Goal: Transaction & Acquisition: Purchase product/service

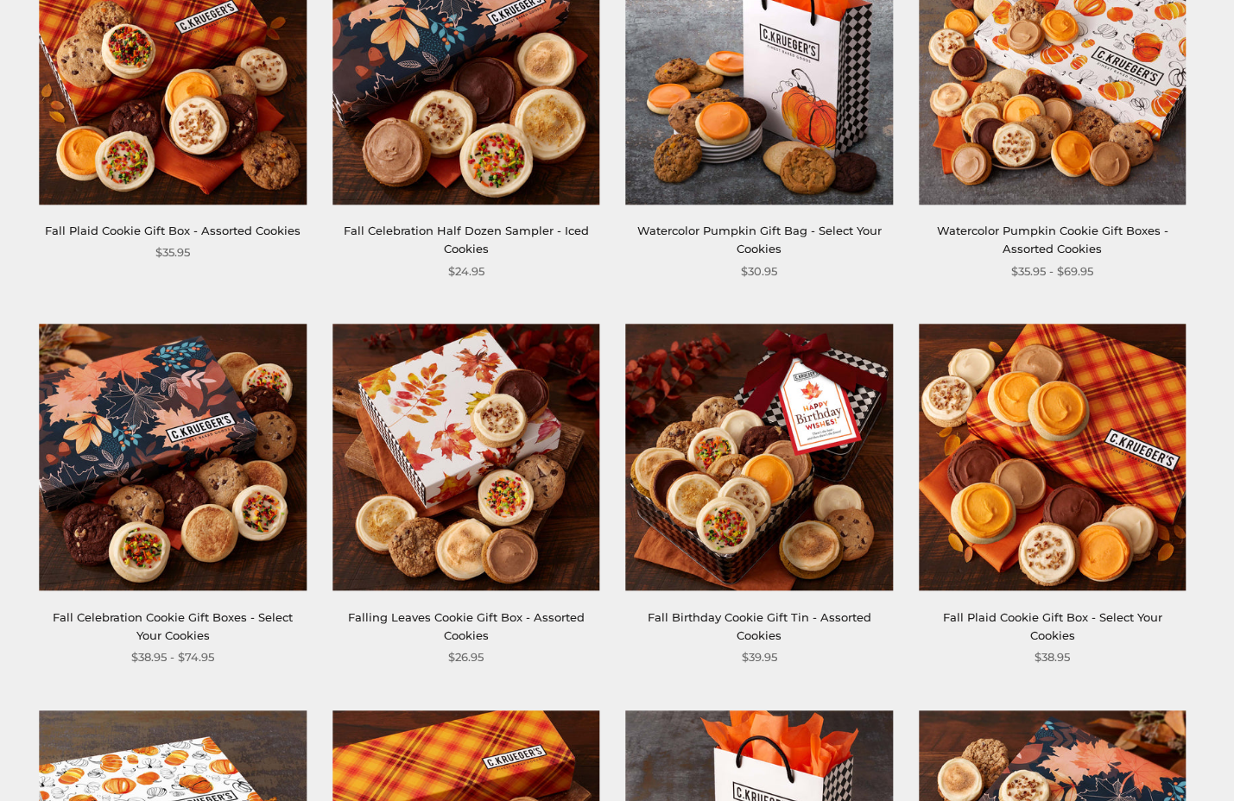
scroll to position [383, 0]
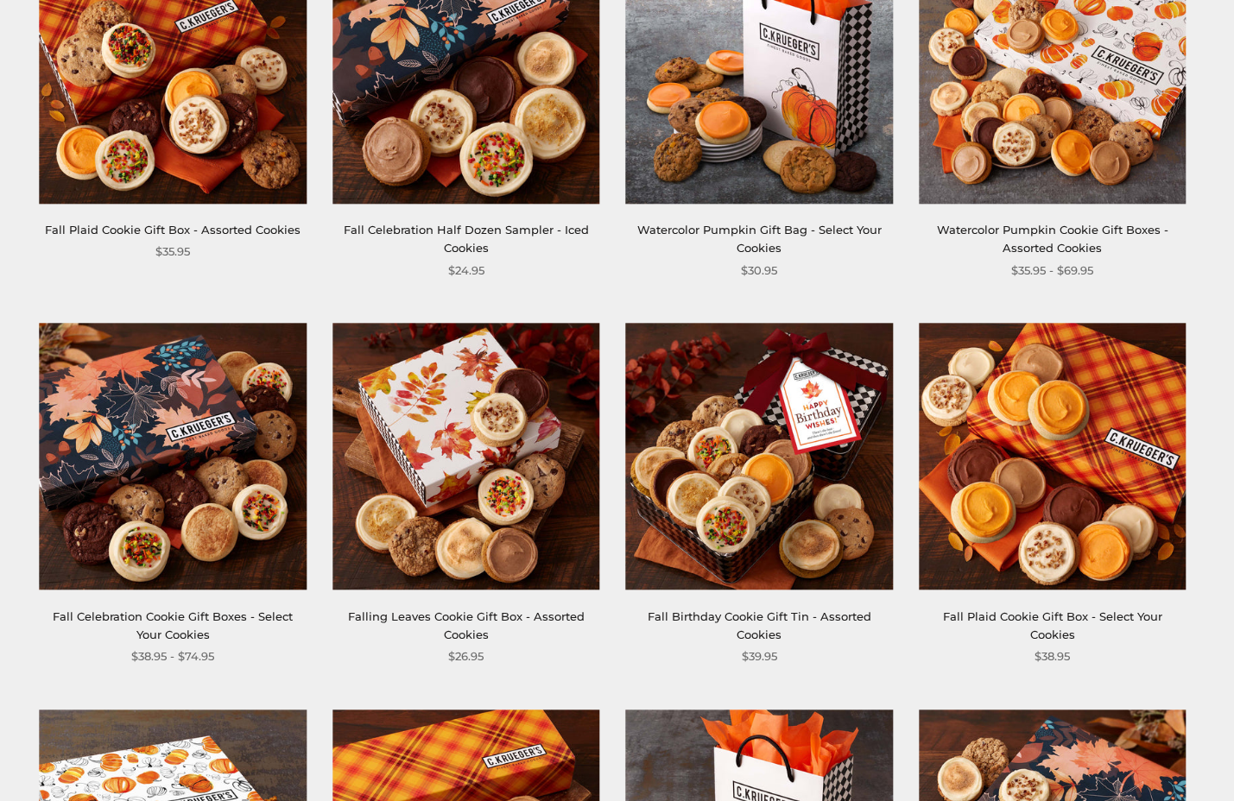
click at [214, 616] on link "Fall Celebration Cookie Gift Boxes - Select Your Cookies" at bounding box center [173, 626] width 240 height 32
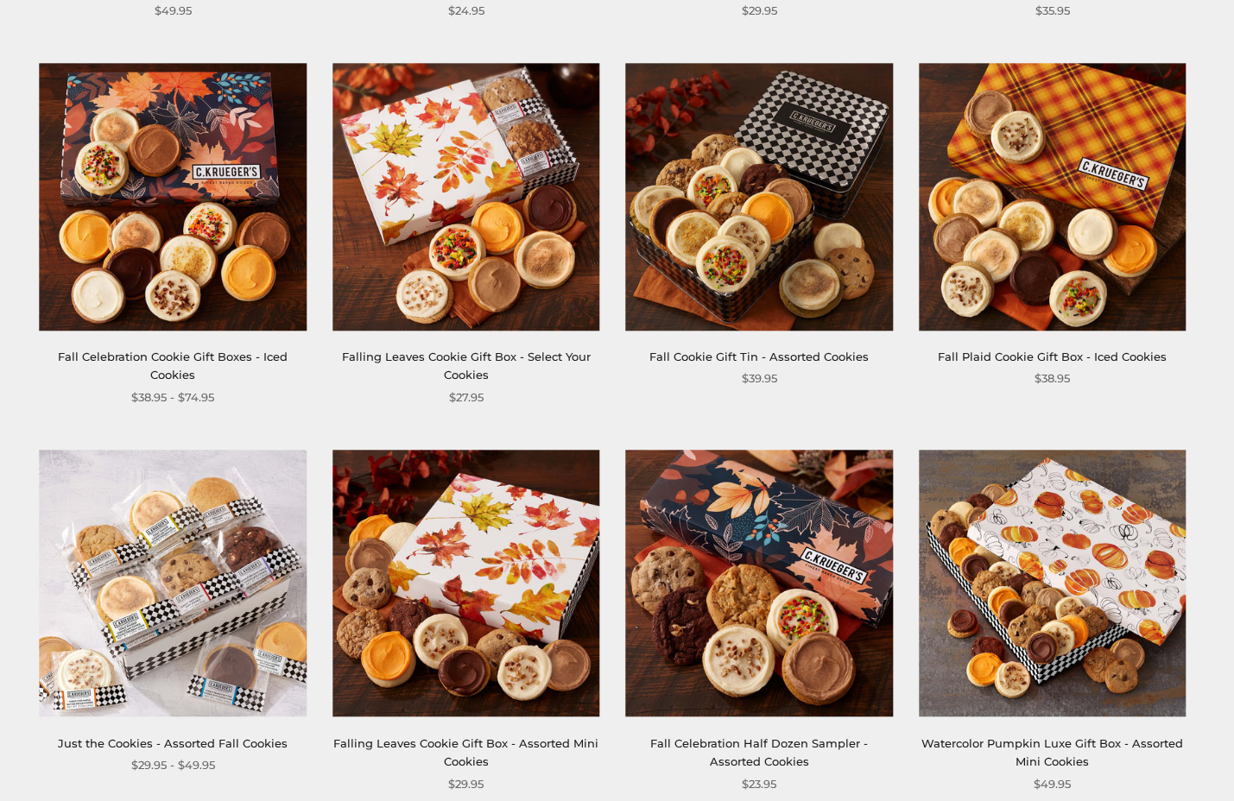
scroll to position [1338, 0]
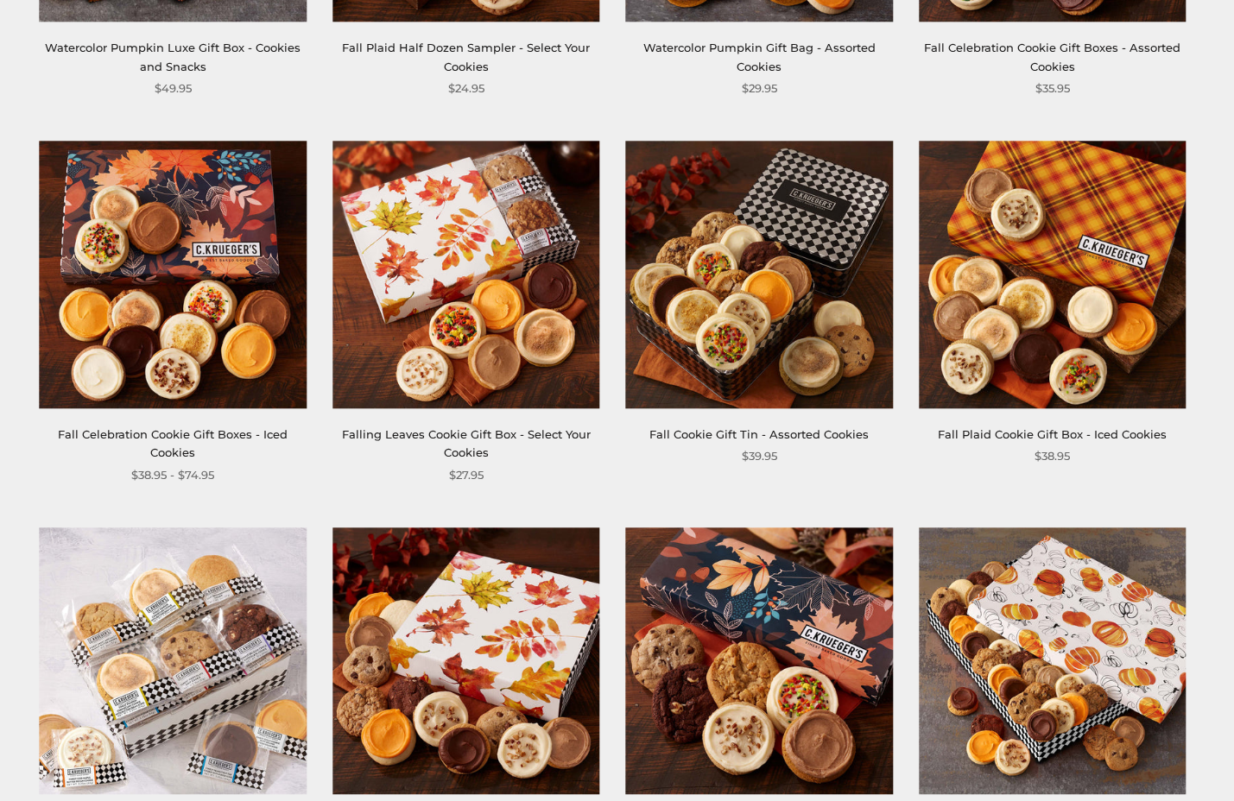
click at [198, 422] on div "Fall Celebration Cookie Gift Boxes - Iced Cookies $38.95 - $74.95" at bounding box center [173, 314] width 267 height 344
click at [205, 380] on img at bounding box center [173, 275] width 267 height 267
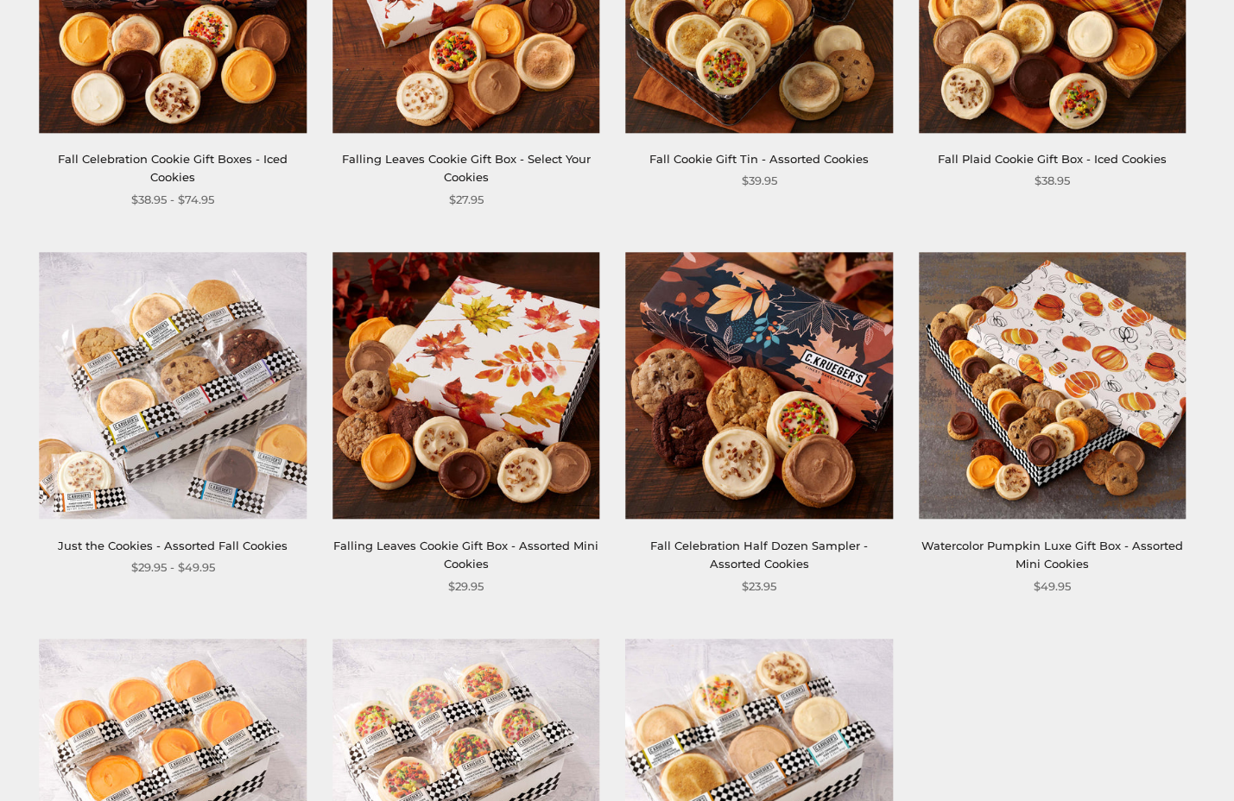
scroll to position [1617, 0]
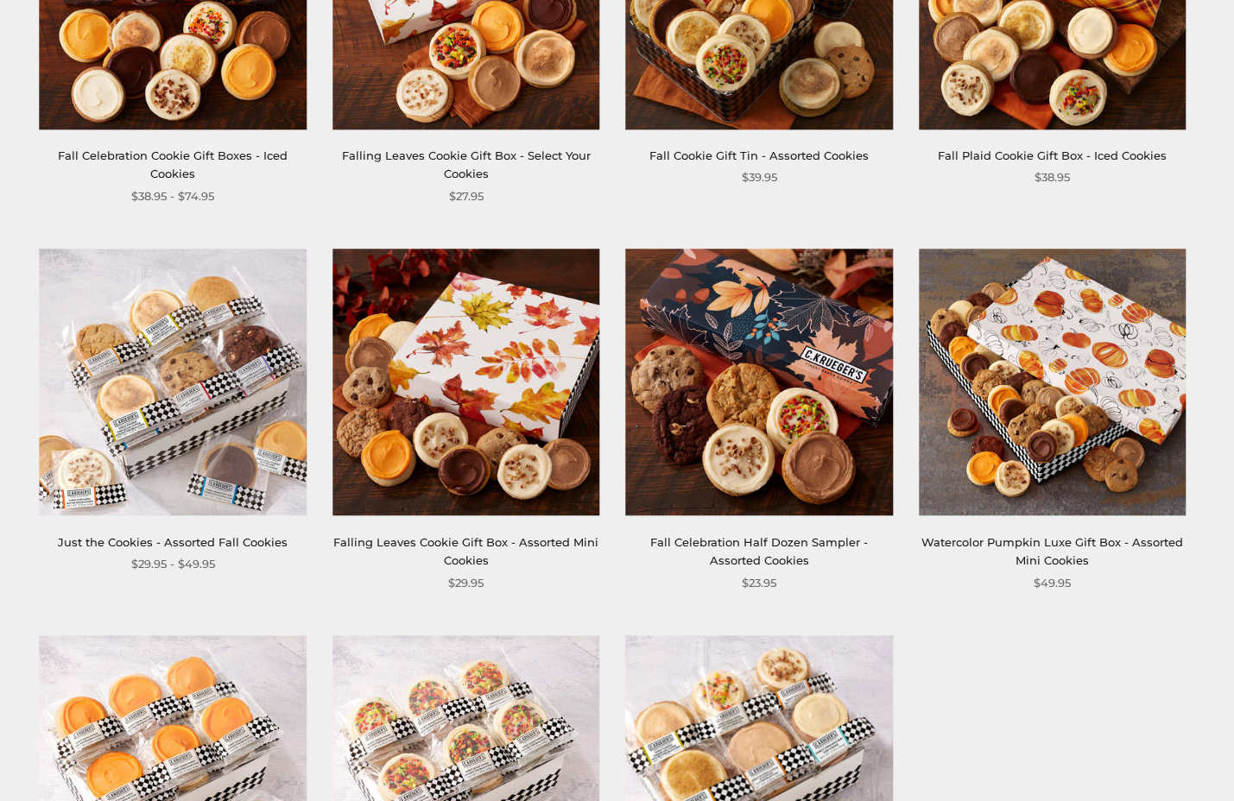
click at [1016, 540] on link "Watercolor Pumpkin Luxe Gift Box - Assorted Mini Cookies" at bounding box center [1052, 551] width 262 height 32
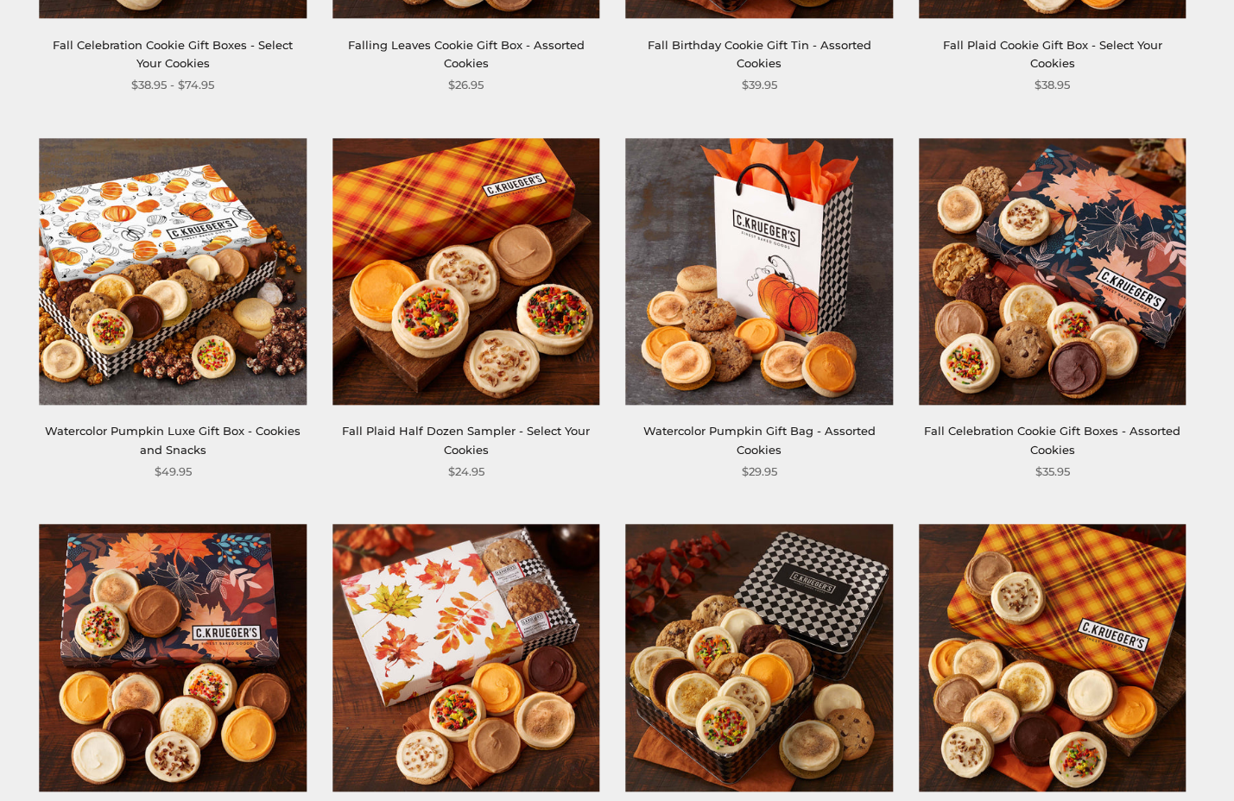
scroll to position [954, 0]
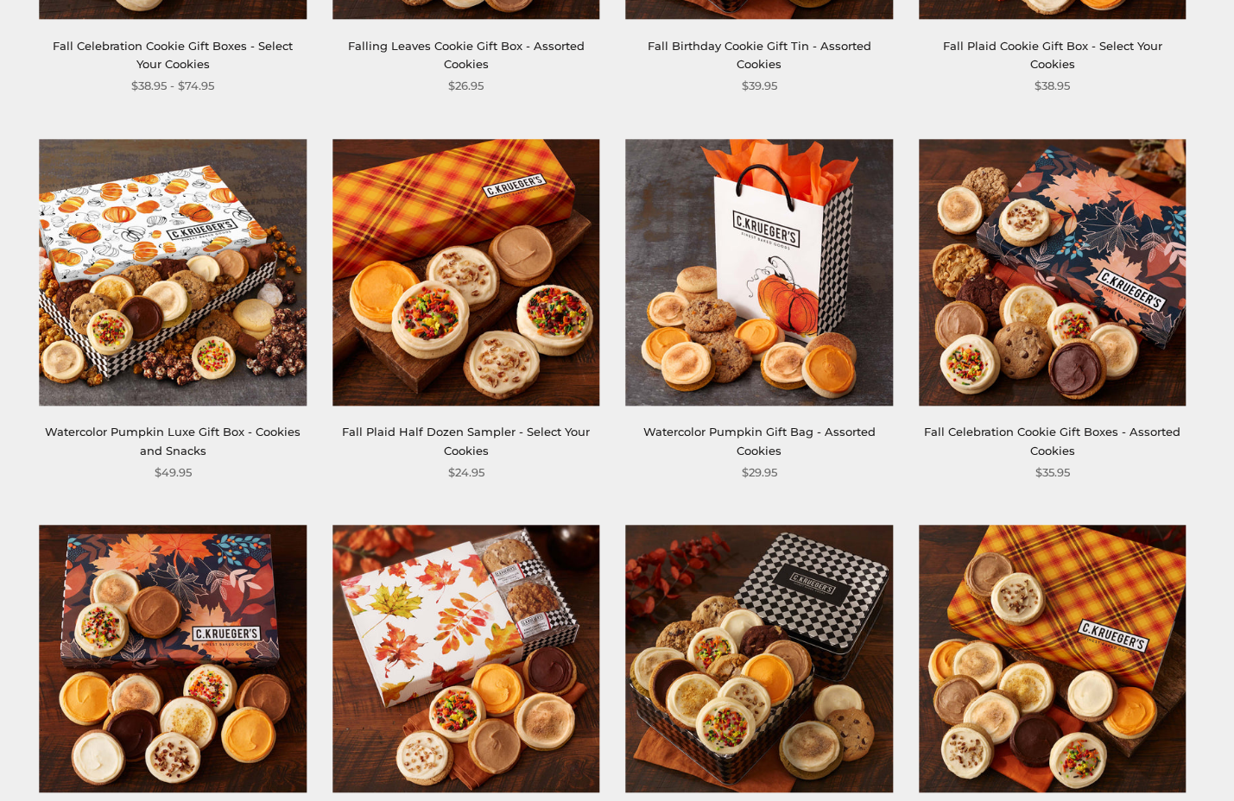
click at [977, 424] on div "Fall Celebration Cookie Gift Boxes - Assorted Cookies" at bounding box center [1052, 441] width 267 height 37
click at [949, 437] on link "Fall Celebration Cookie Gift Boxes - Assorted Cookies" at bounding box center [1052, 441] width 256 height 32
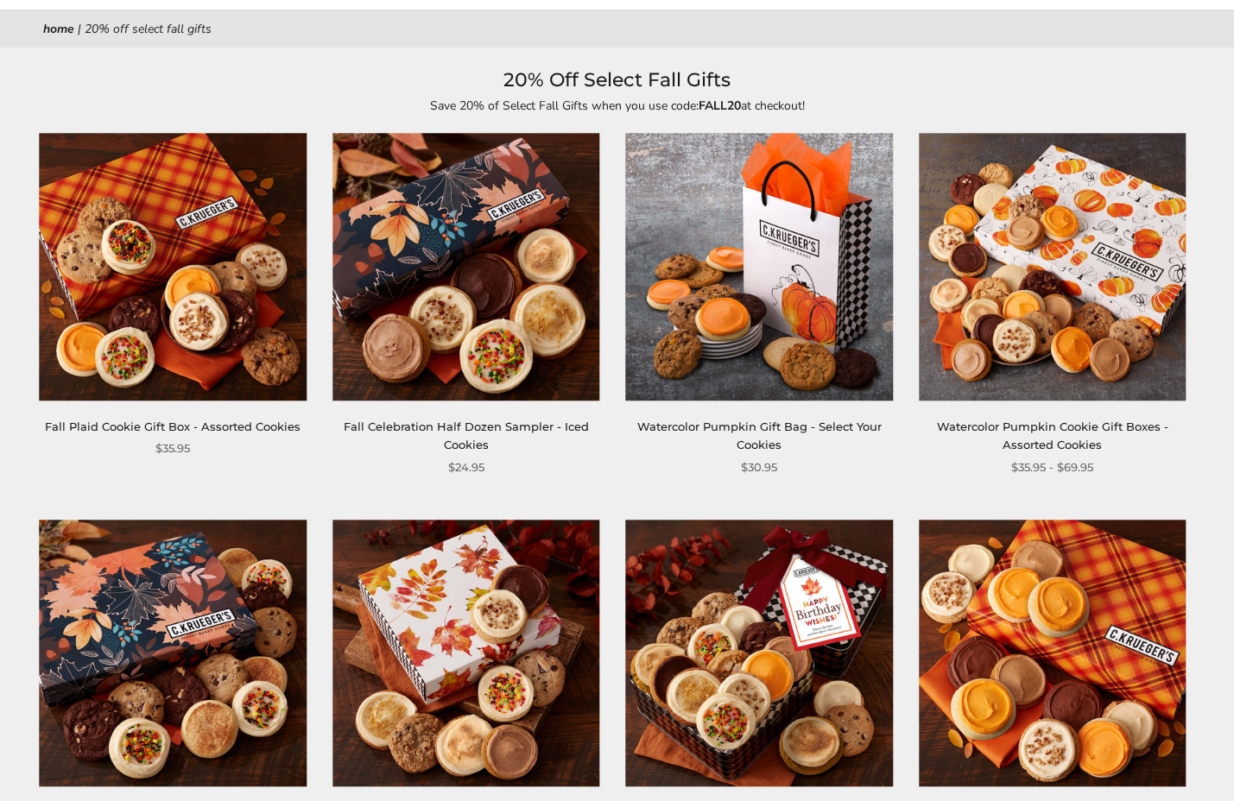
scroll to position [186, 0]
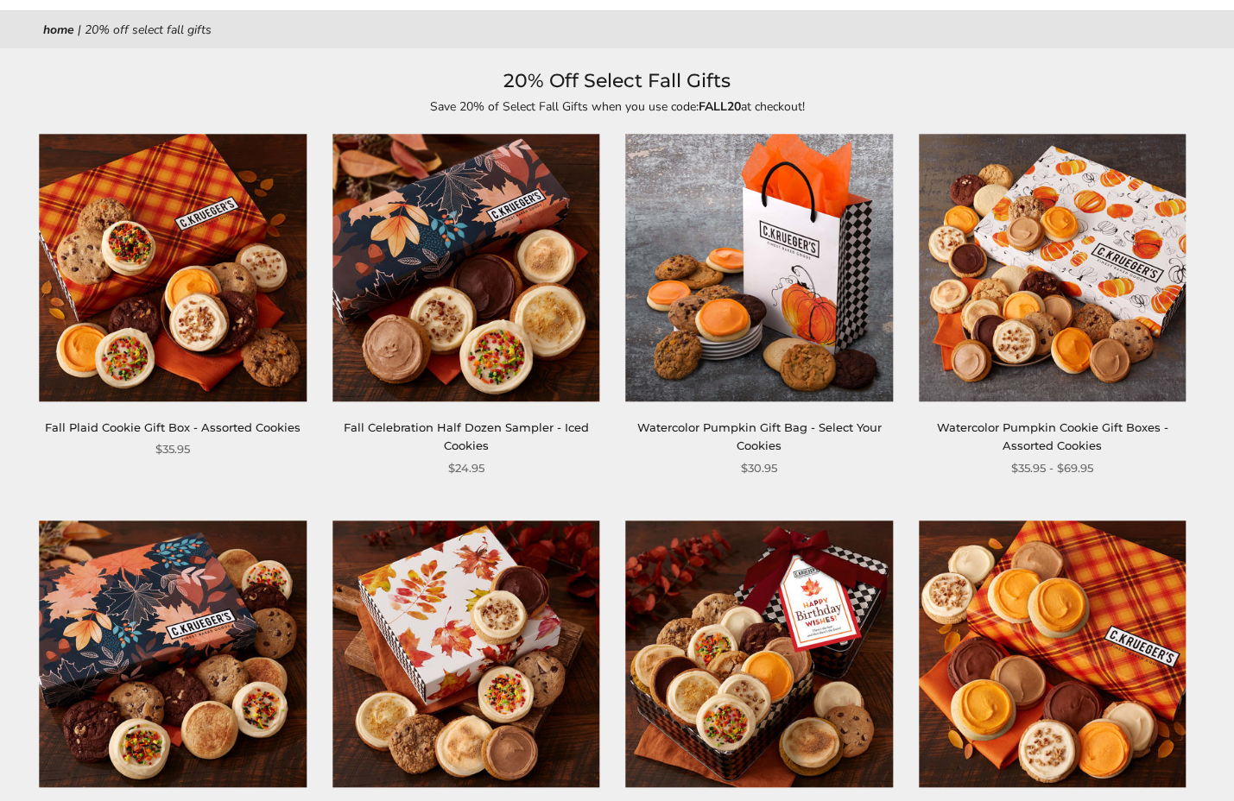
click at [969, 422] on link "Watercolor Pumpkin Cookie Gift Boxes - Assorted Cookies" at bounding box center [1052, 436] width 231 height 32
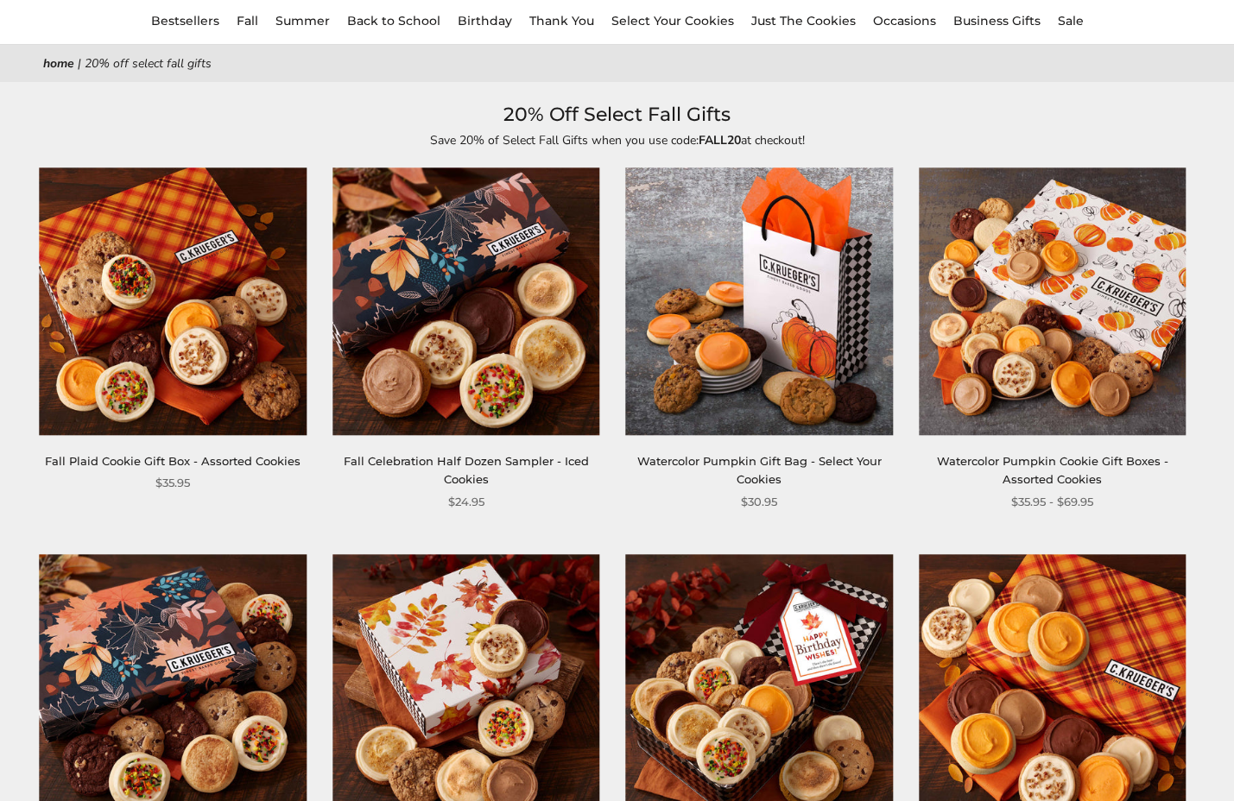
scroll to position [149, 0]
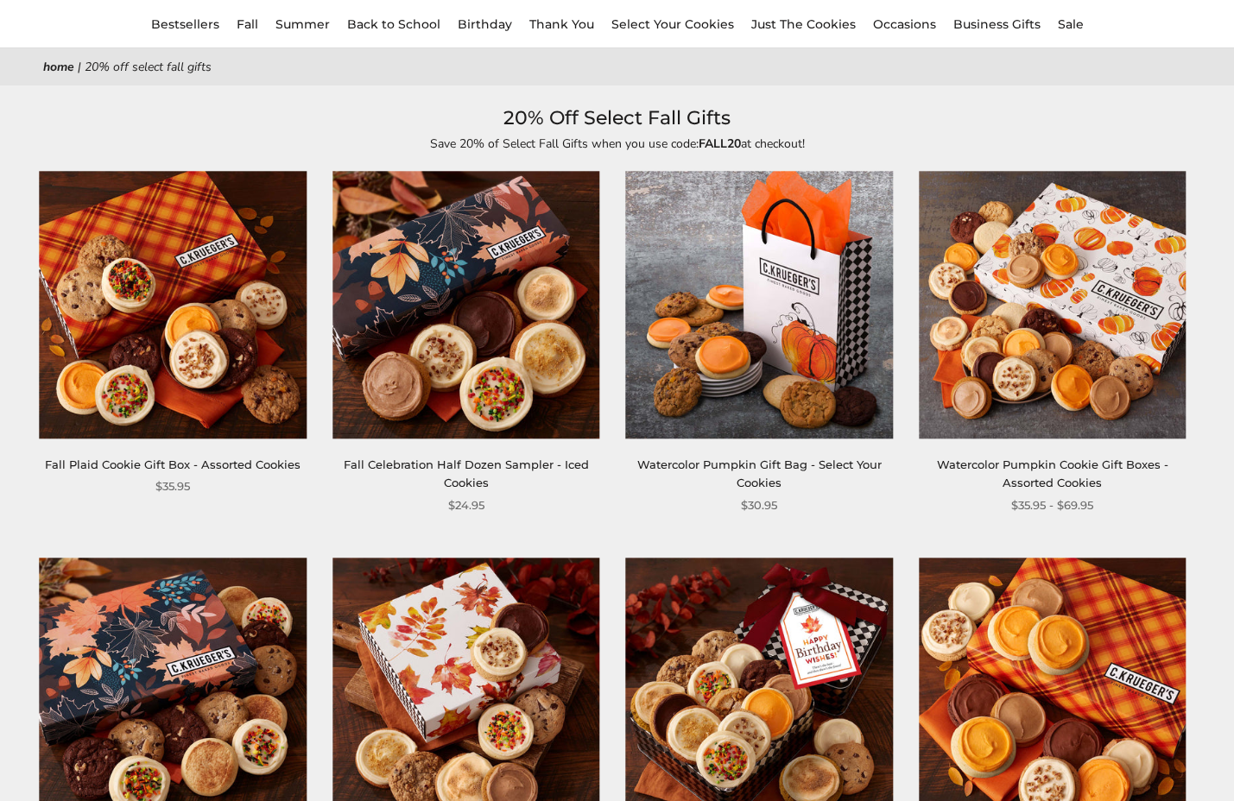
click at [170, 464] on link "Fall Plaid Cookie Gift Box - Assorted Cookies" at bounding box center [173, 465] width 256 height 14
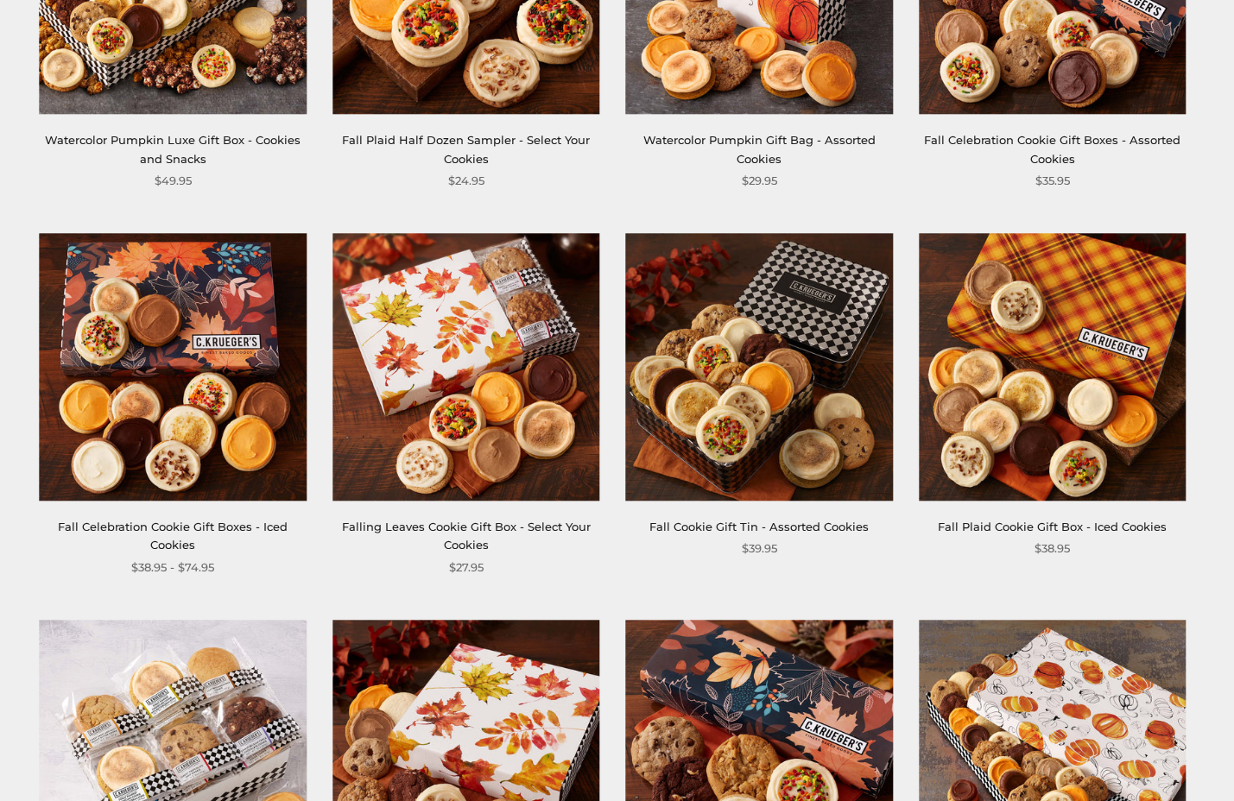
scroll to position [1249, 0]
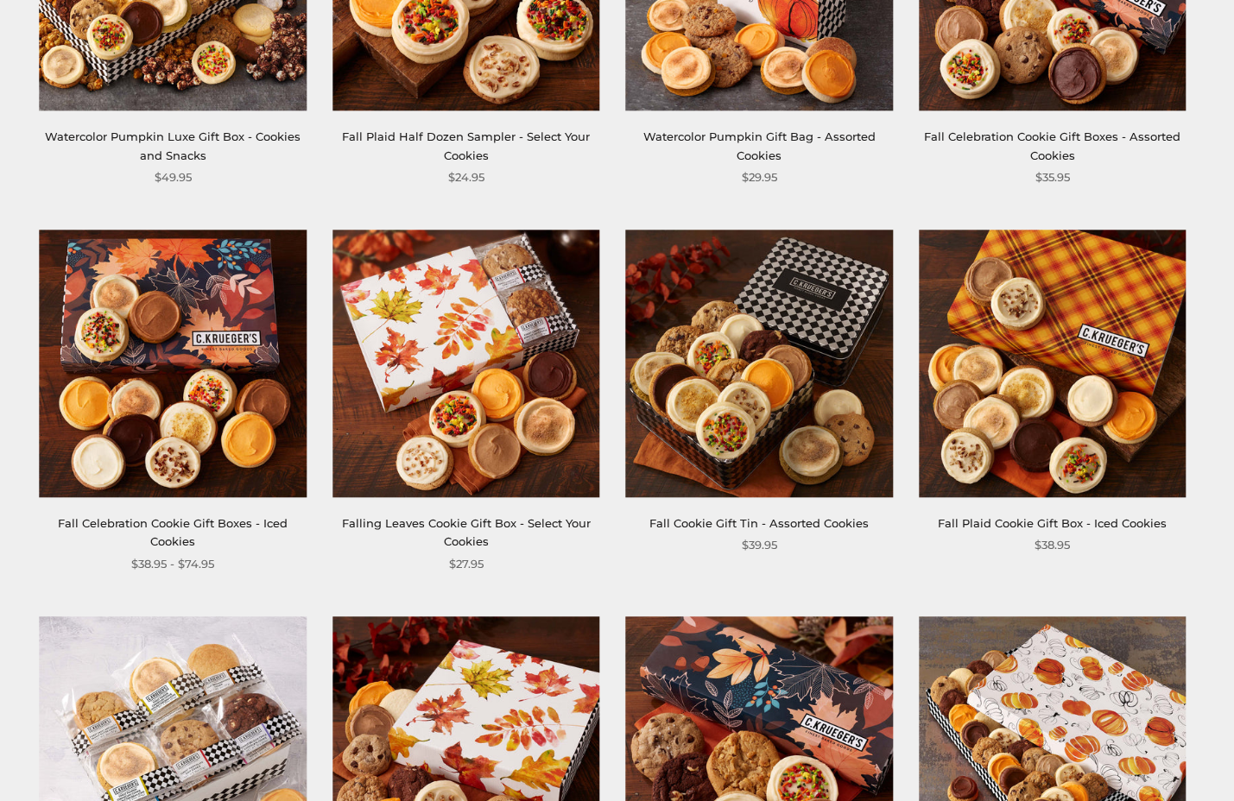
click at [207, 522] on link "Fall Celebration Cookie Gift Boxes - Iced Cookies" at bounding box center [173, 532] width 230 height 32
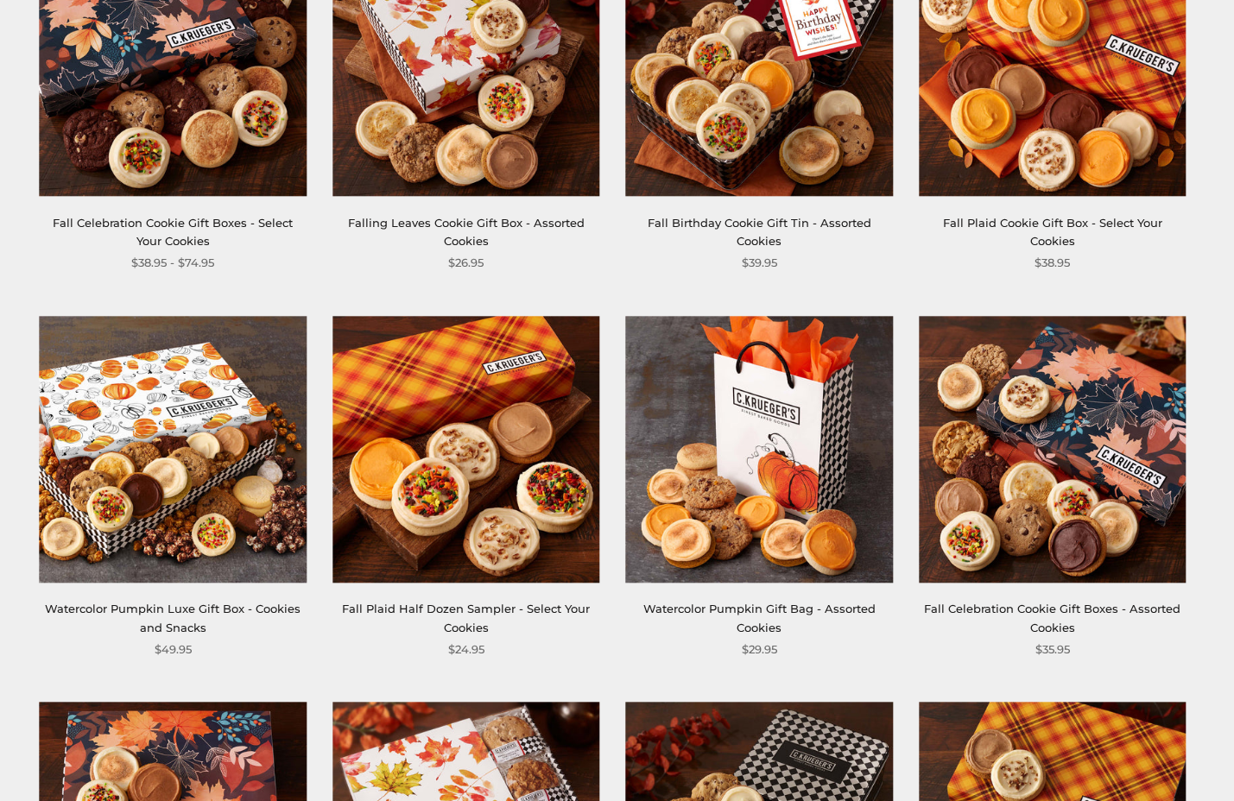
scroll to position [573, 0]
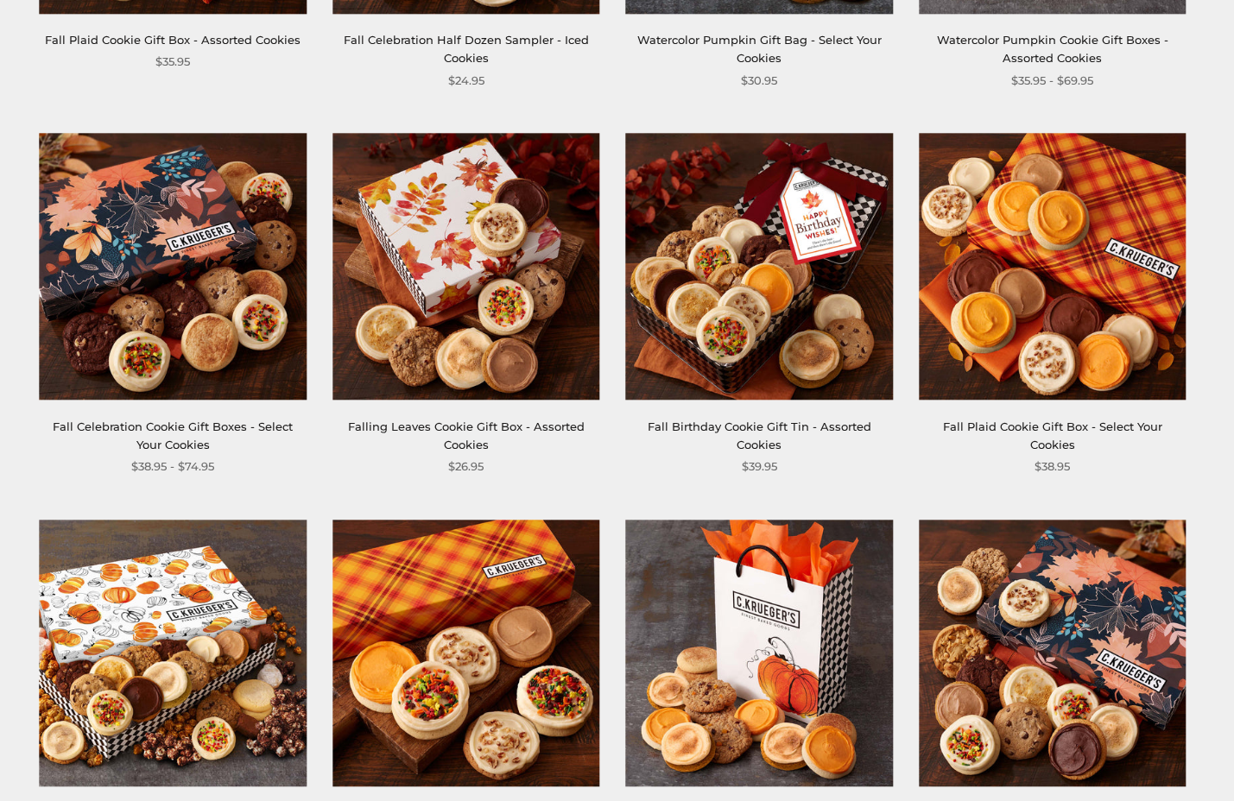
click at [170, 371] on img at bounding box center [173, 266] width 267 height 267
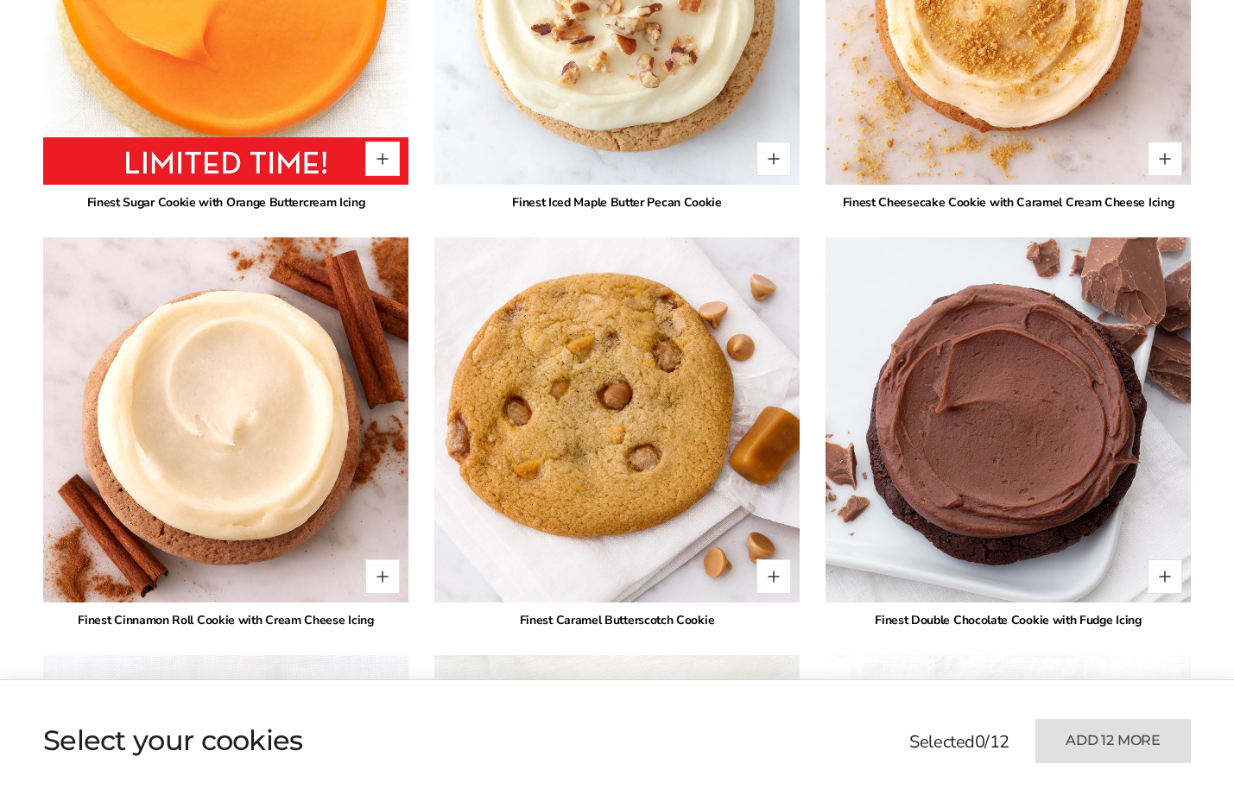
scroll to position [1852, 0]
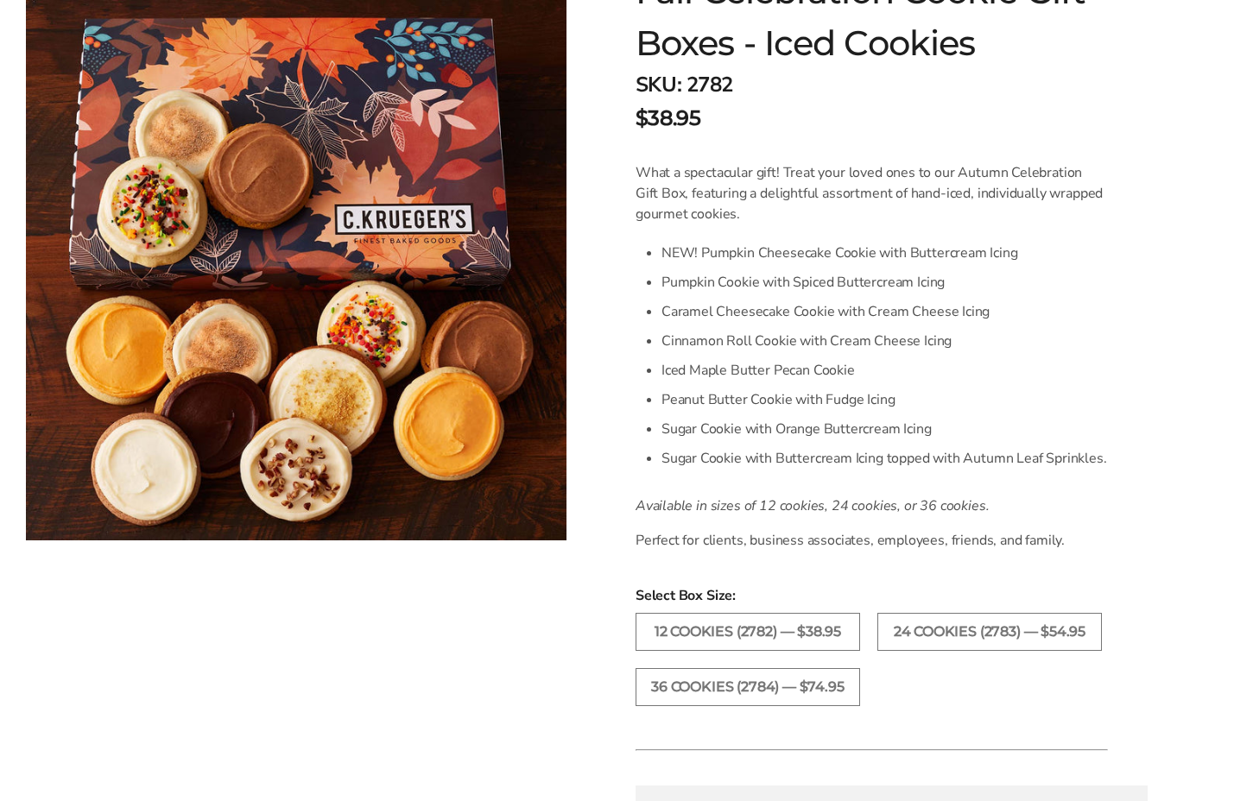
scroll to position [342, 0]
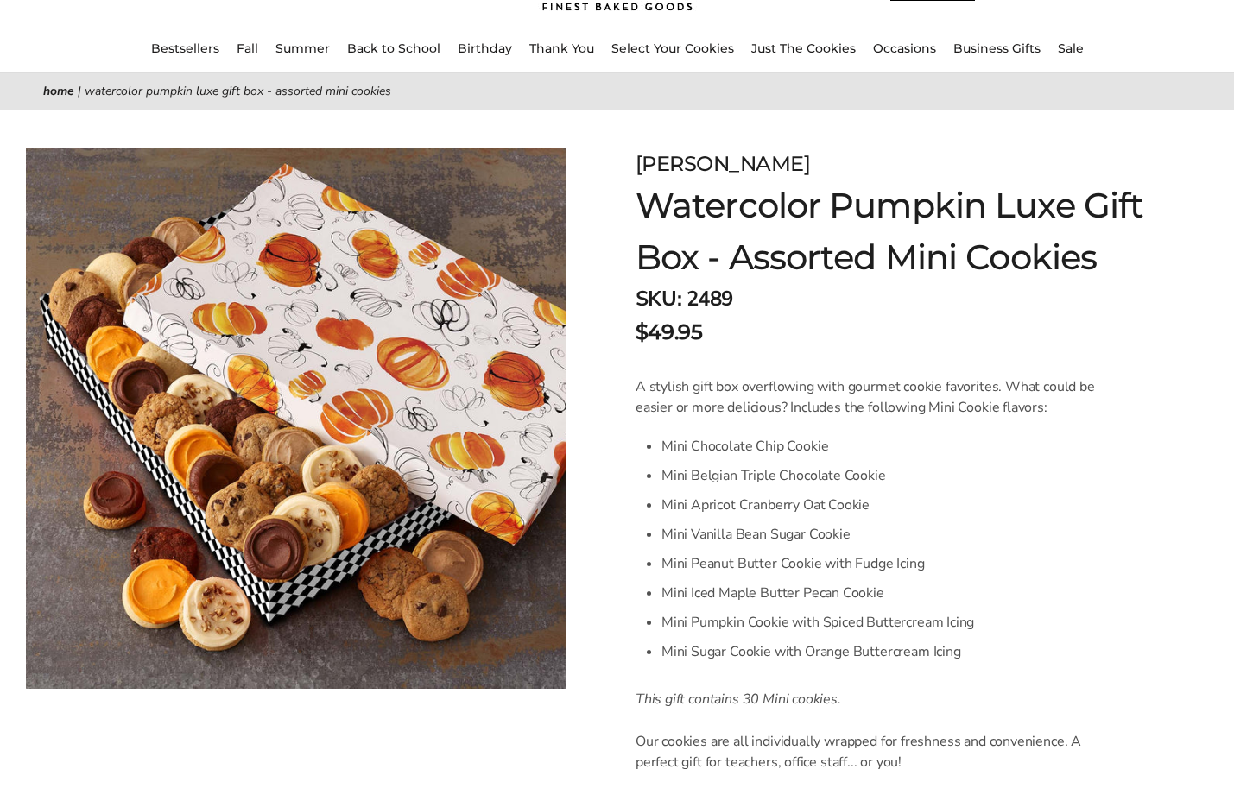
scroll to position [126, 0]
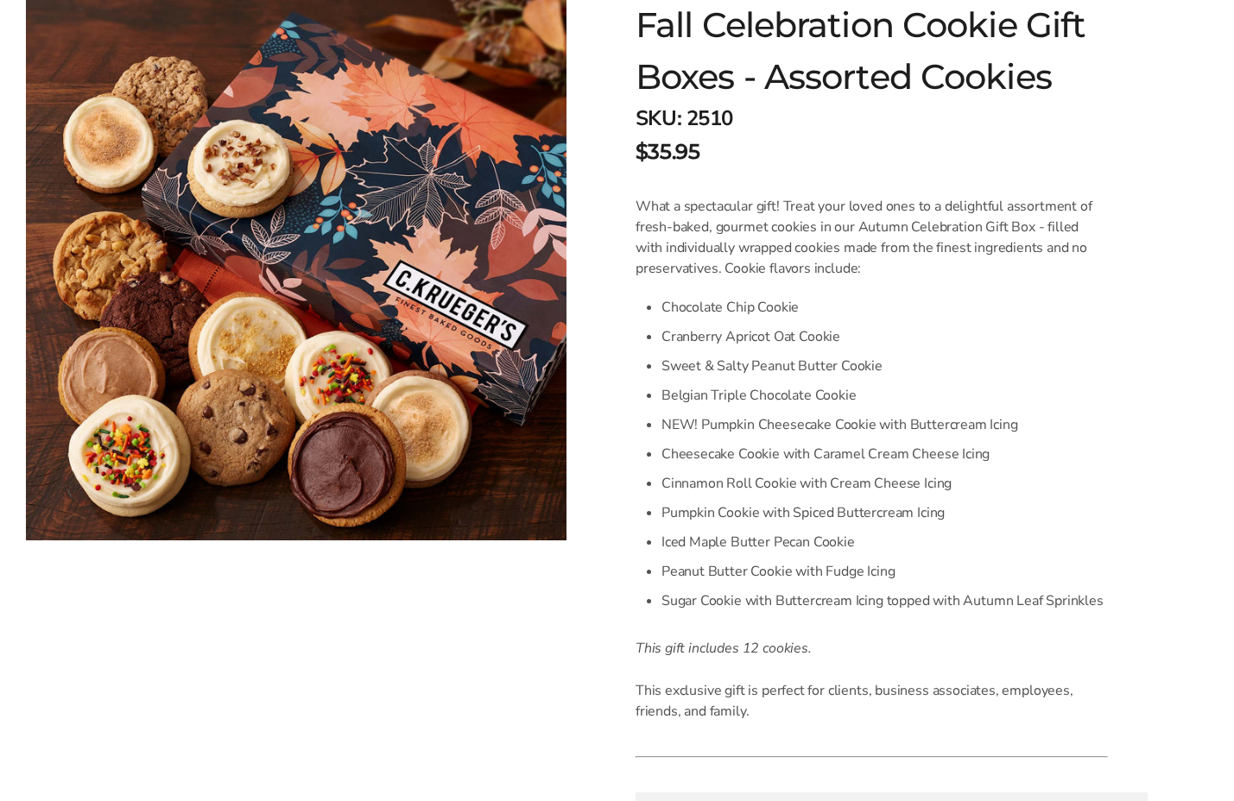
scroll to position [300, 0]
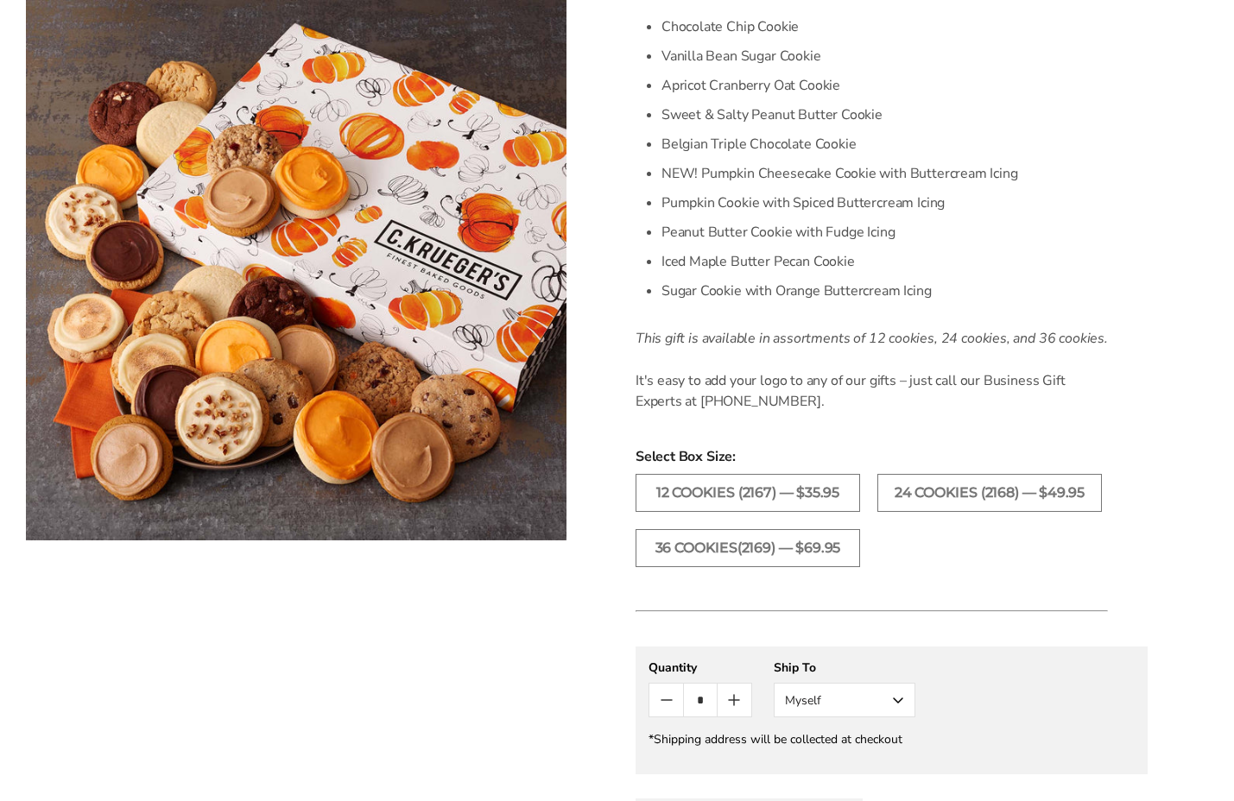
scroll to position [26, 0]
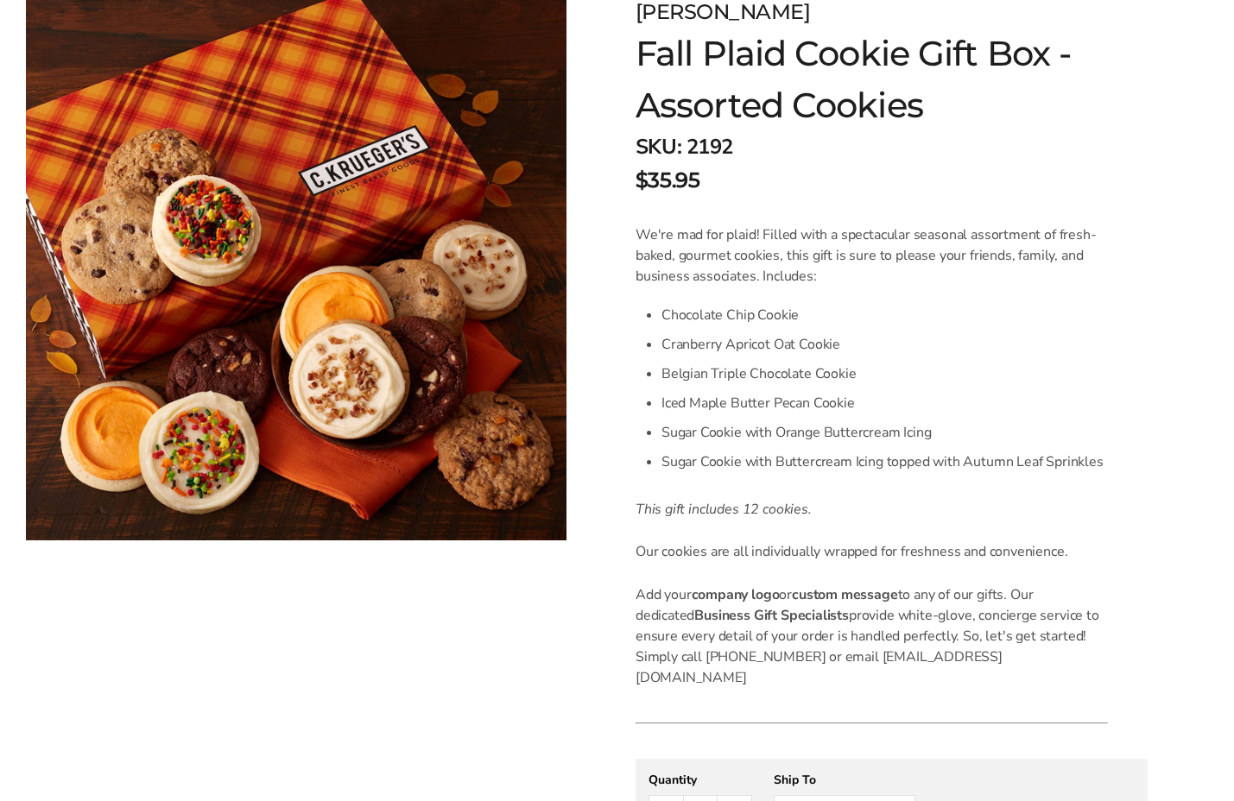
scroll to position [279, 0]
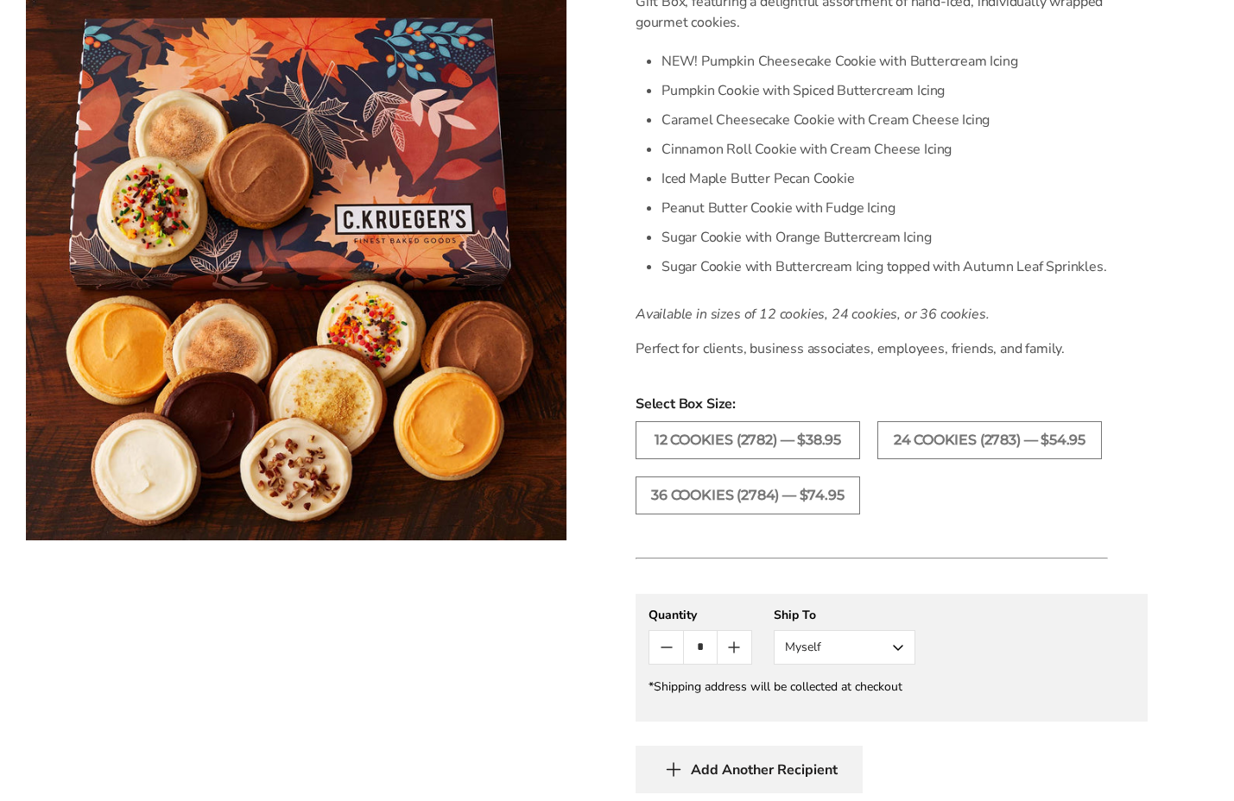
scroll to position [533, 0]
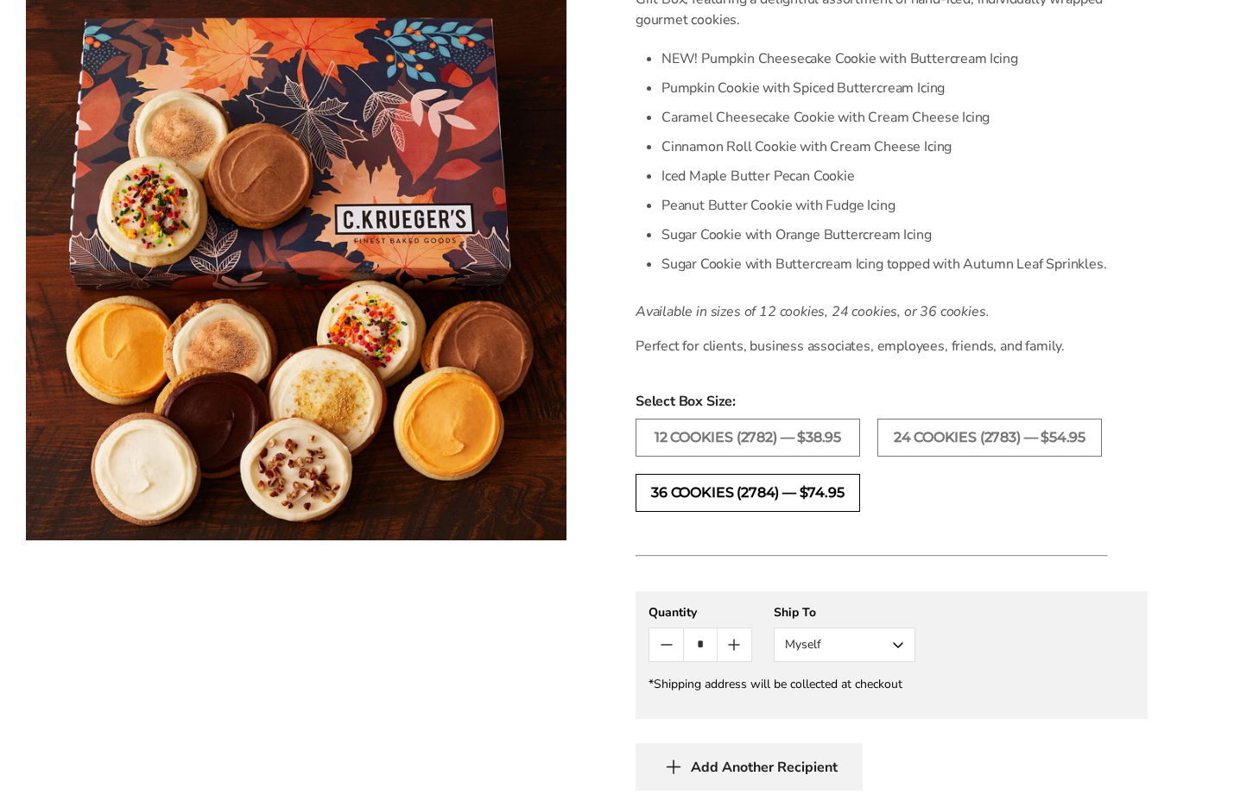
click at [699, 491] on label "36 COOKIES (2784) — $74.95" at bounding box center [747, 493] width 224 height 38
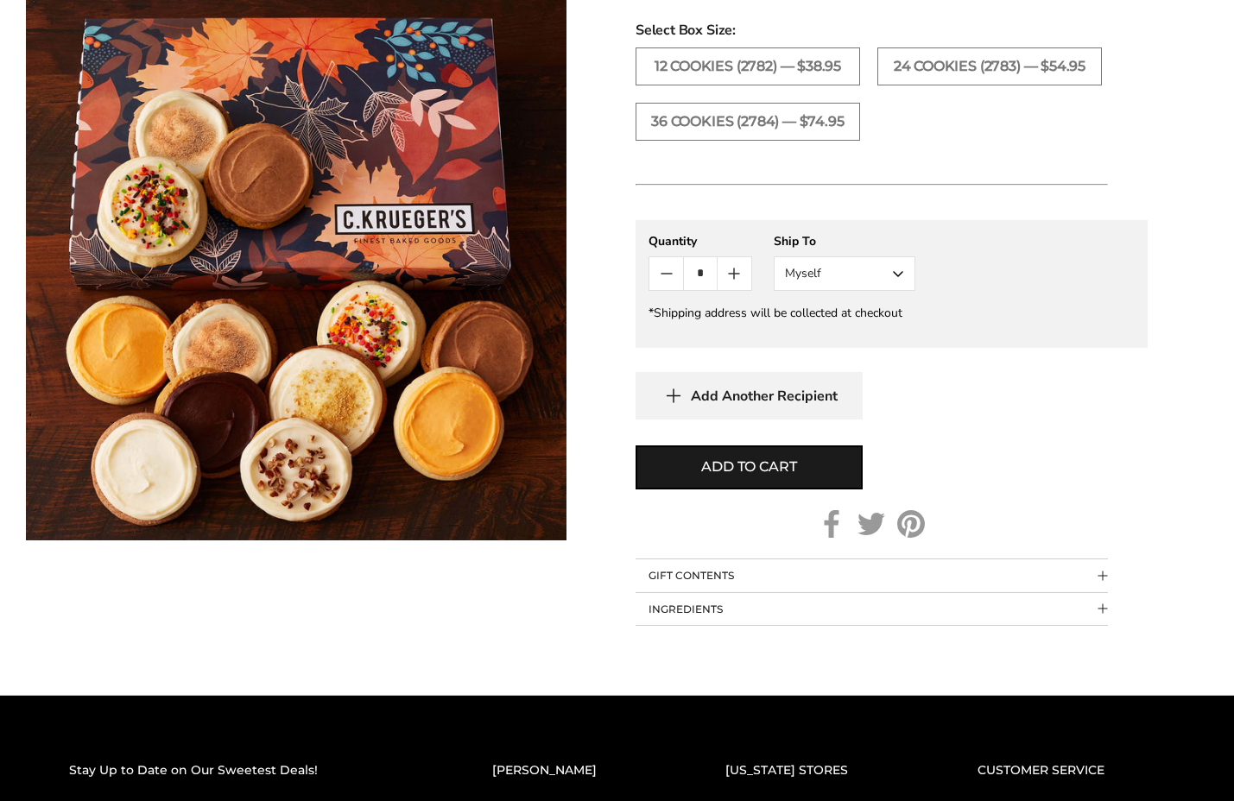
scroll to position [398, 0]
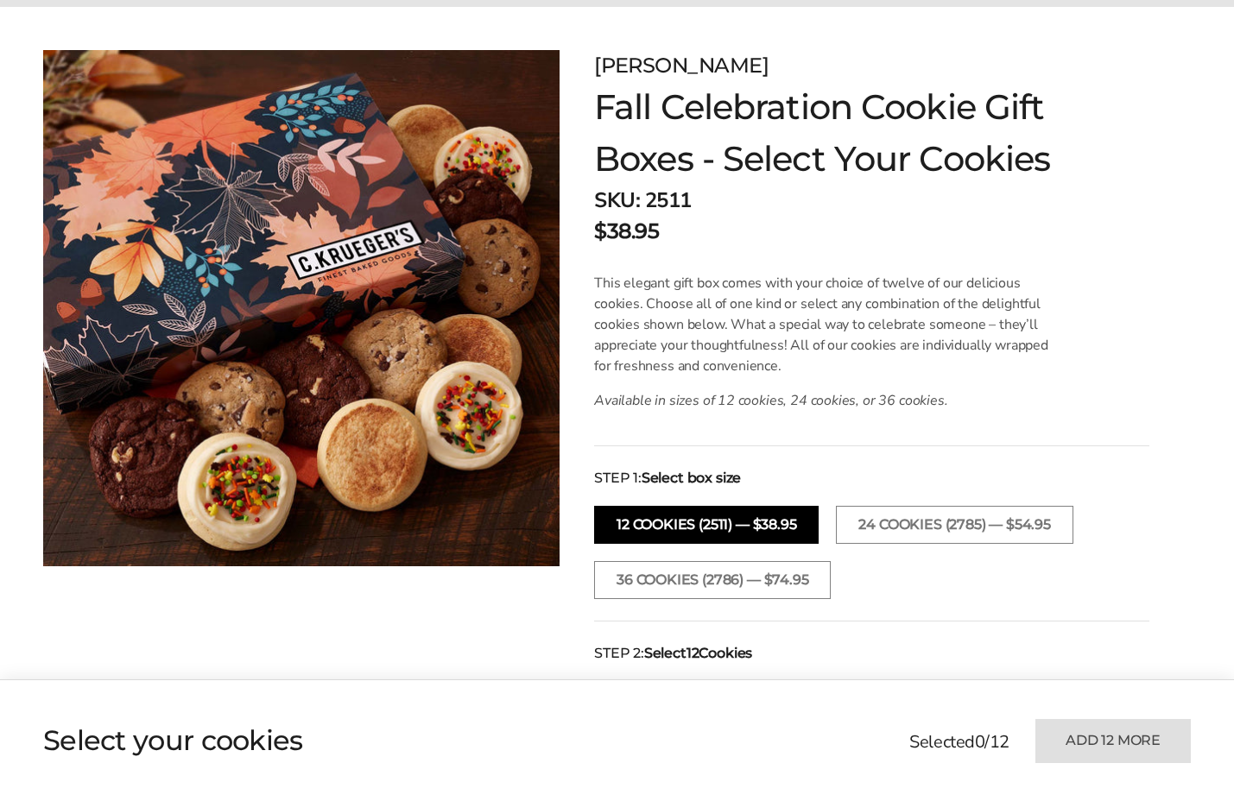
scroll to position [228, 0]
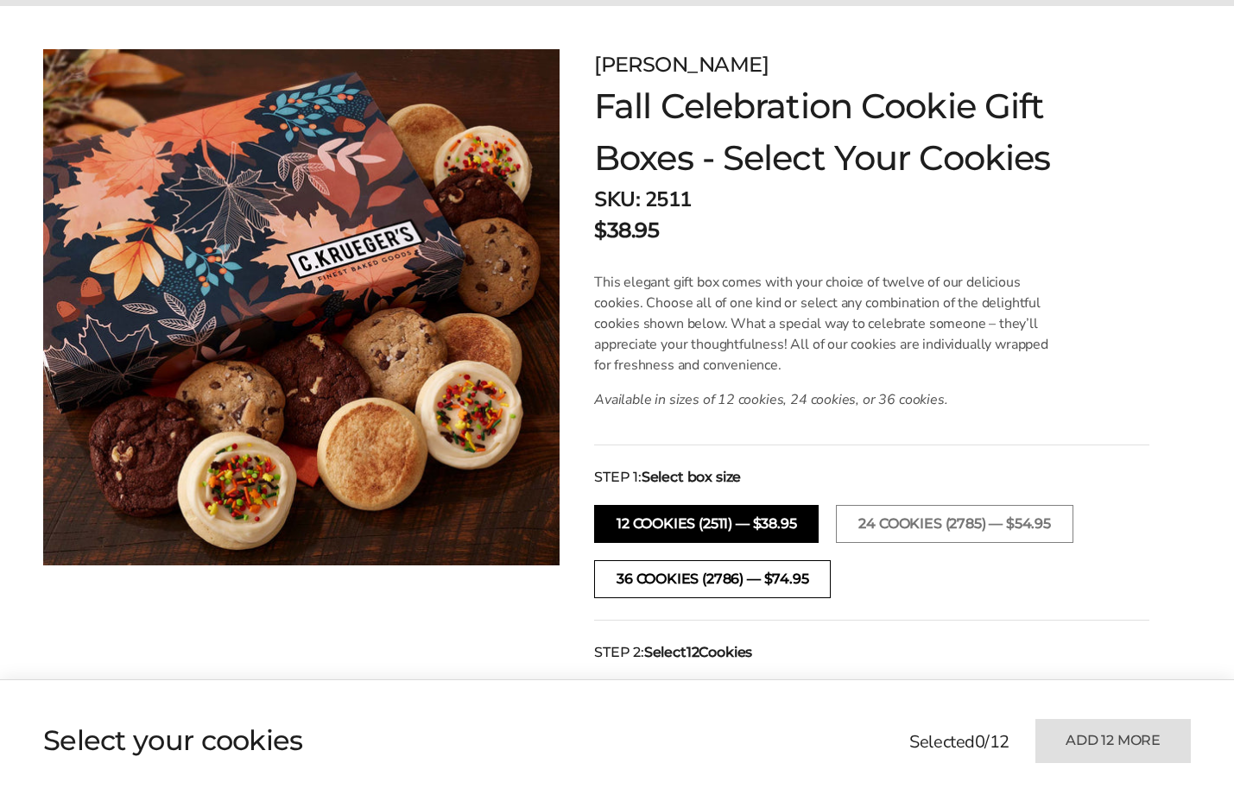
click at [627, 583] on button "36 COOKIES (2786) — $74.95" at bounding box center [712, 579] width 237 height 38
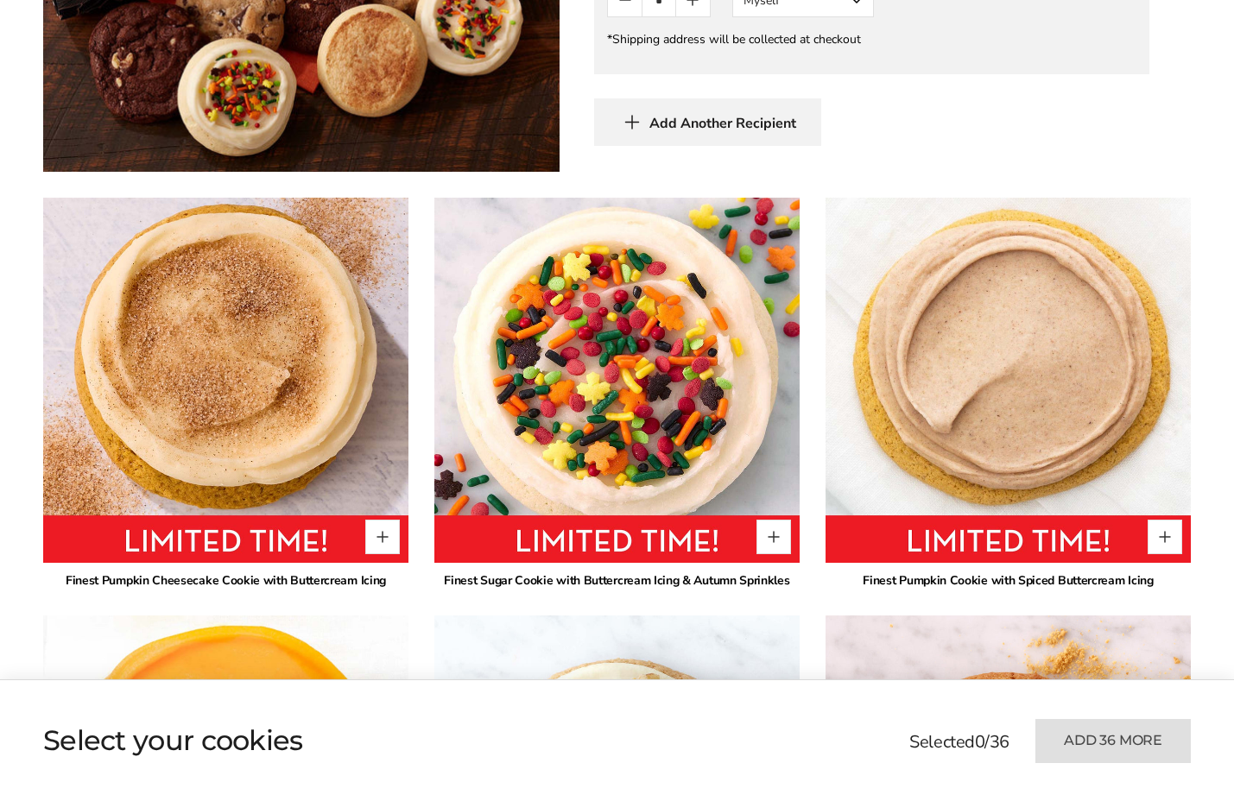
scroll to position [1084, 0]
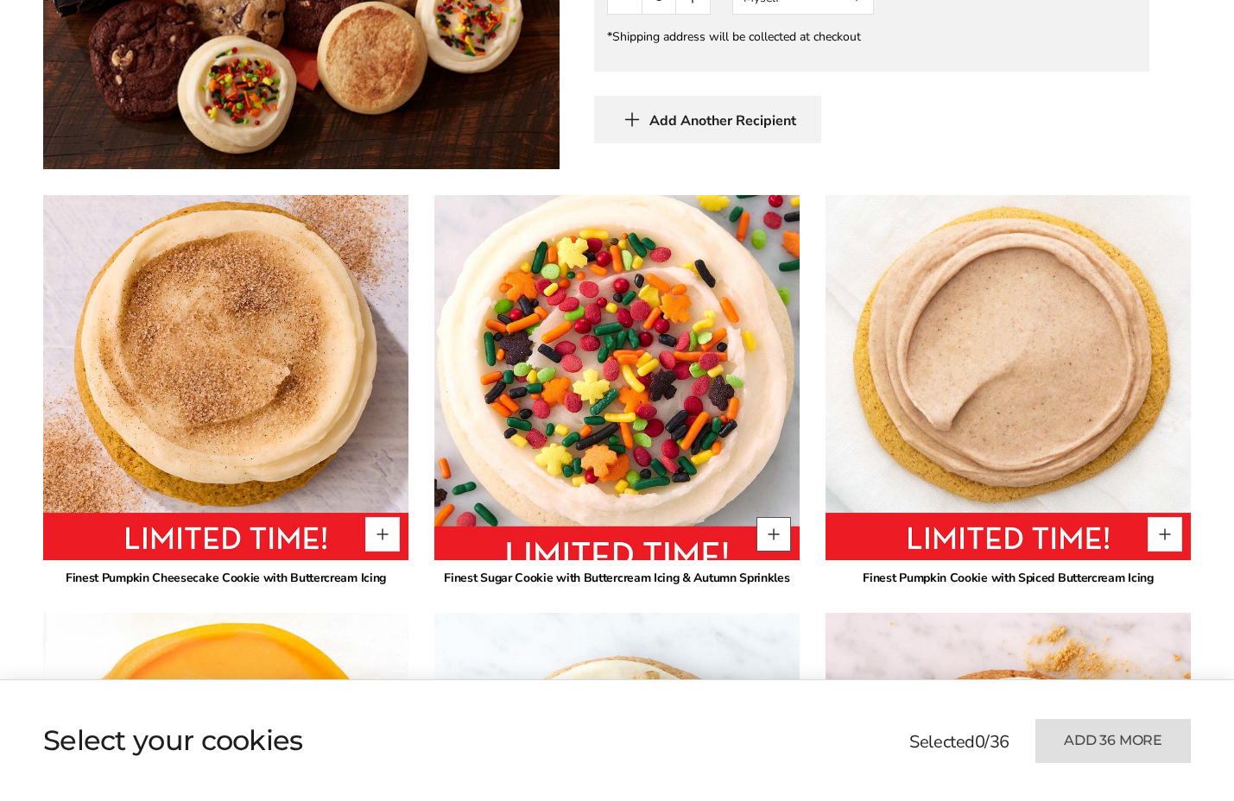
click at [756, 517] on button "Quantity button plus" at bounding box center [773, 534] width 35 height 35
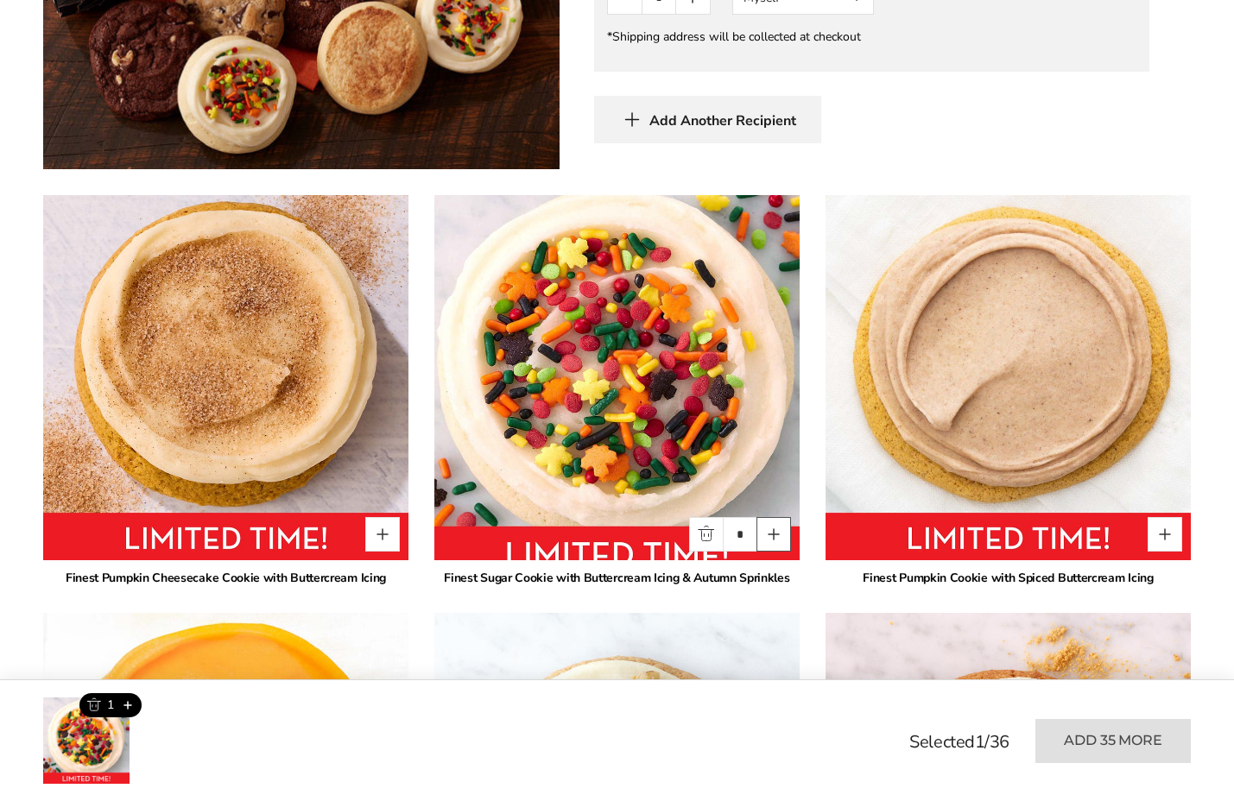
click at [756, 517] on button "Quantity button plus" at bounding box center [773, 534] width 35 height 35
type input "*"
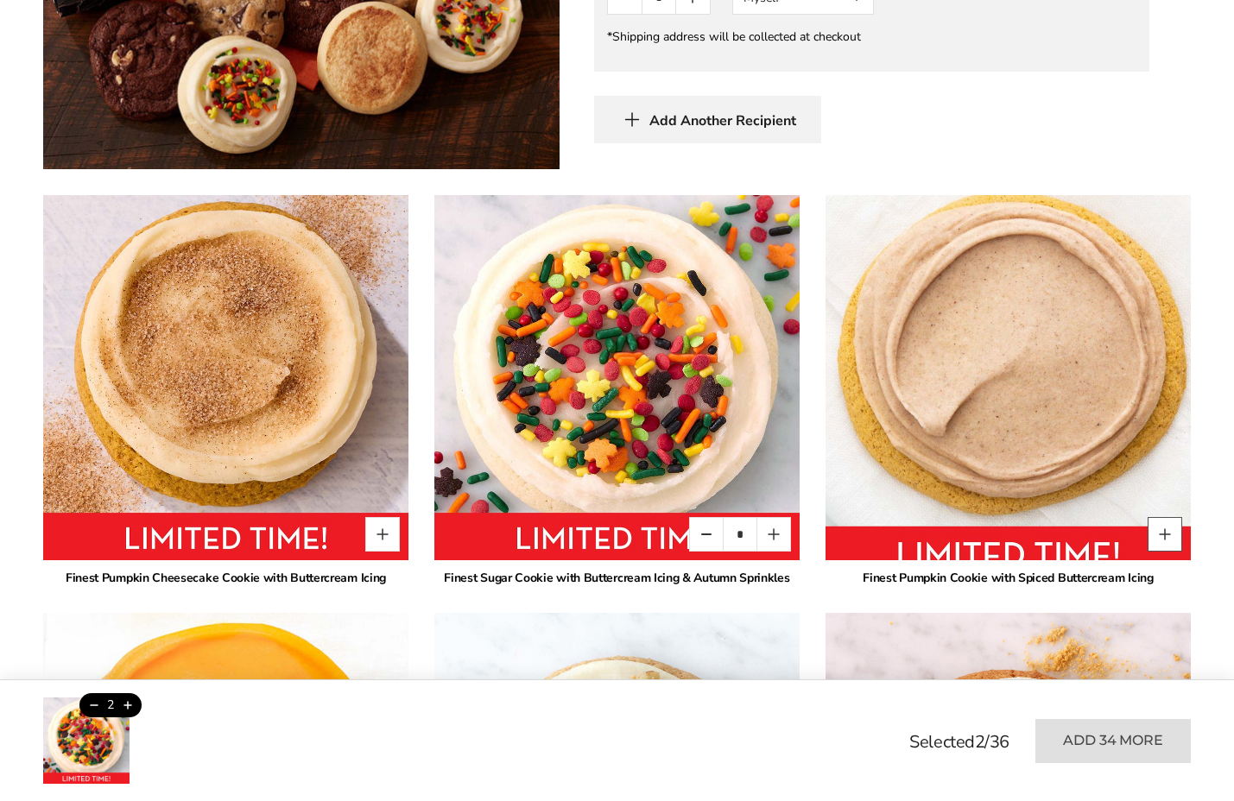
click at [1147, 517] on button "Quantity button plus" at bounding box center [1164, 534] width 35 height 35
type input "*"
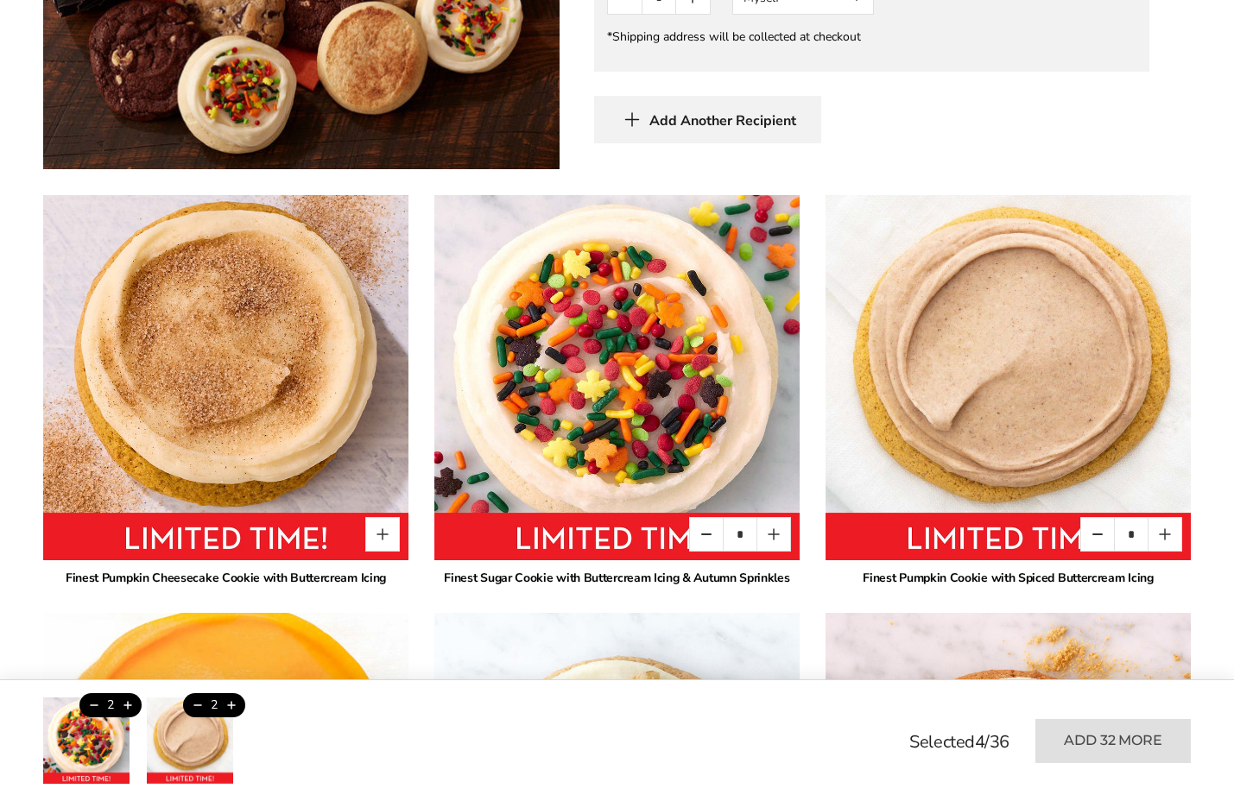
type input "*"
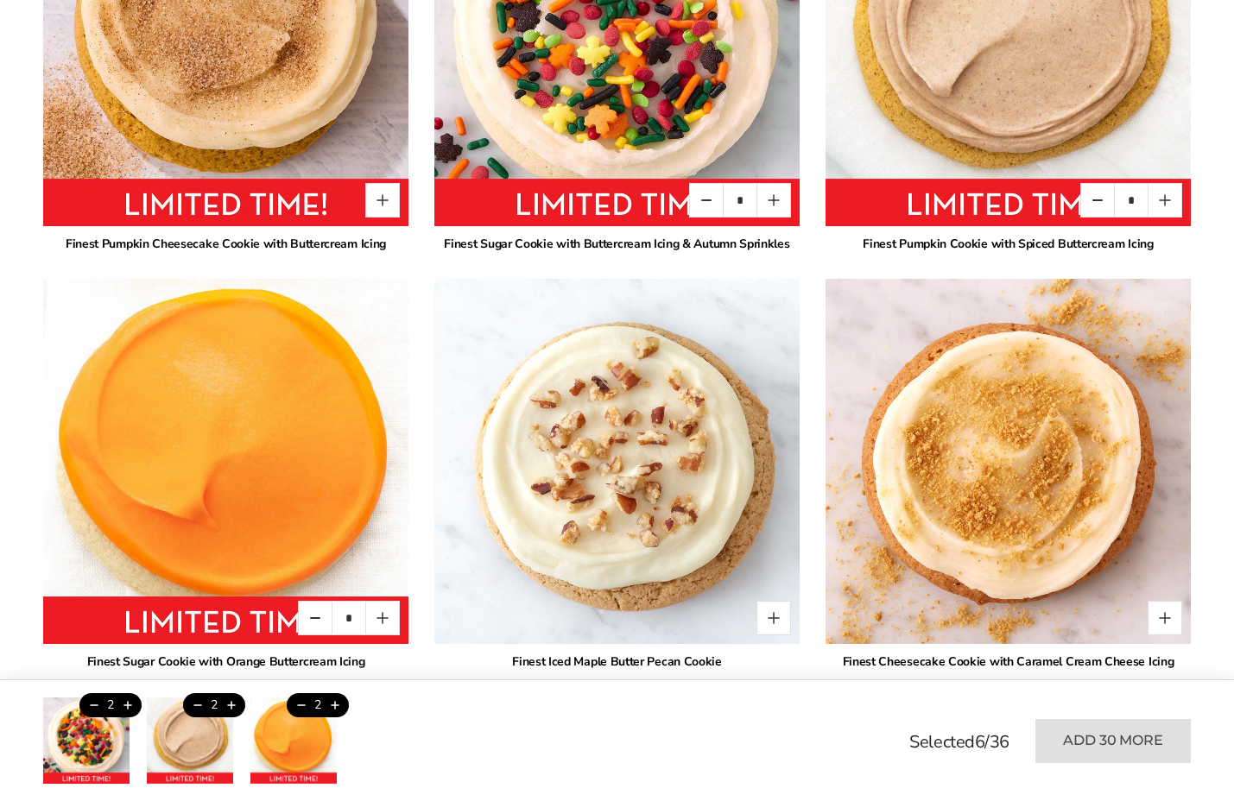
scroll to position [1423, 0]
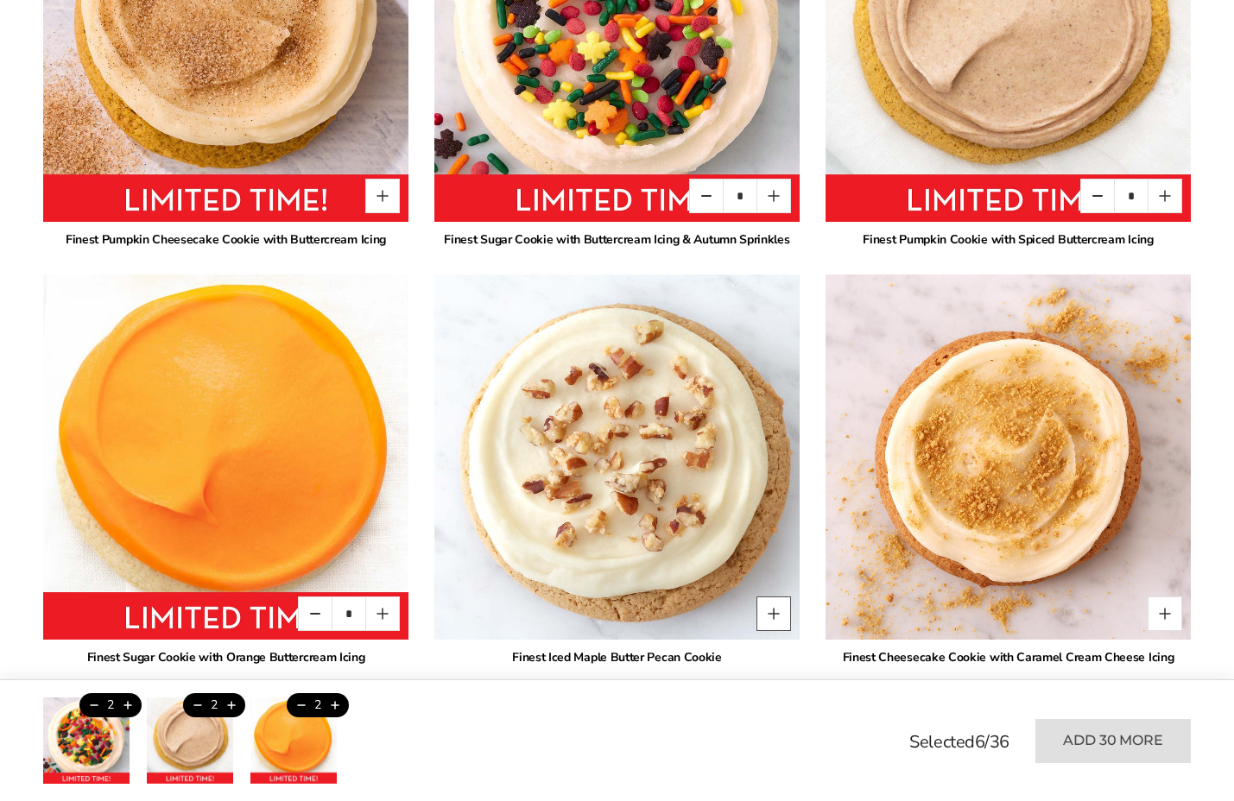
click at [756, 597] on button "Quantity button plus" at bounding box center [773, 614] width 35 height 35
type input "*"
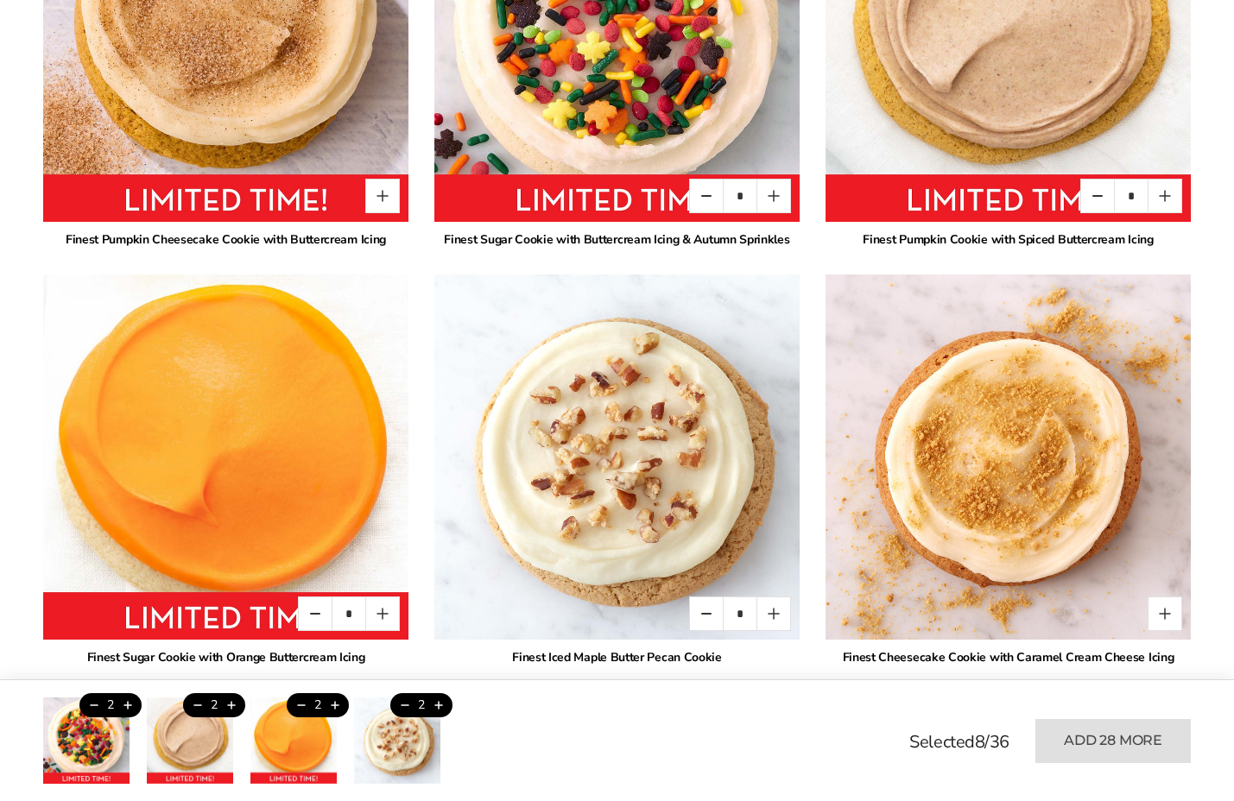
type input "*"
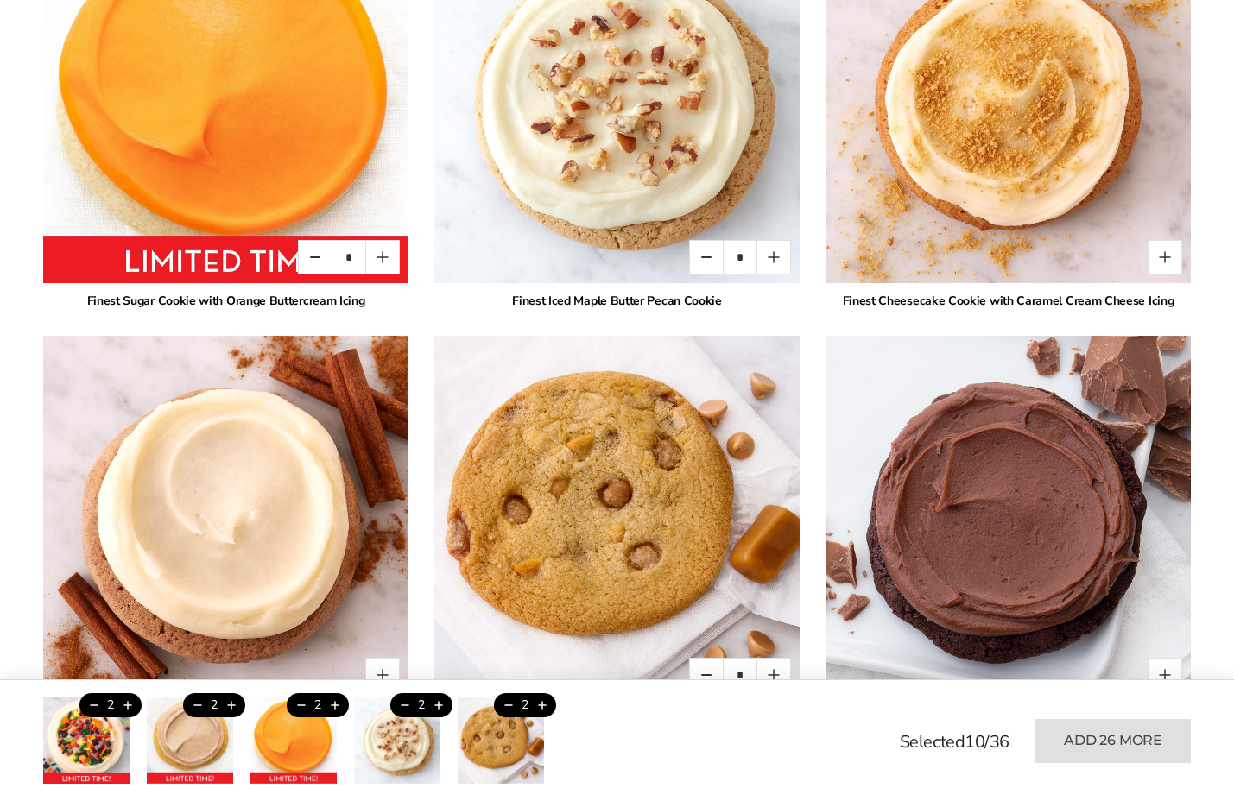
scroll to position [1780, 0]
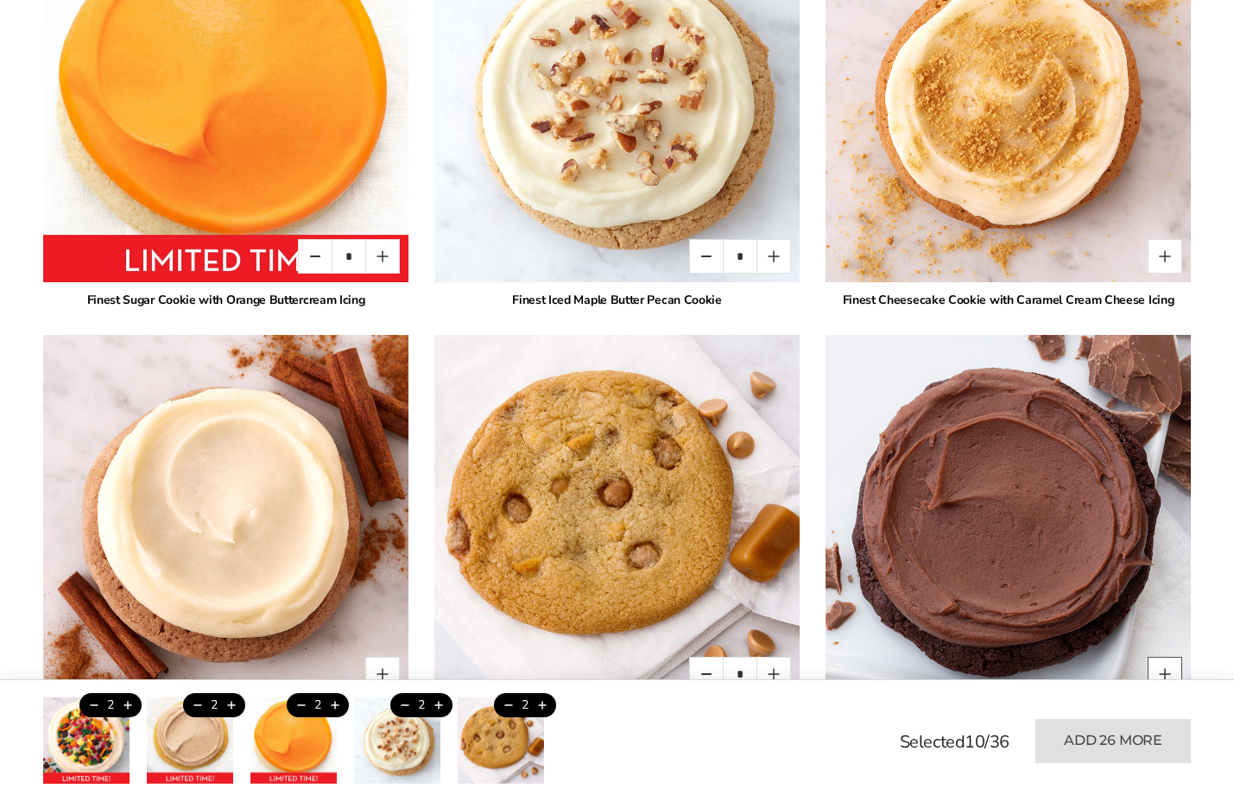
click at [1147, 657] on button "Quantity button plus" at bounding box center [1164, 674] width 35 height 35
type input "*"
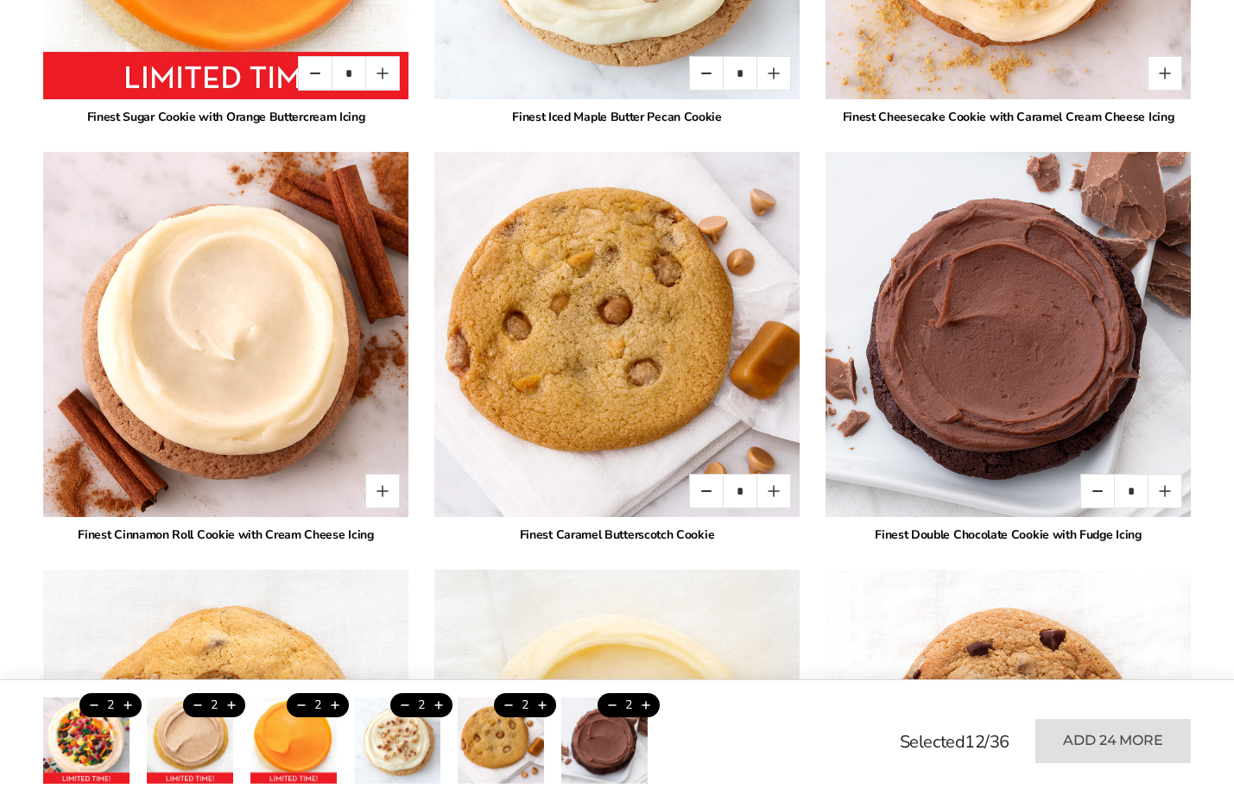
scroll to position [1964, 0]
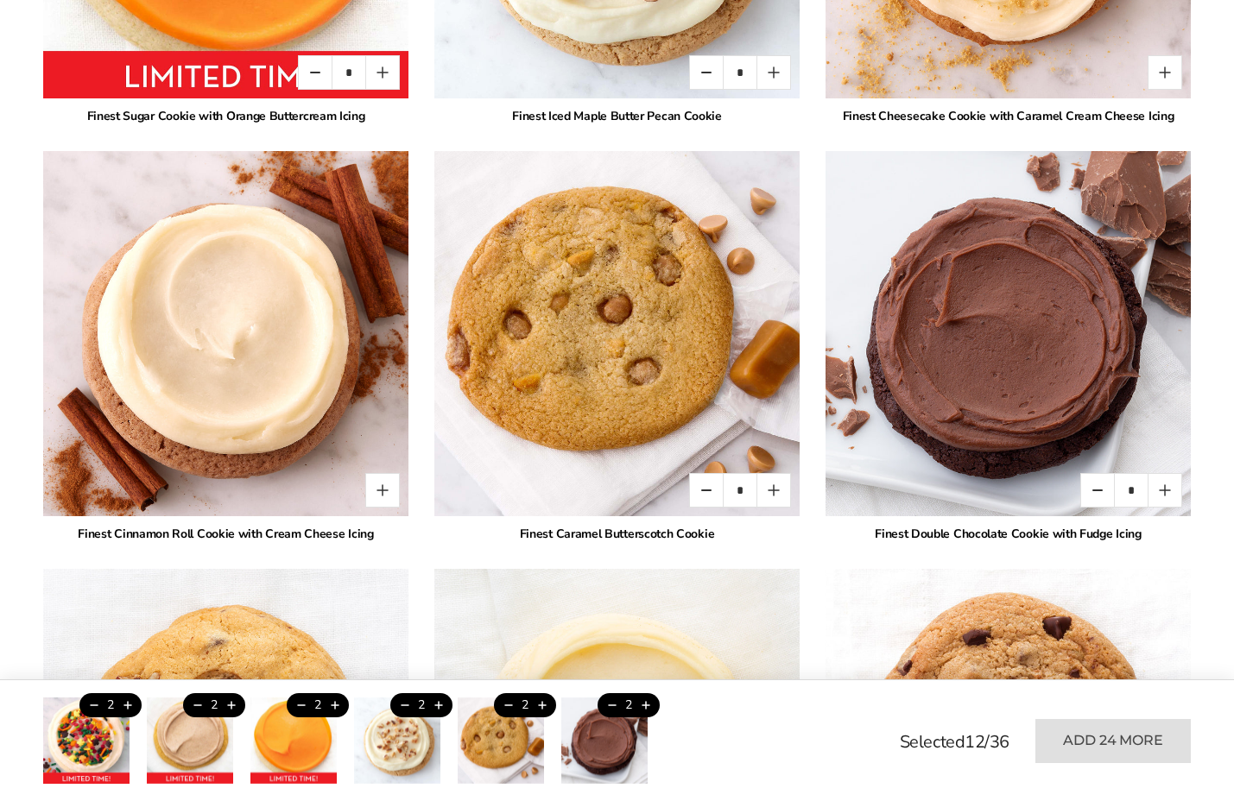
type input "*"
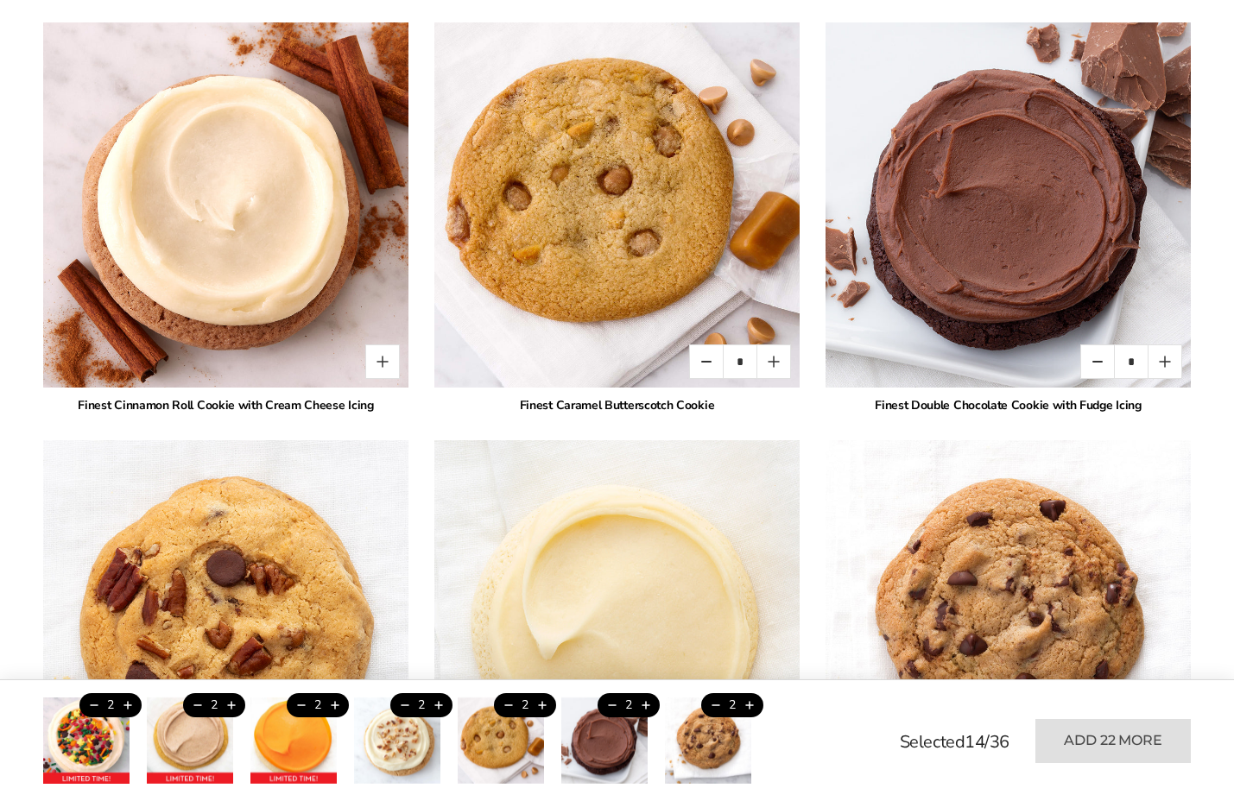
scroll to position [2098, 0]
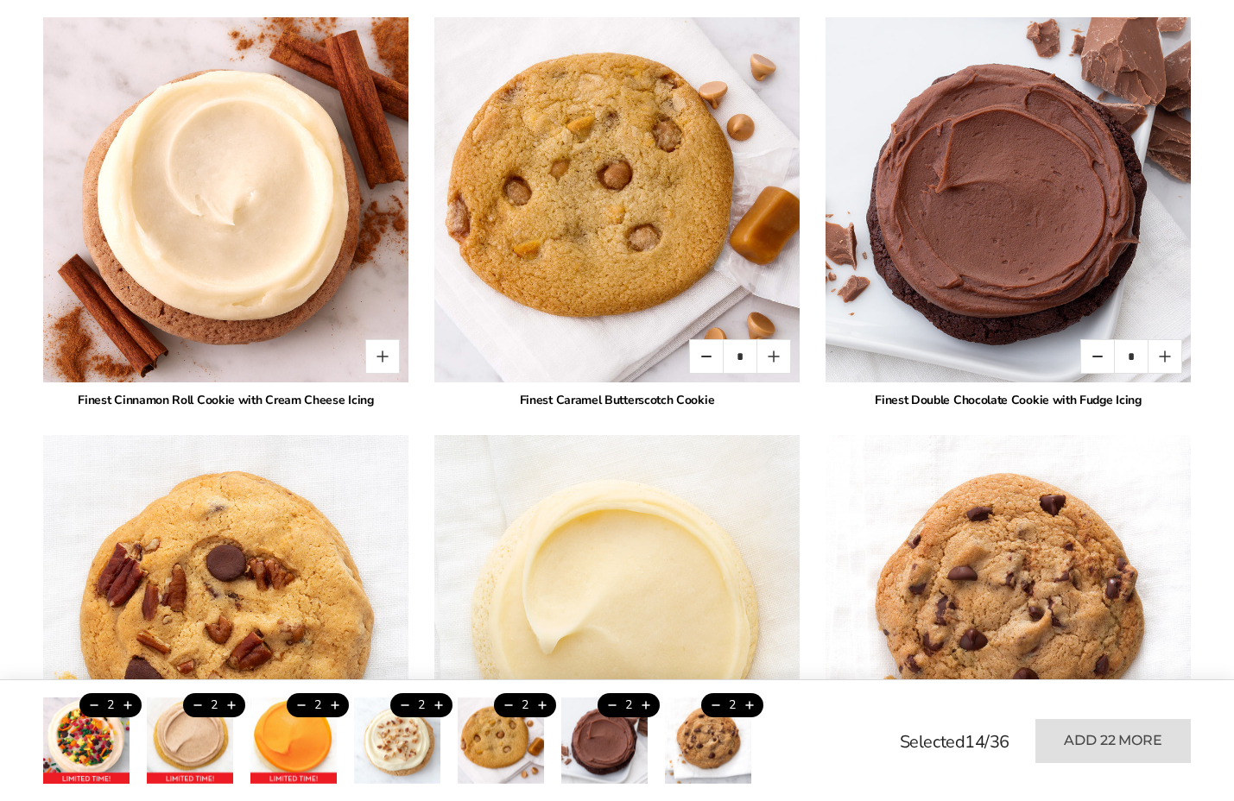
type input "*"
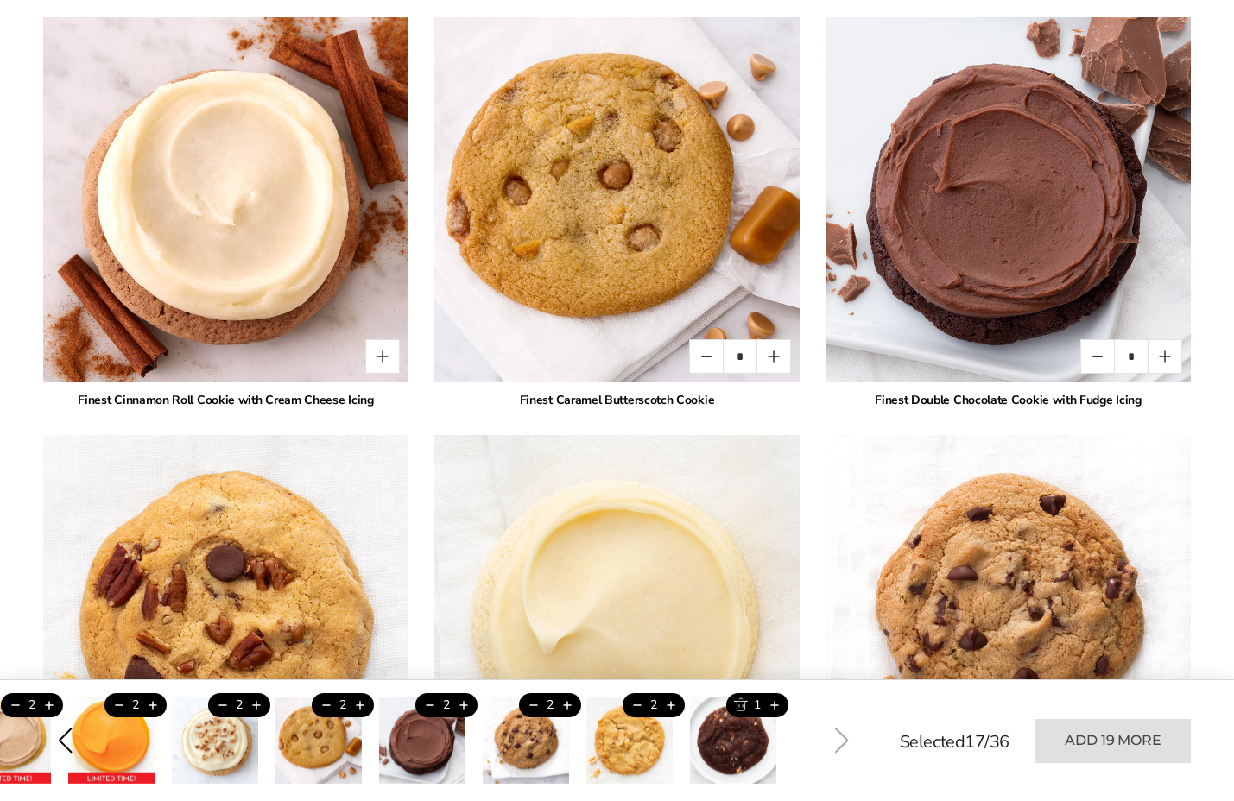
type input "*"
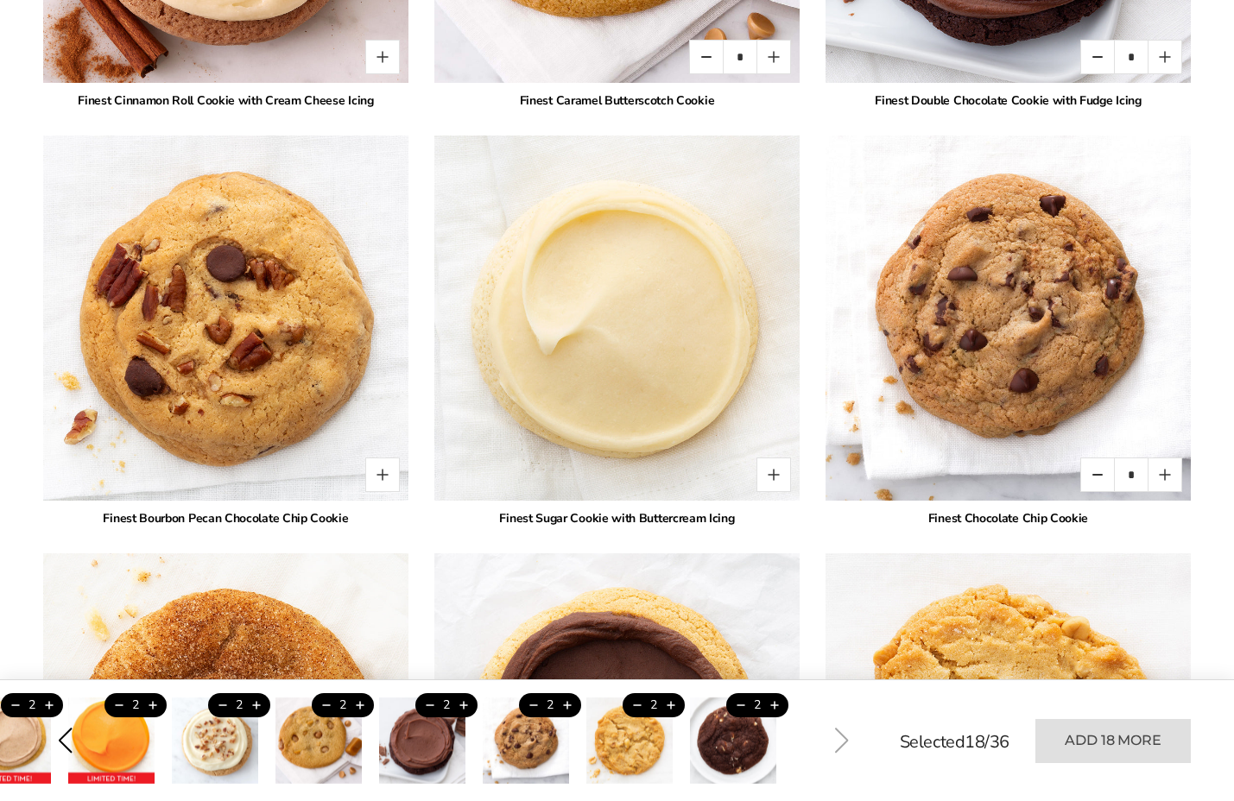
scroll to position [2404, 0]
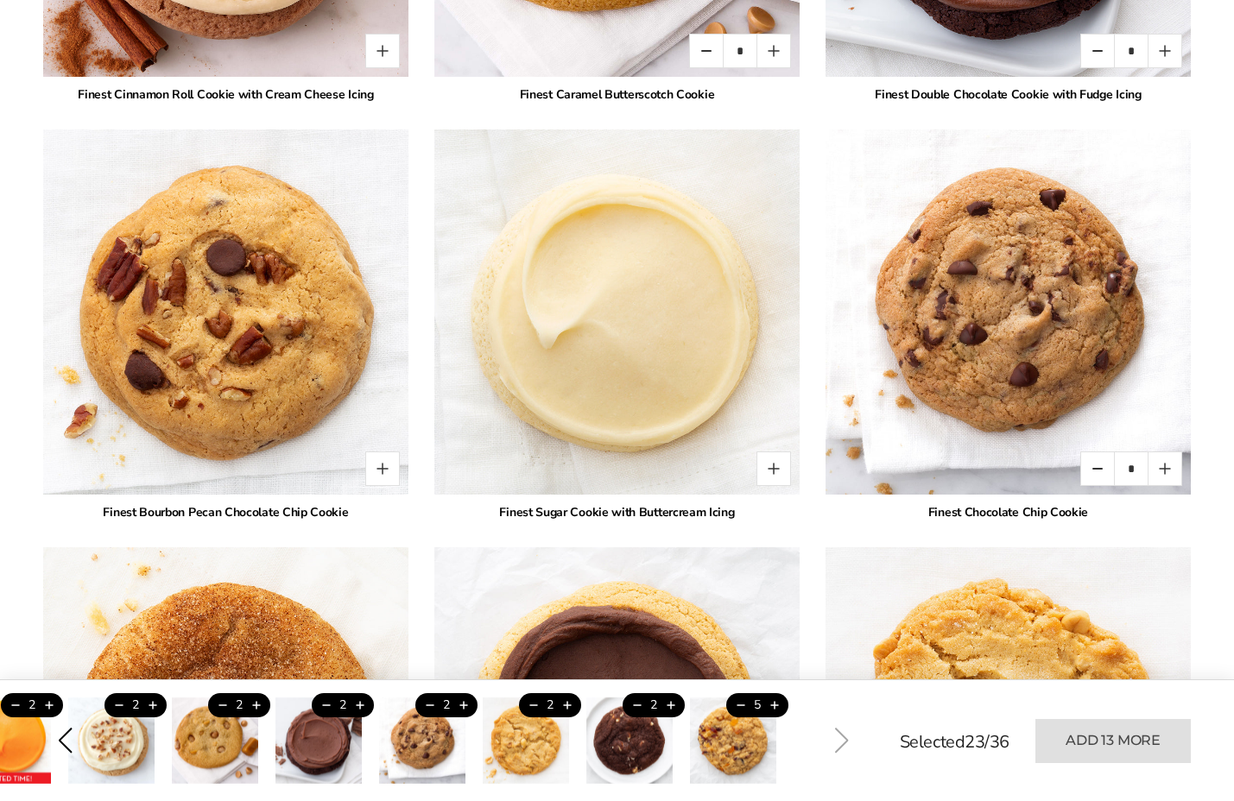
type input "*"
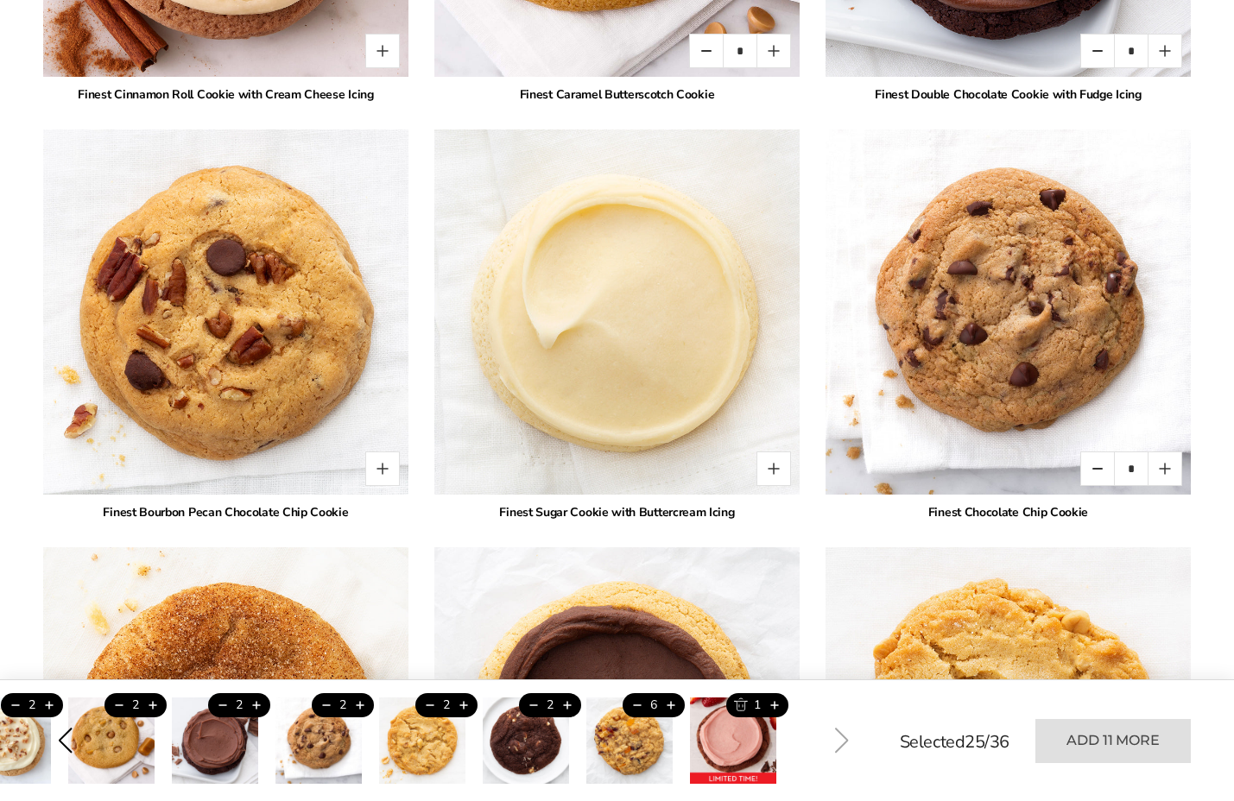
type input "*"
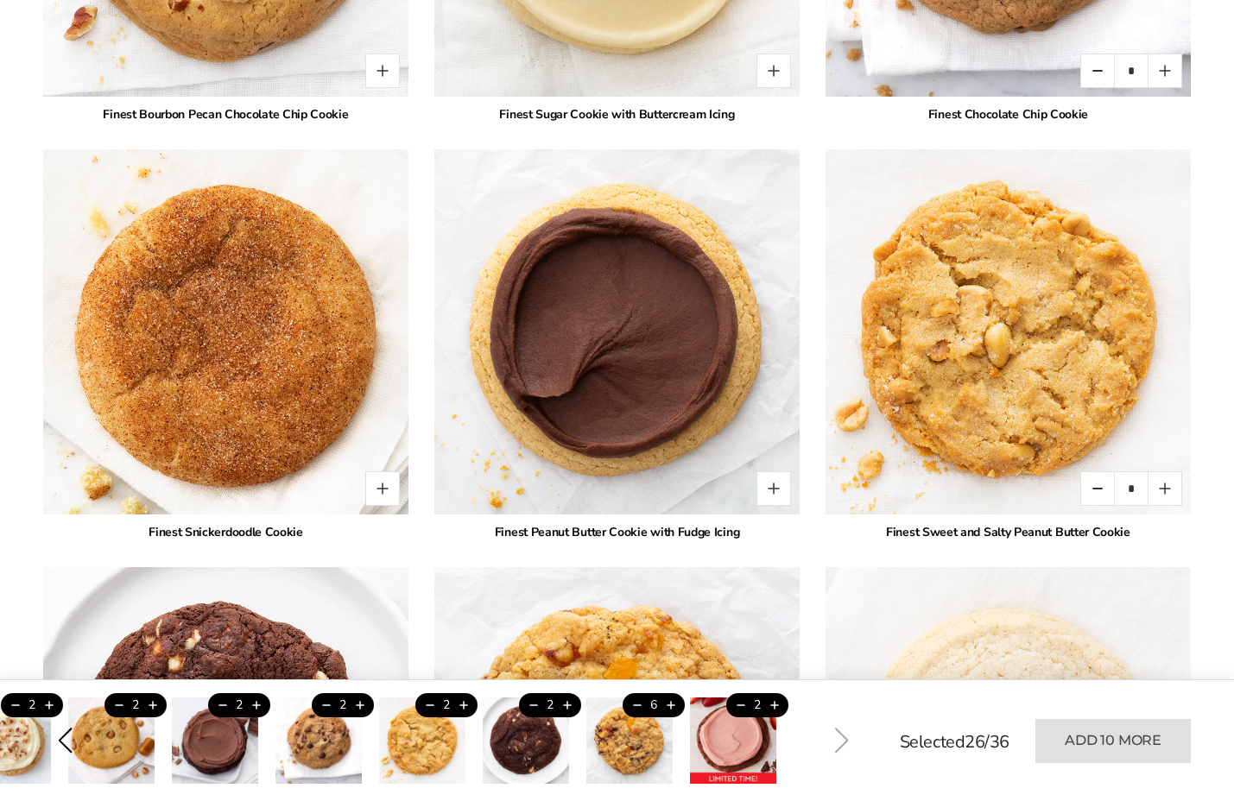
scroll to position [2802, 0]
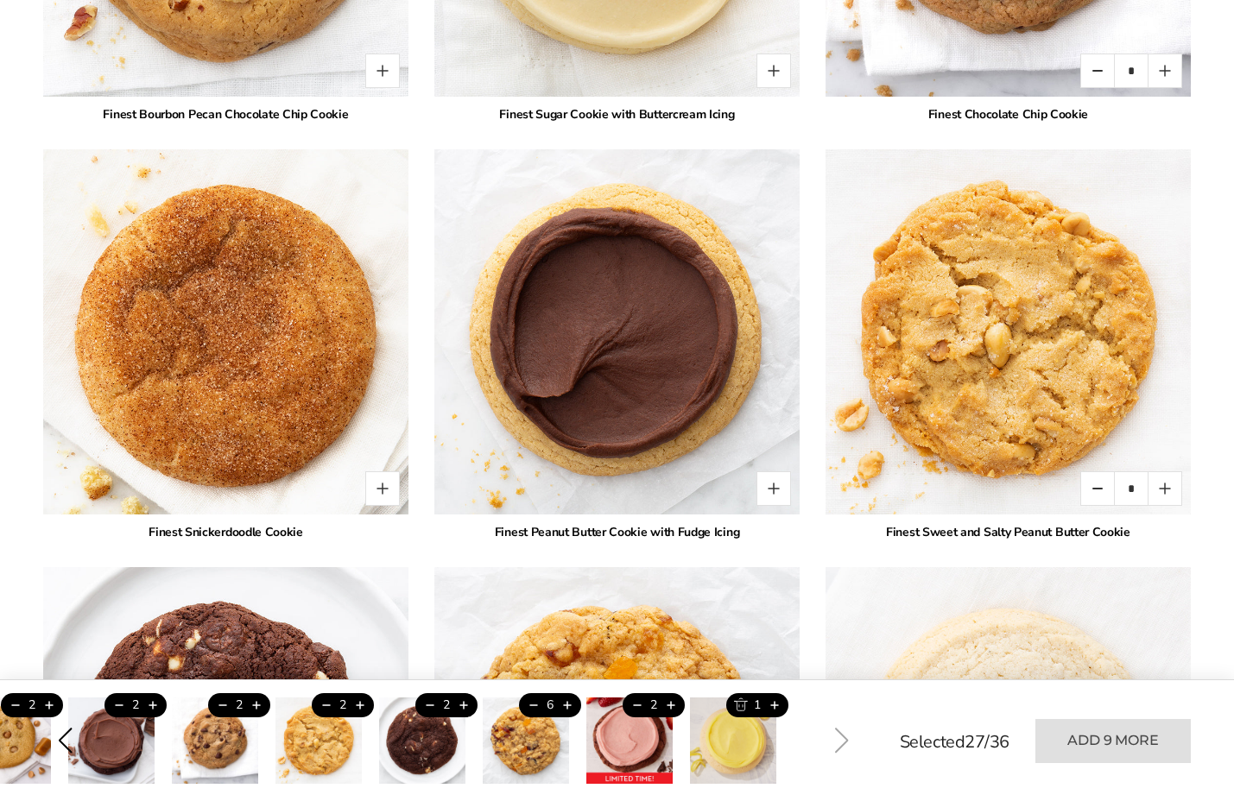
type input "*"
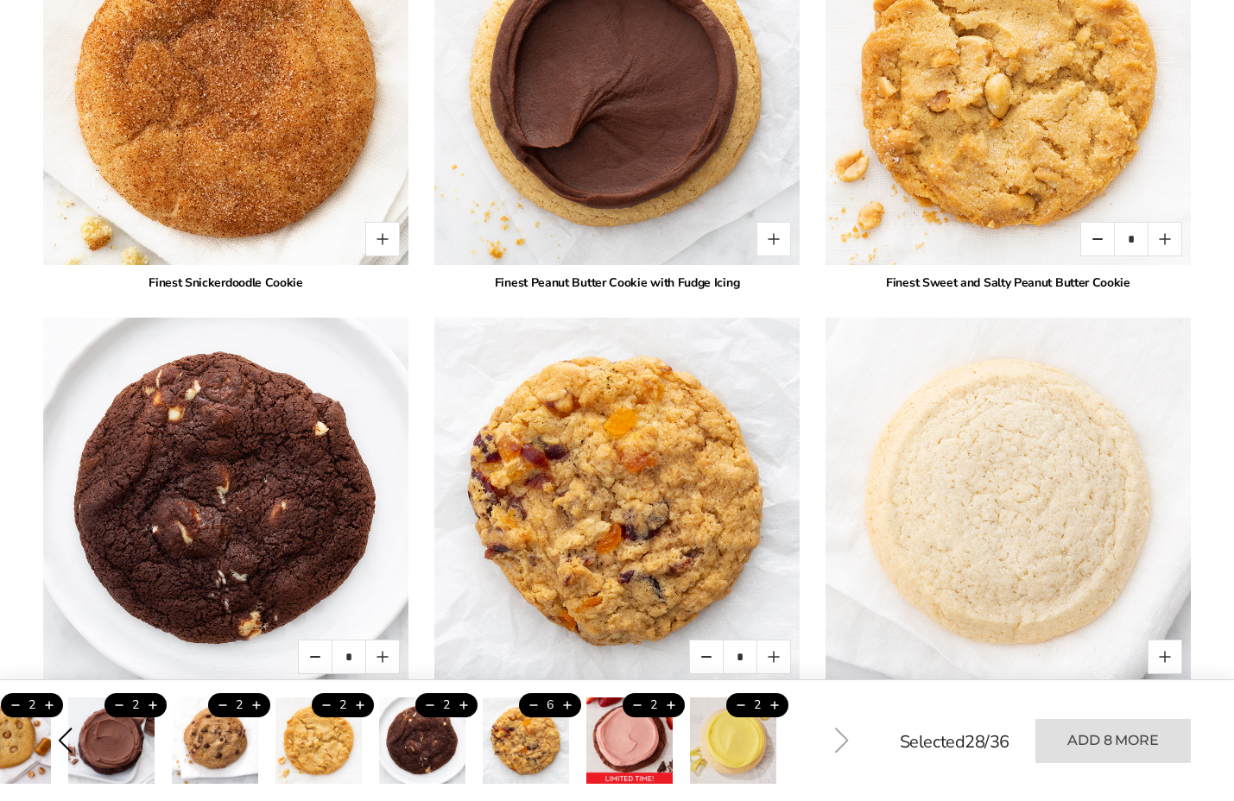
scroll to position [3051, 0]
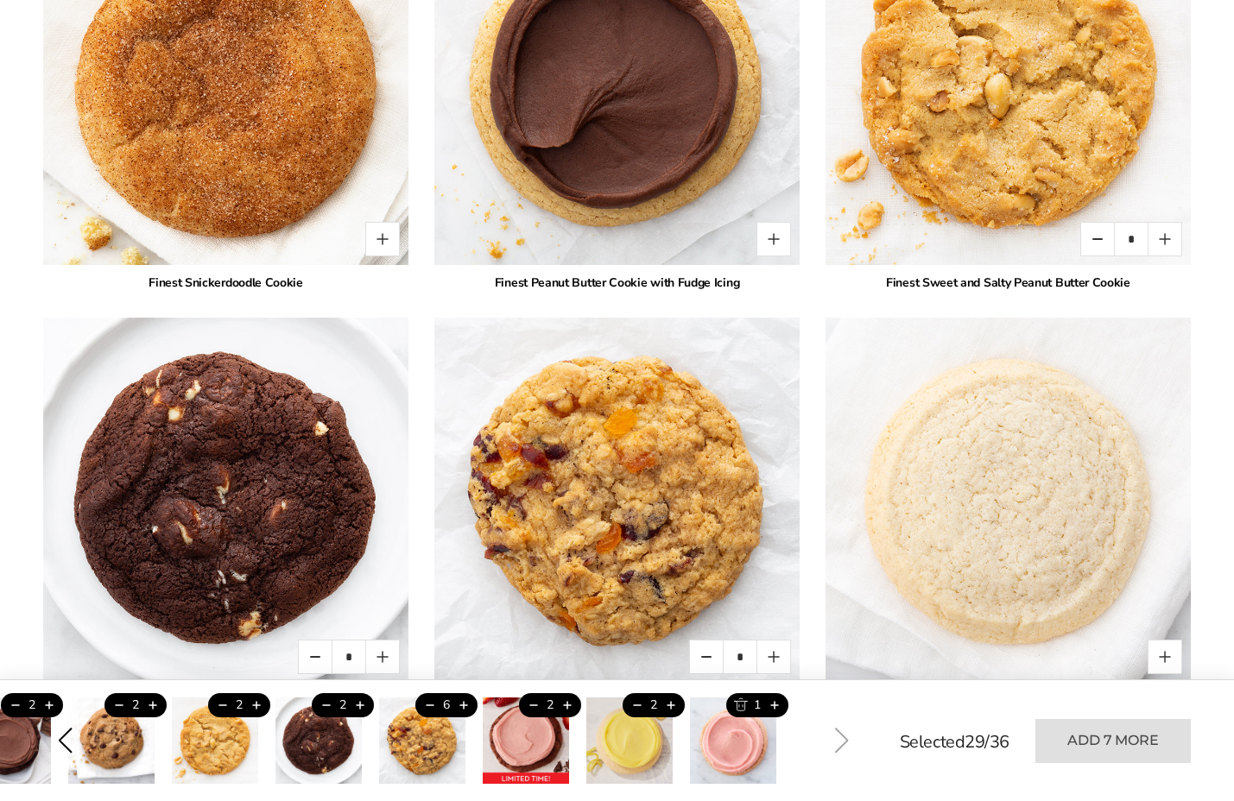
type input "*"
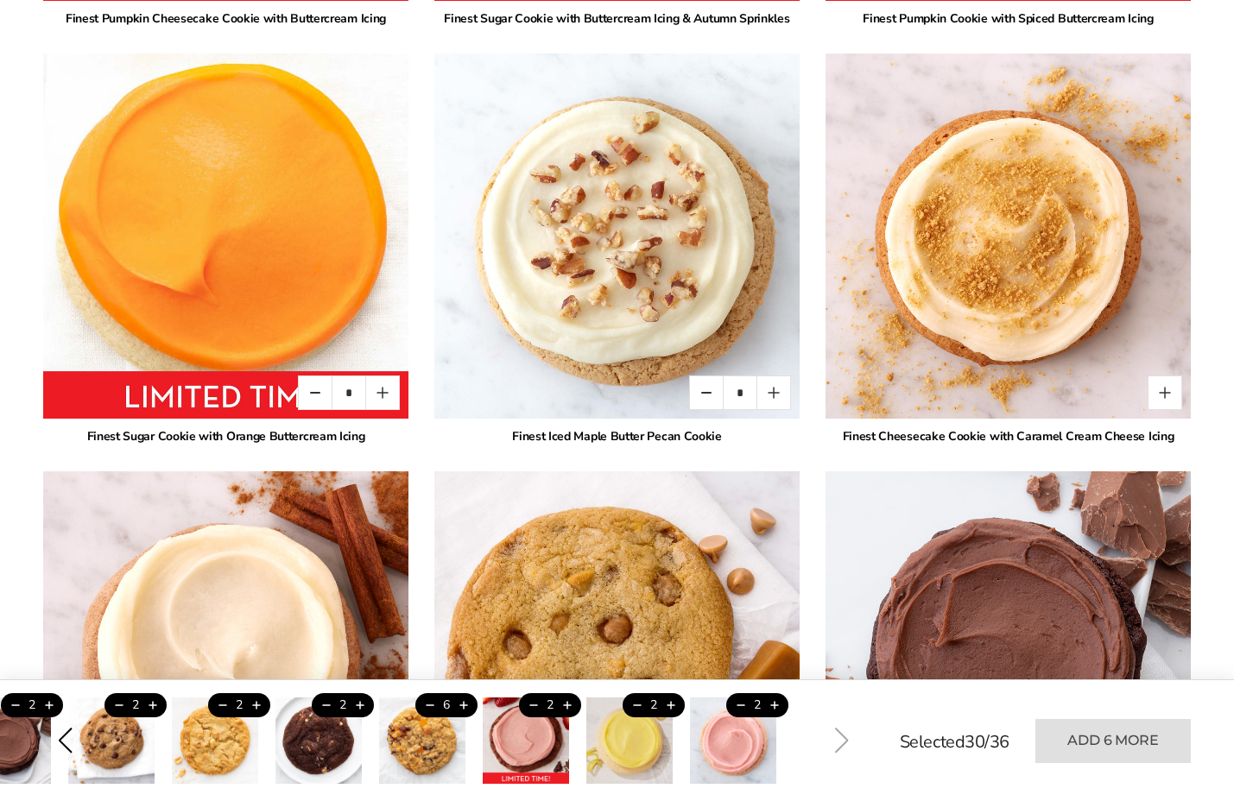
scroll to position [1590, 0]
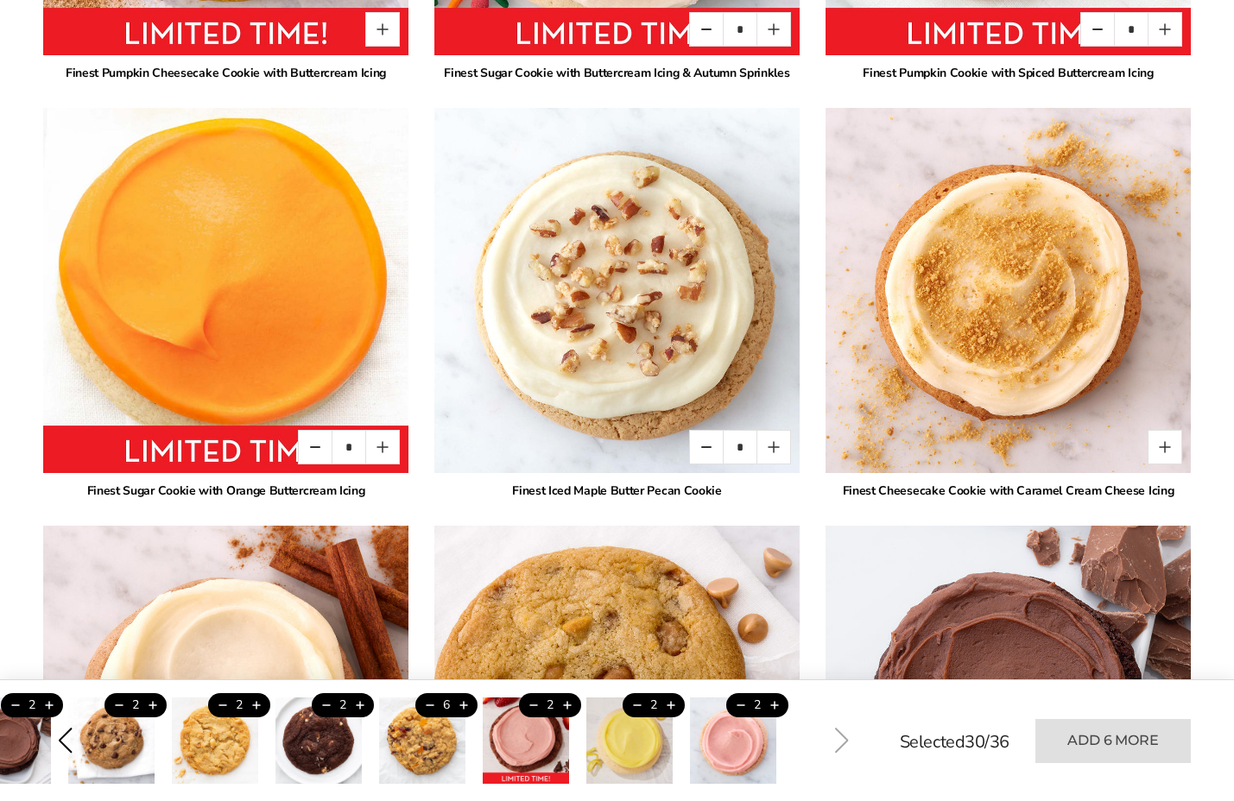
type input "*"
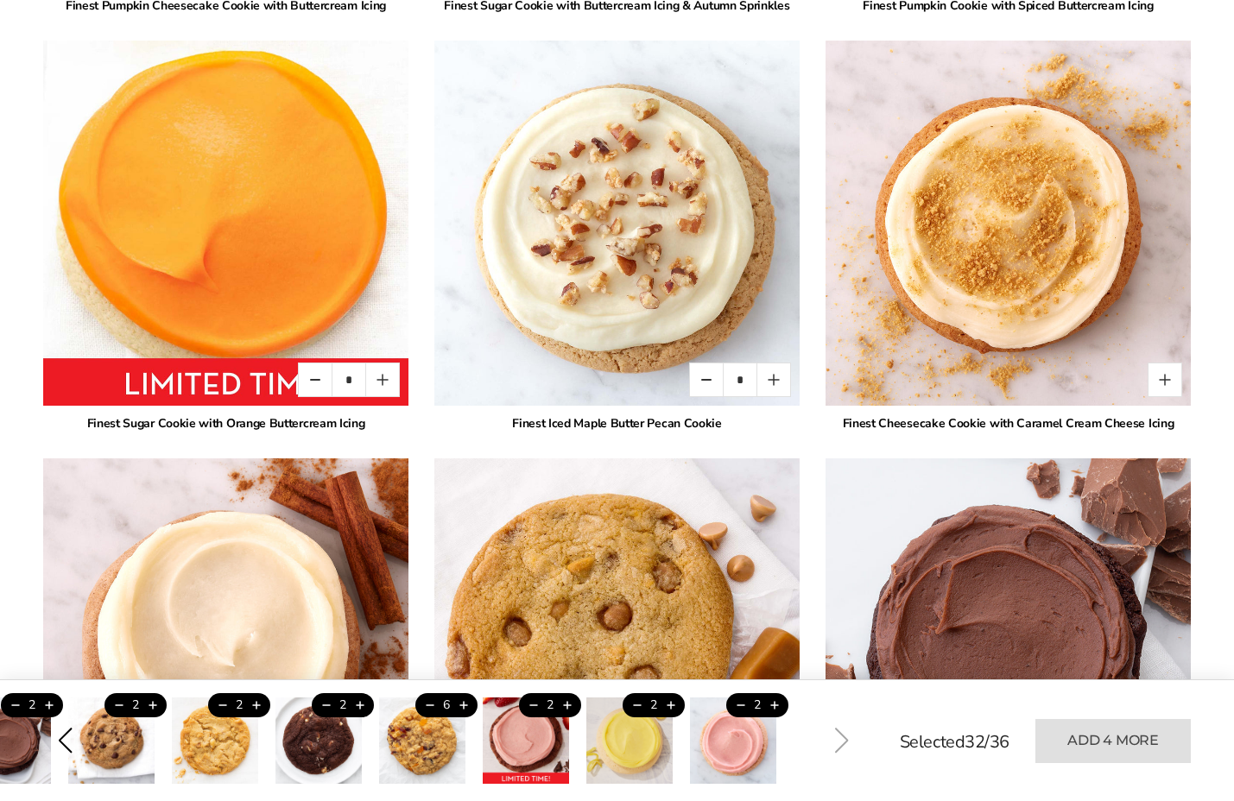
scroll to position [1666, 0]
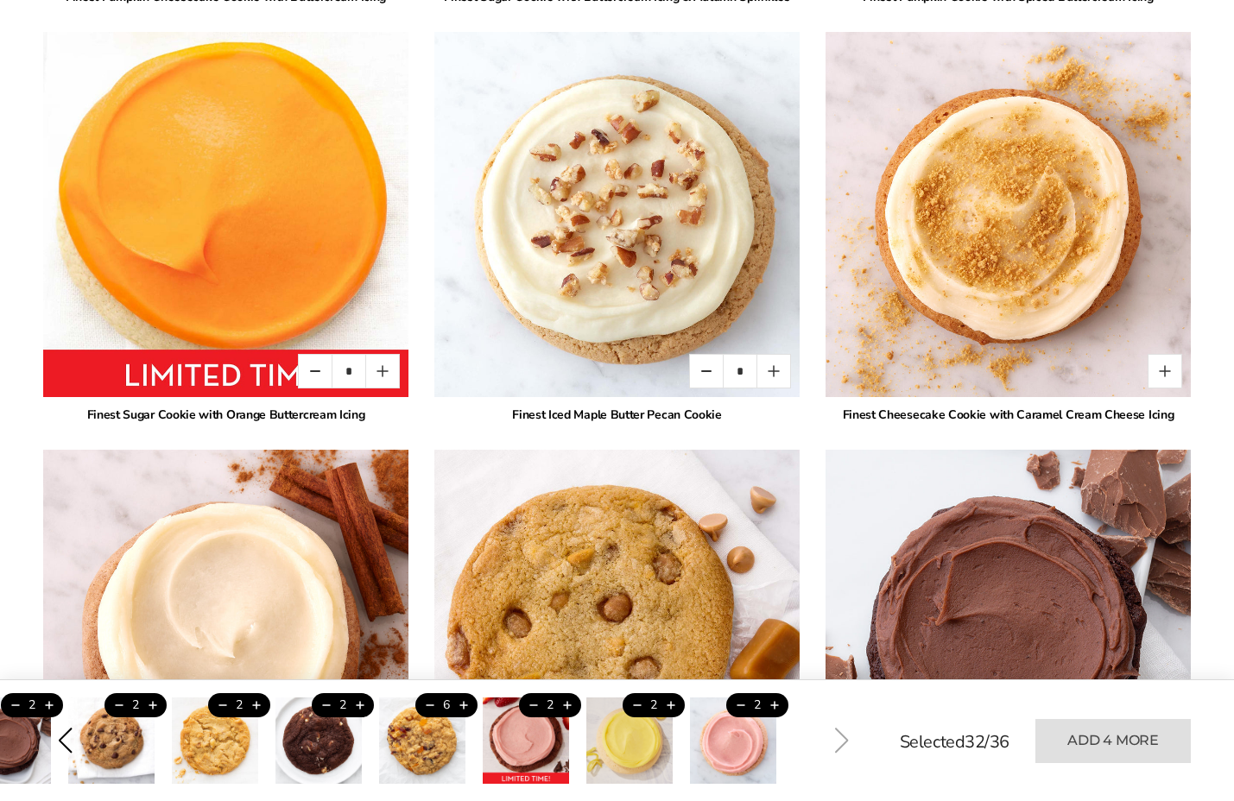
type input "*"
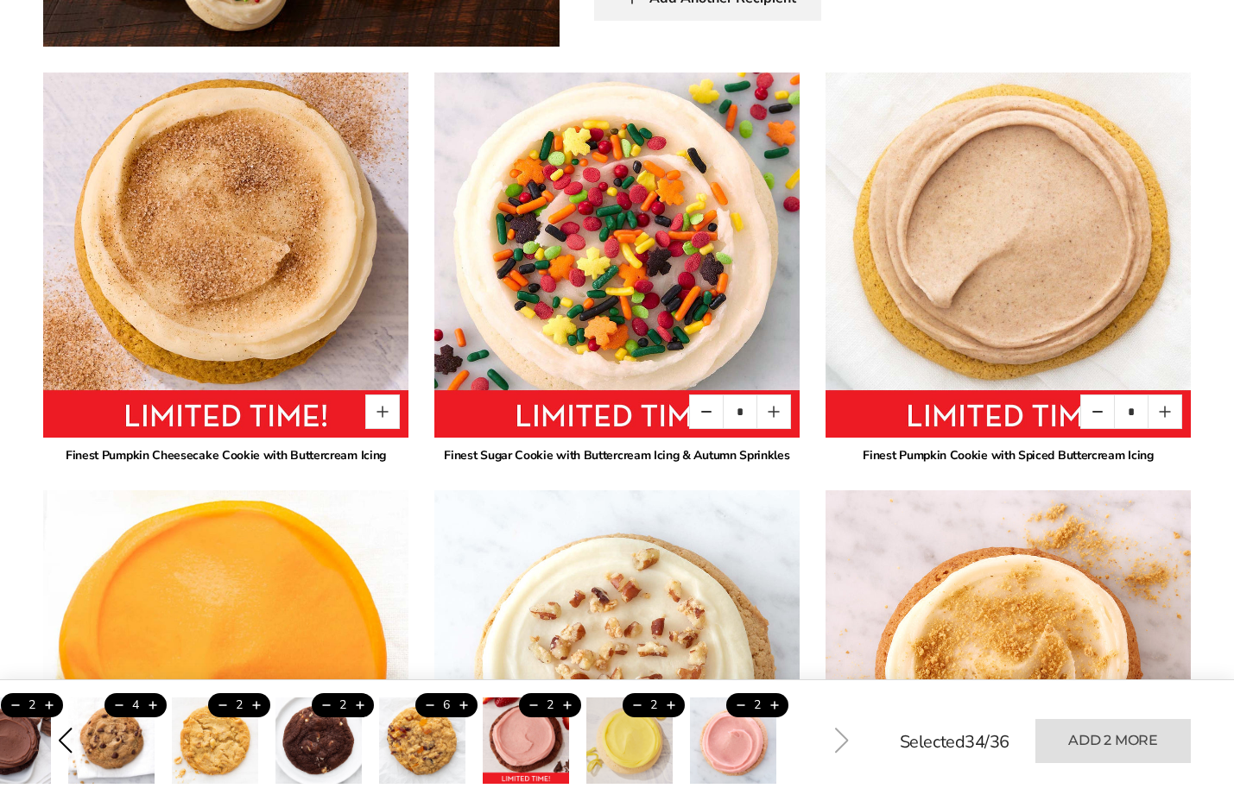
scroll to position [1239, 0]
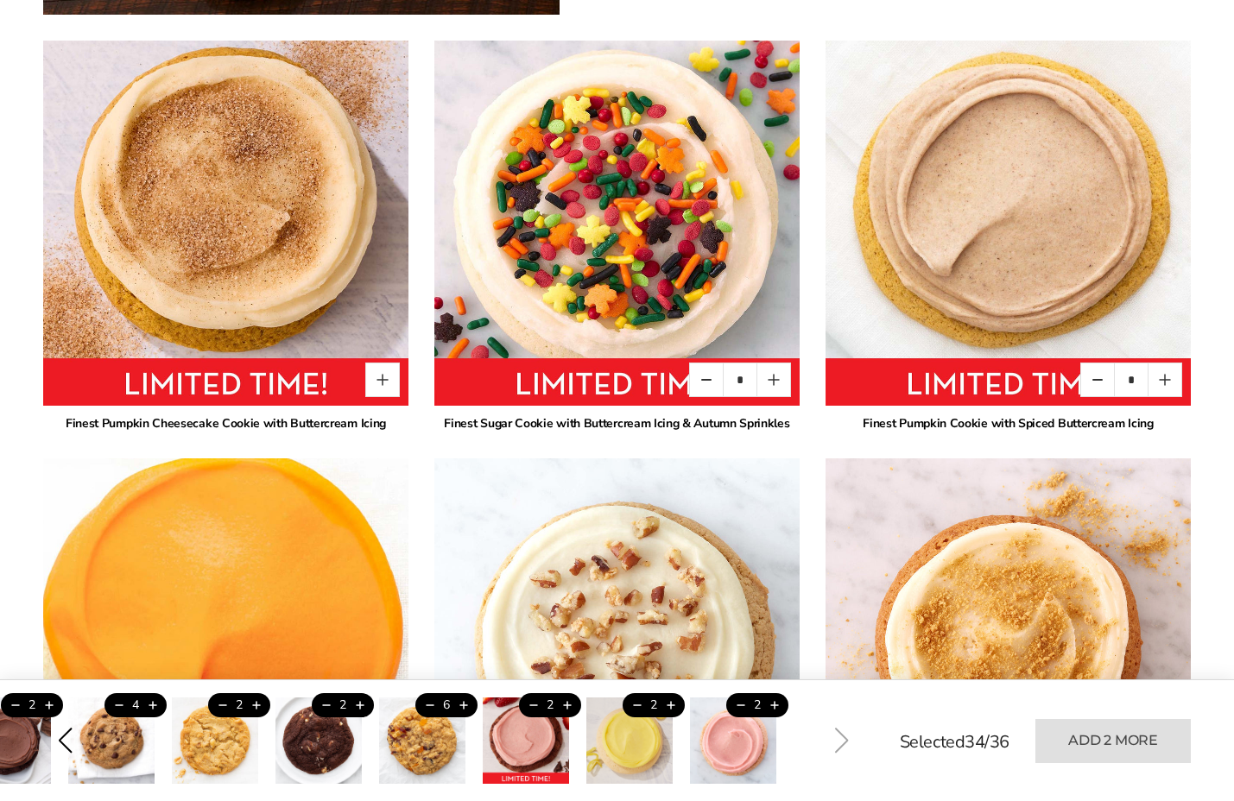
click at [400, 781] on button "Quantity button plus" at bounding box center [382, 798] width 35 height 35
type input "*"
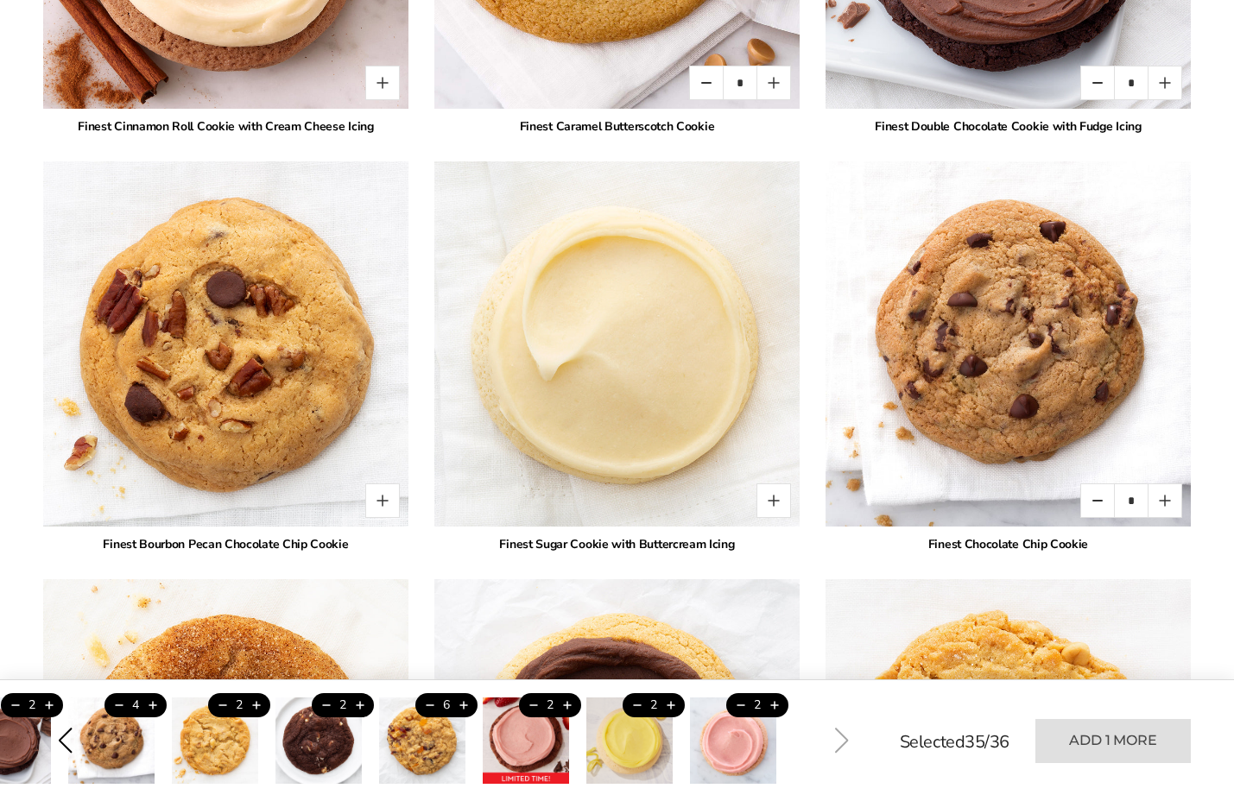
scroll to position [2386, 0]
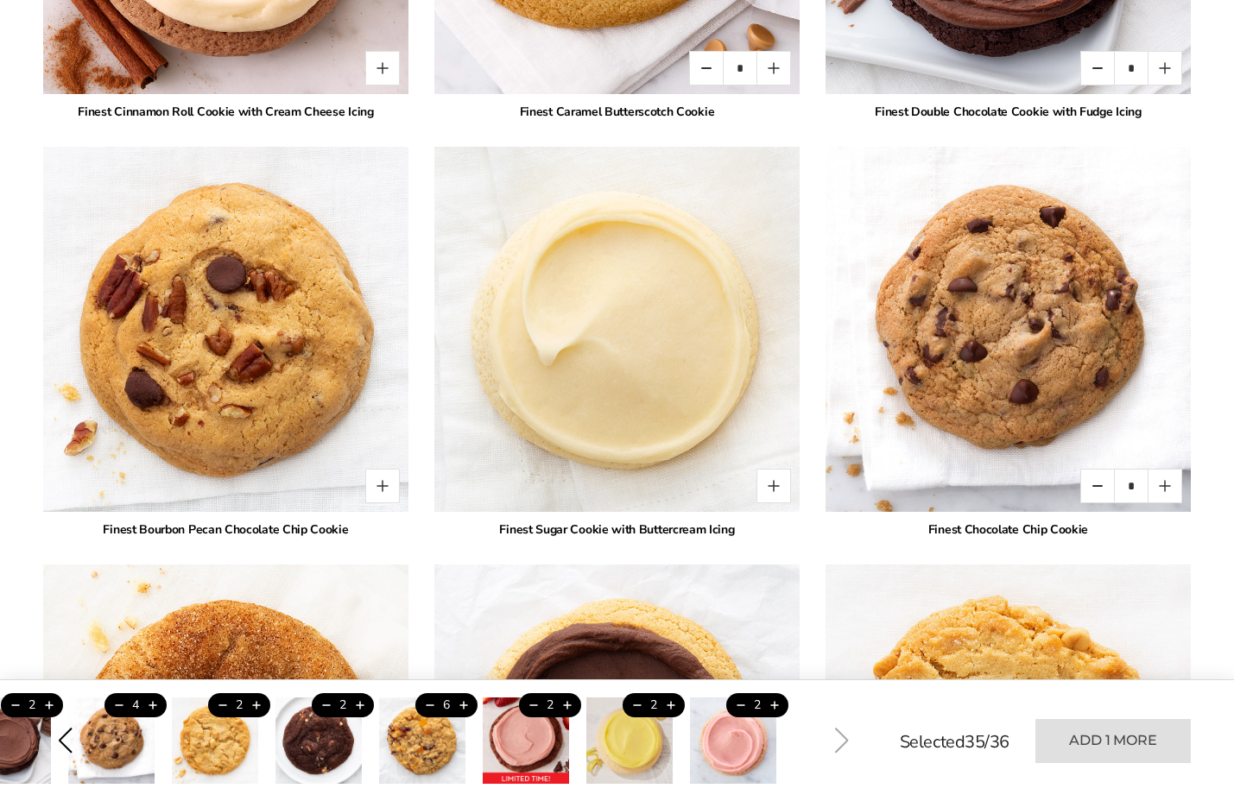
type input "*"
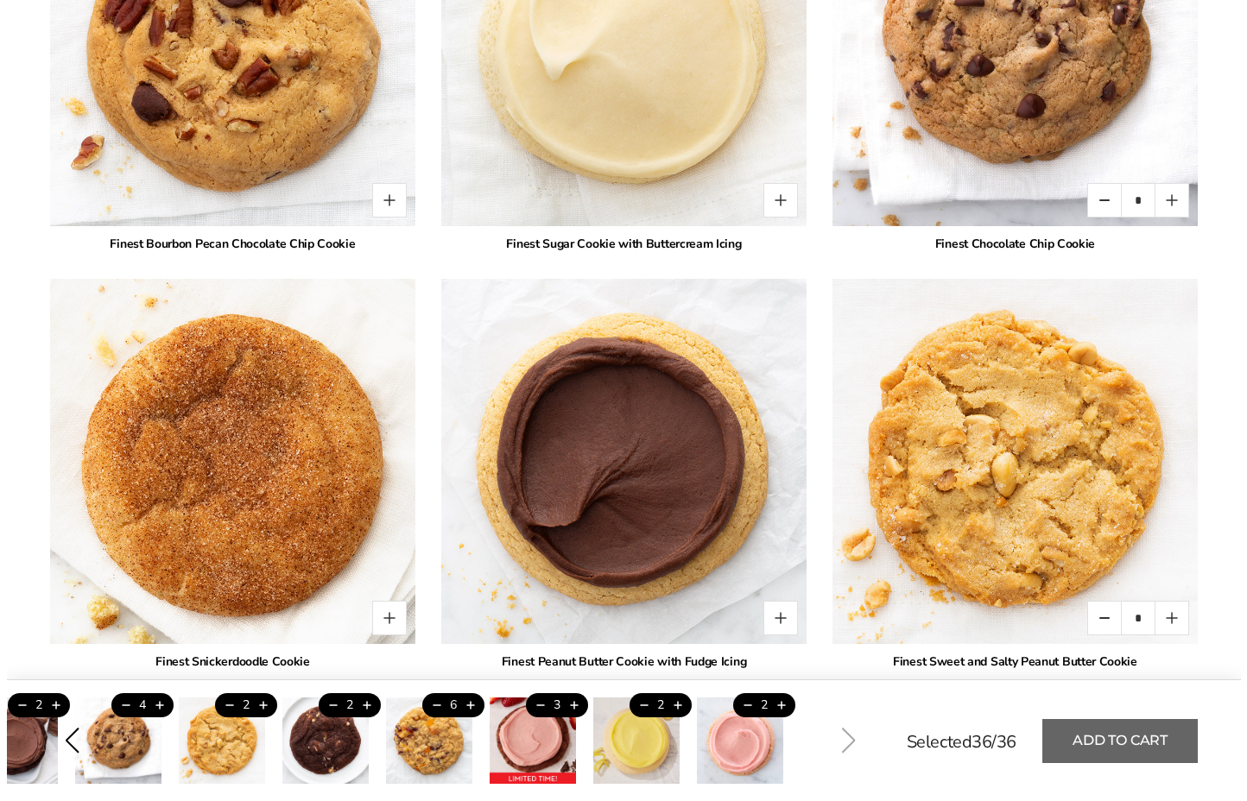
scroll to position [2761, 0]
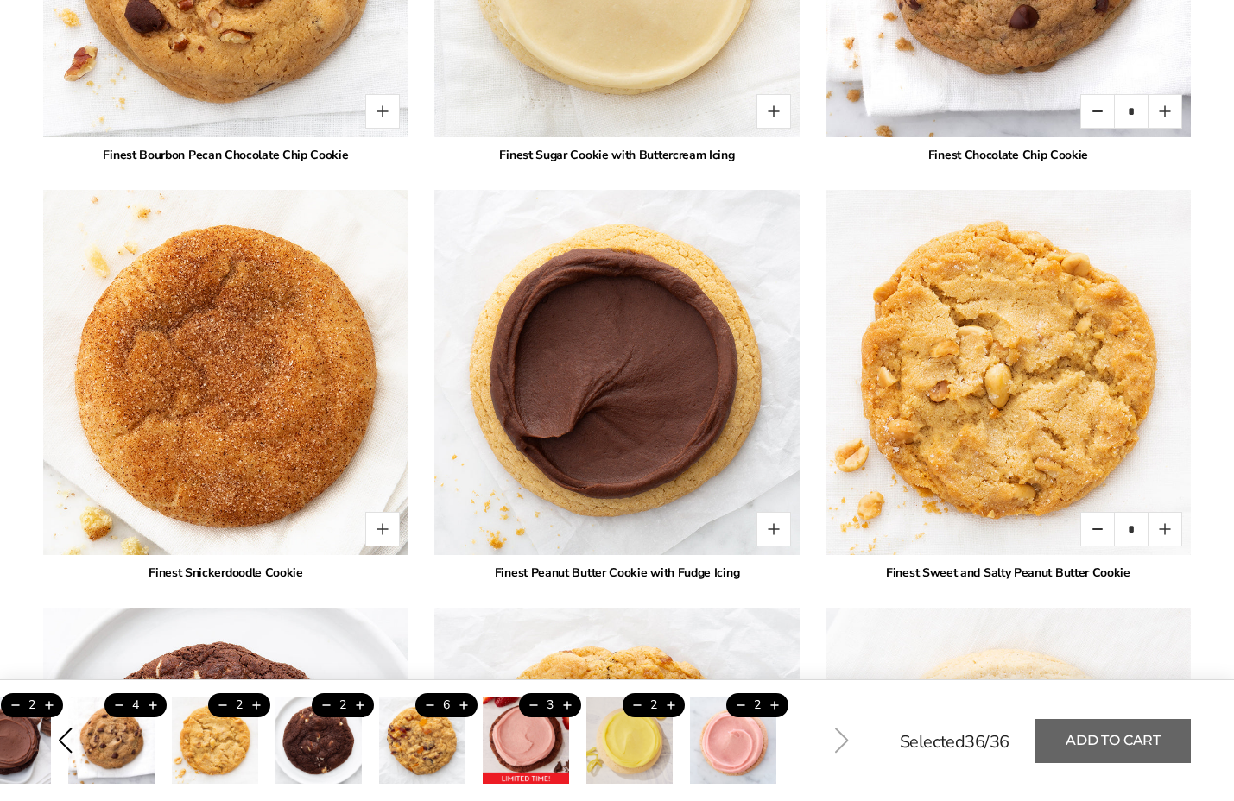
click at [1035, 747] on button "Add to cart" at bounding box center [1112, 741] width 155 height 44
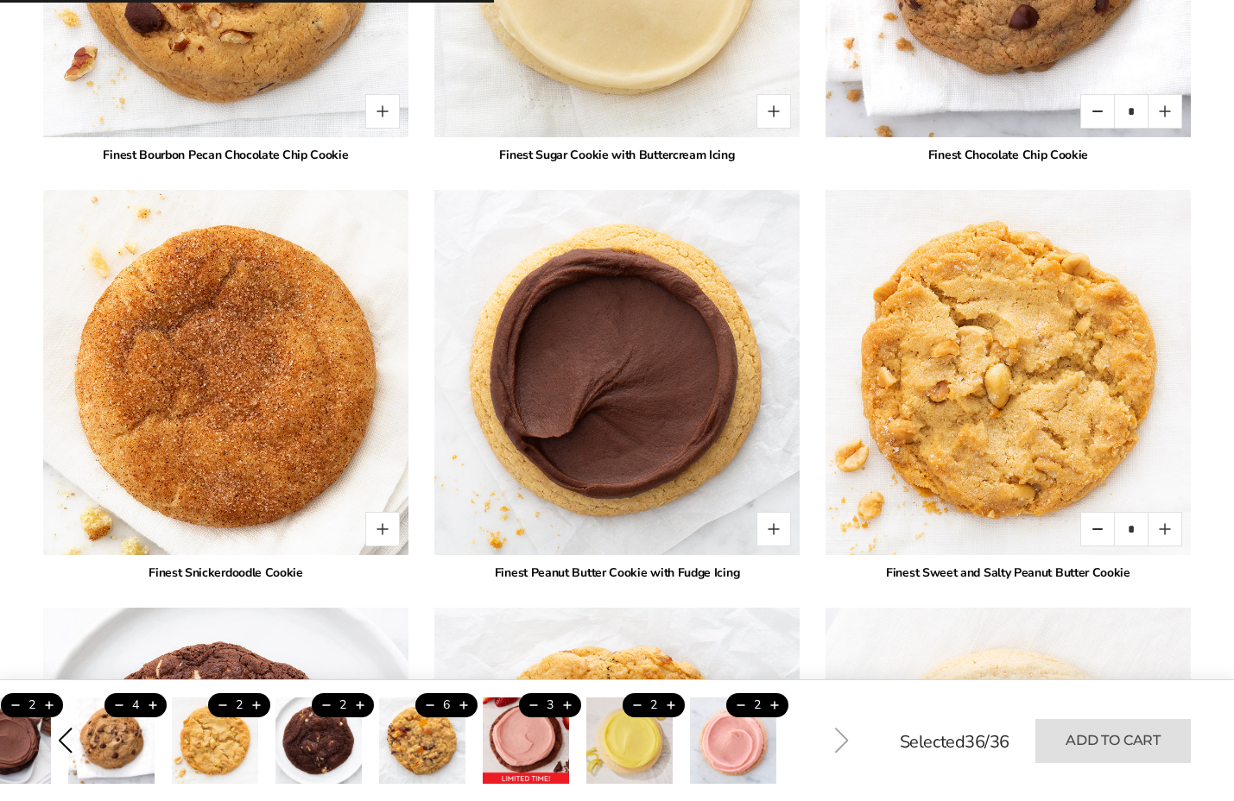
type input "*"
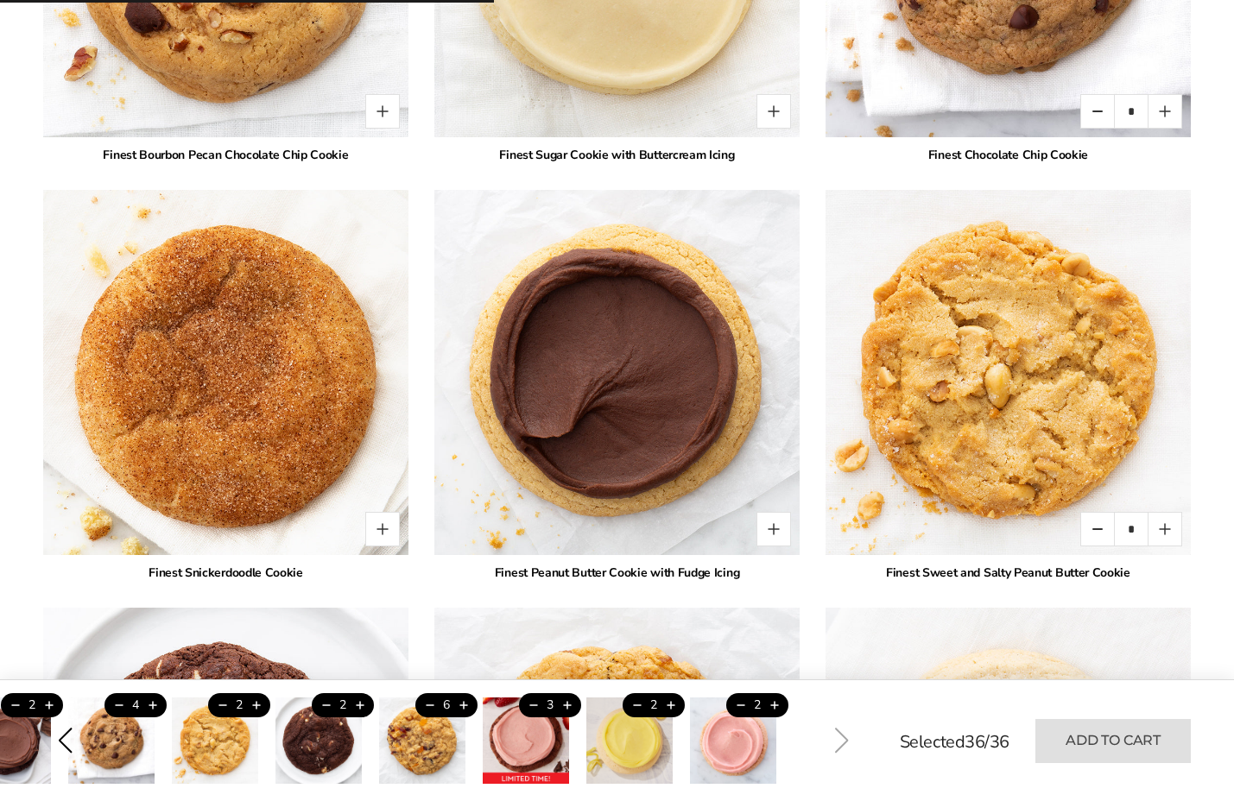
type input "*"
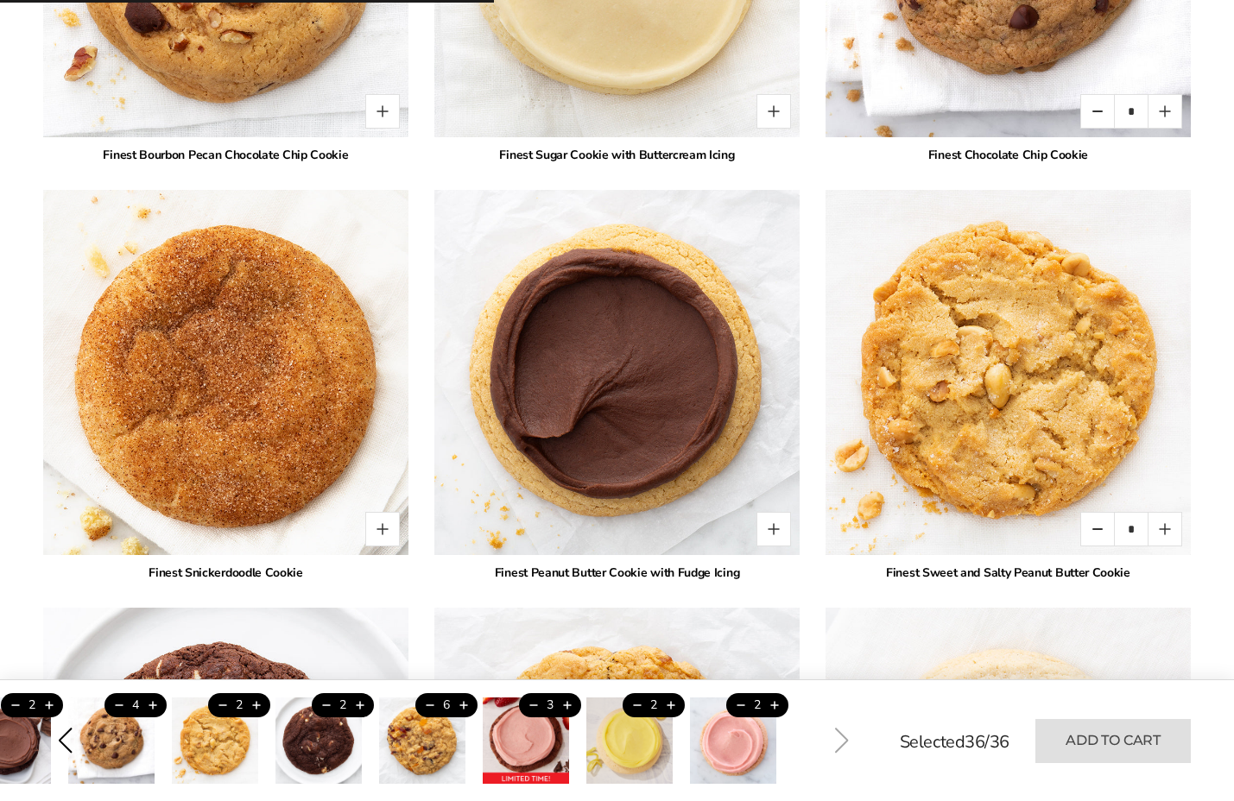
type input "*"
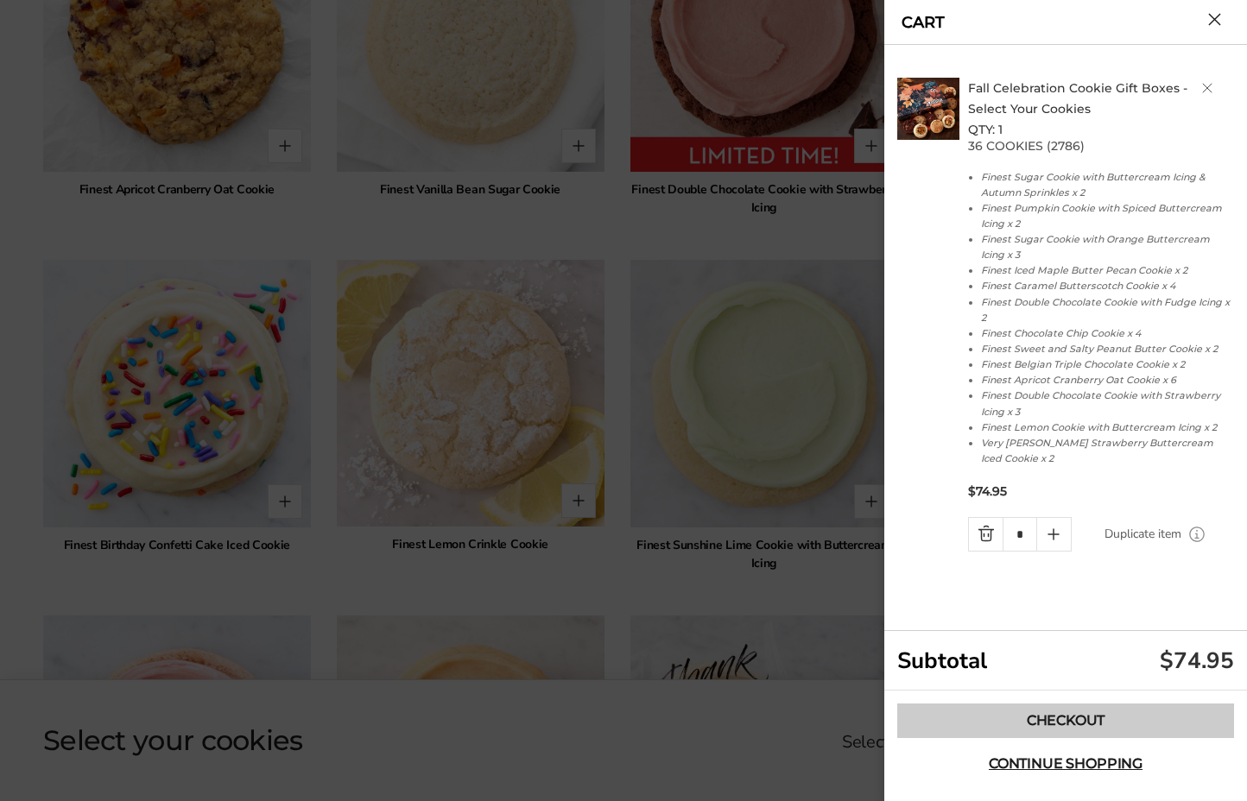
click at [1065, 716] on link "Checkout" at bounding box center [1065, 721] width 337 height 35
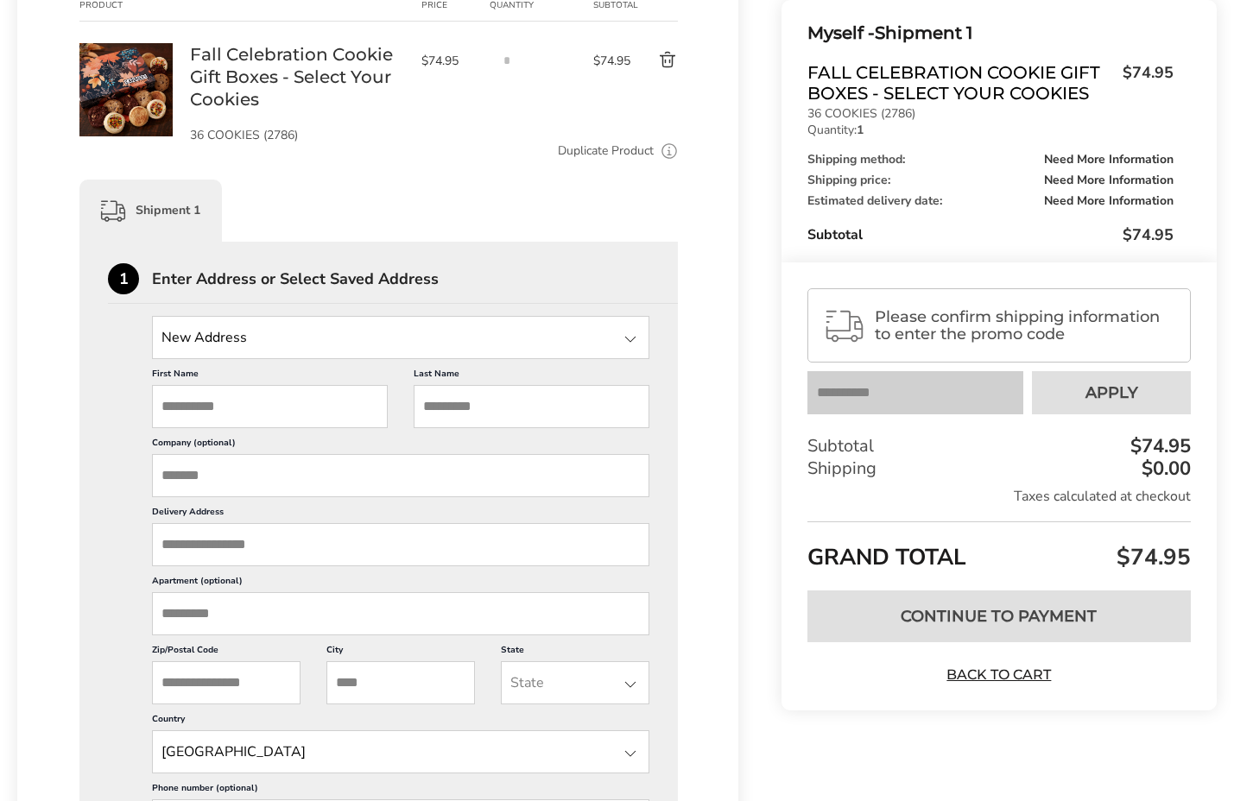
scroll to position [282, 0]
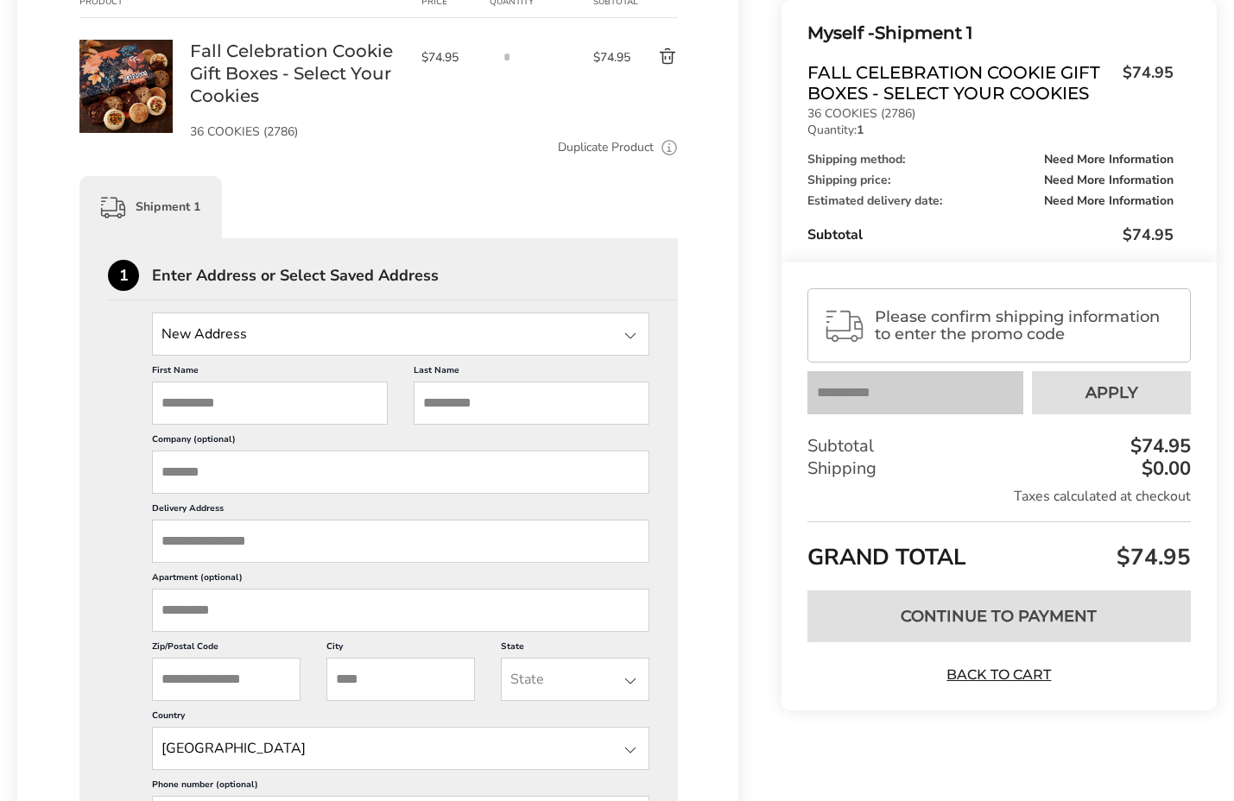
click at [630, 333] on div at bounding box center [630, 336] width 21 height 21
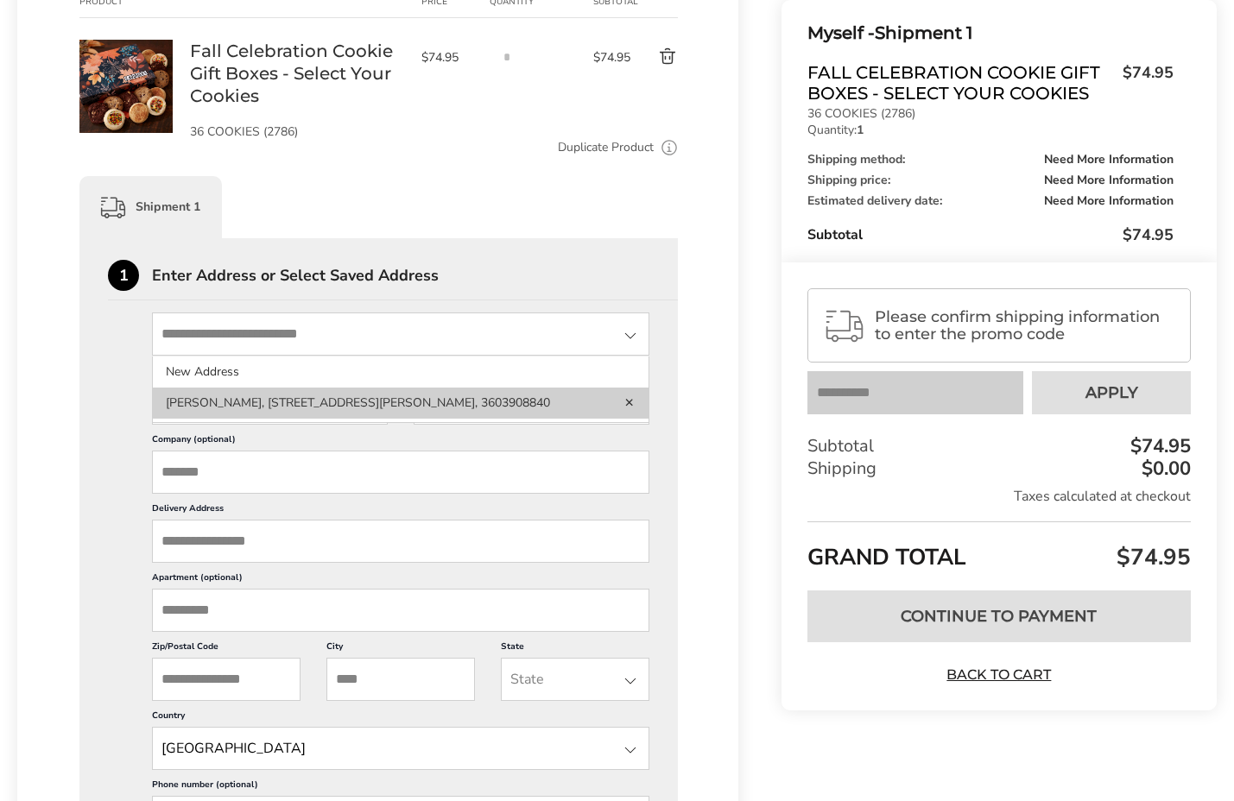
click at [427, 402] on li "Jennifer Hutton, 2309 MADRONA ST, PORT TOWNSEND, WA, 98368-2730, United States,…" at bounding box center [401, 403] width 496 height 31
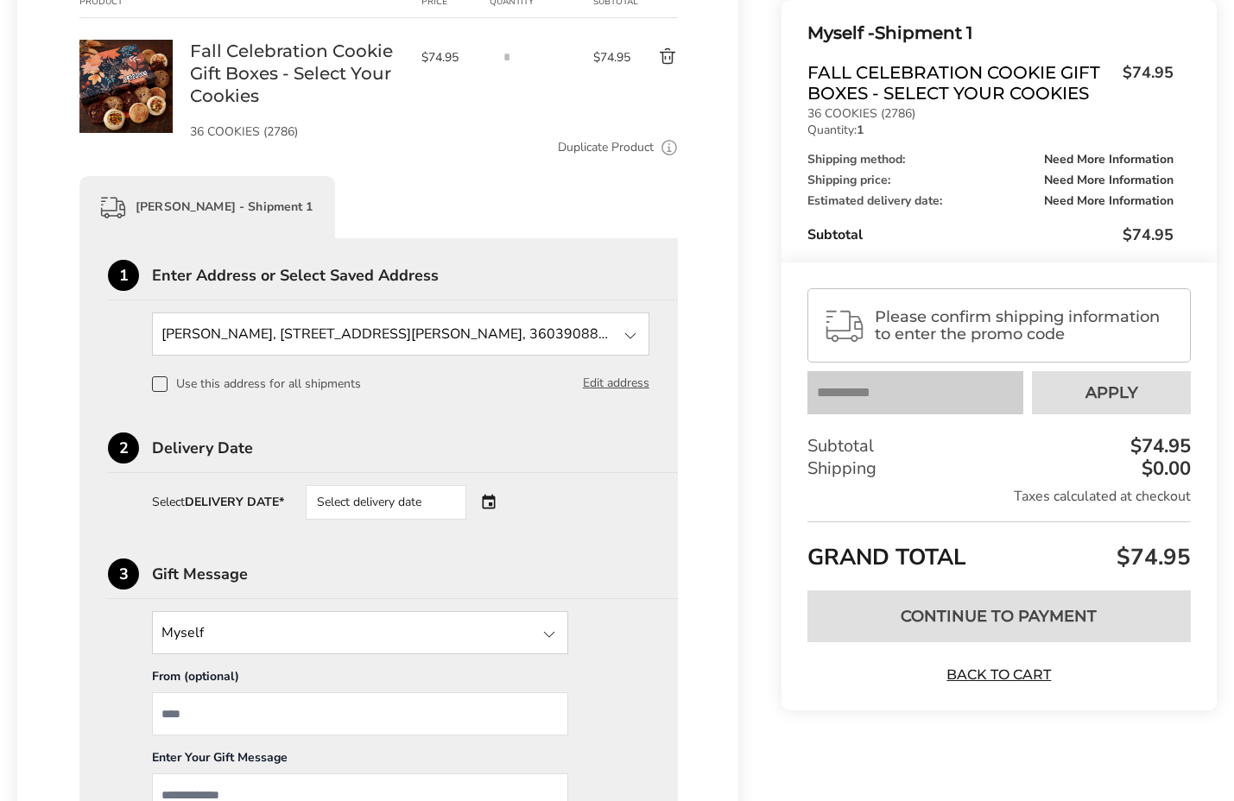
click at [457, 503] on div "Select delivery date" at bounding box center [386, 502] width 161 height 35
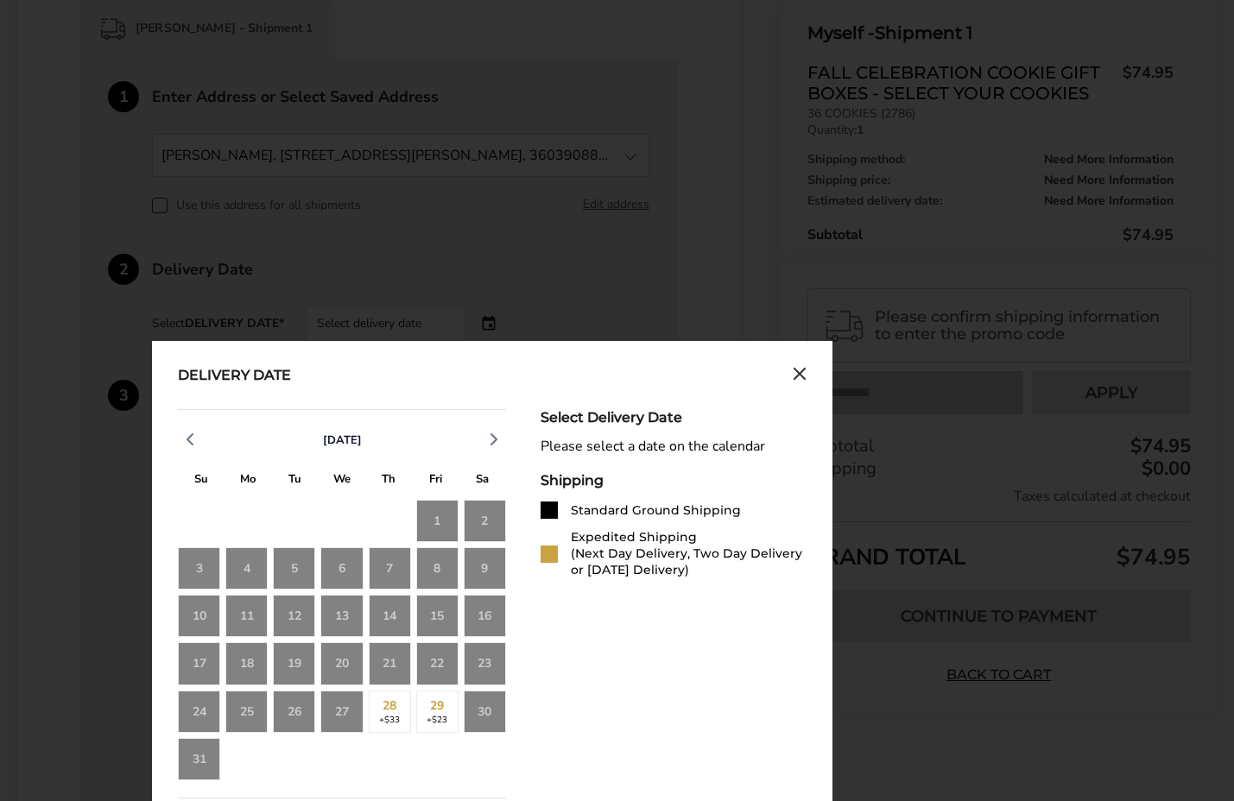
scroll to position [465, 0]
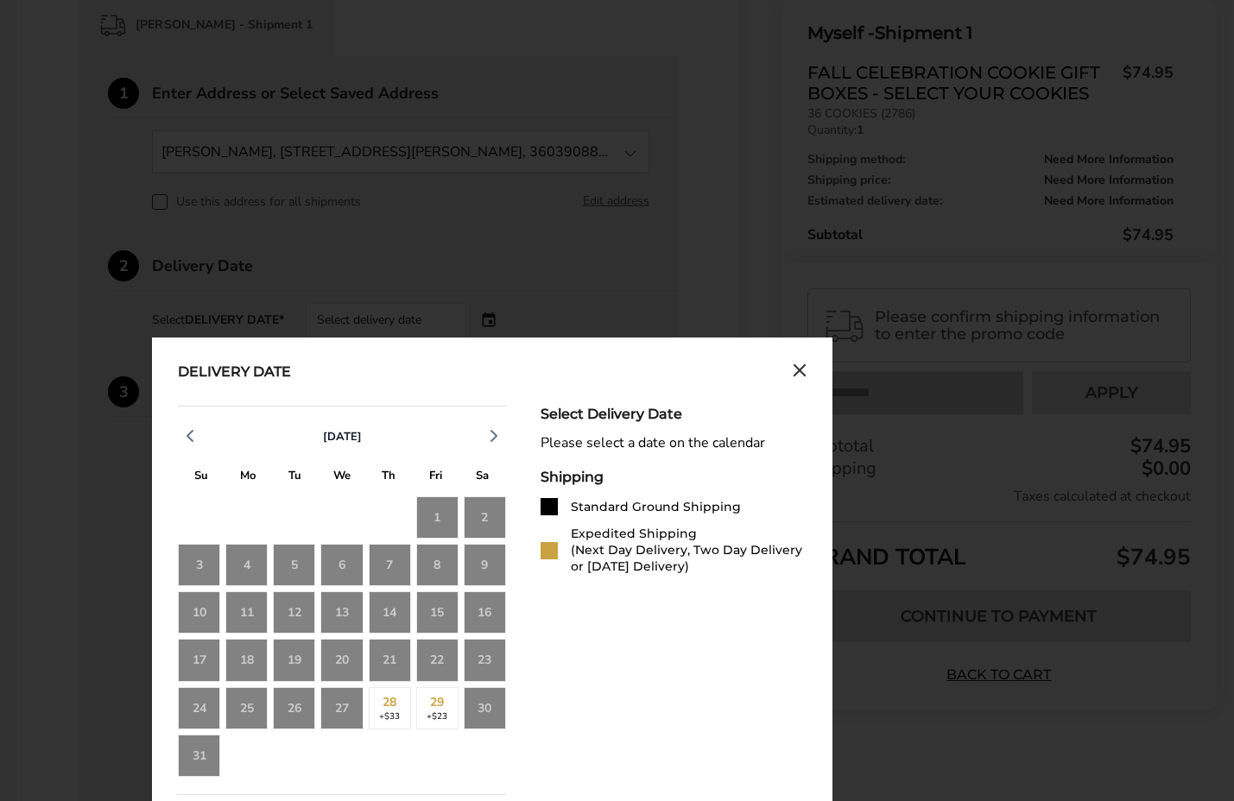
click at [439, 523] on div "1" at bounding box center [437, 517] width 42 height 42
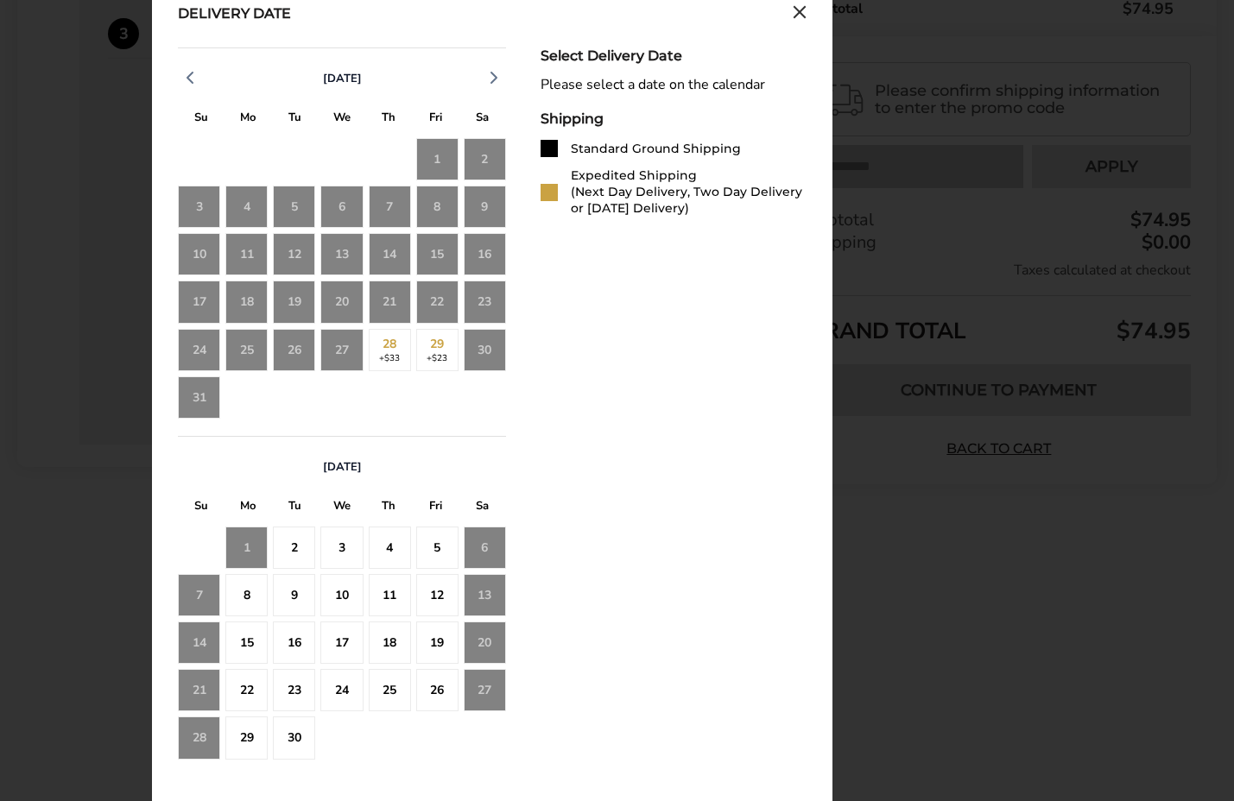
scroll to position [824, 0]
click at [297, 546] on div "2" at bounding box center [294, 547] width 42 height 42
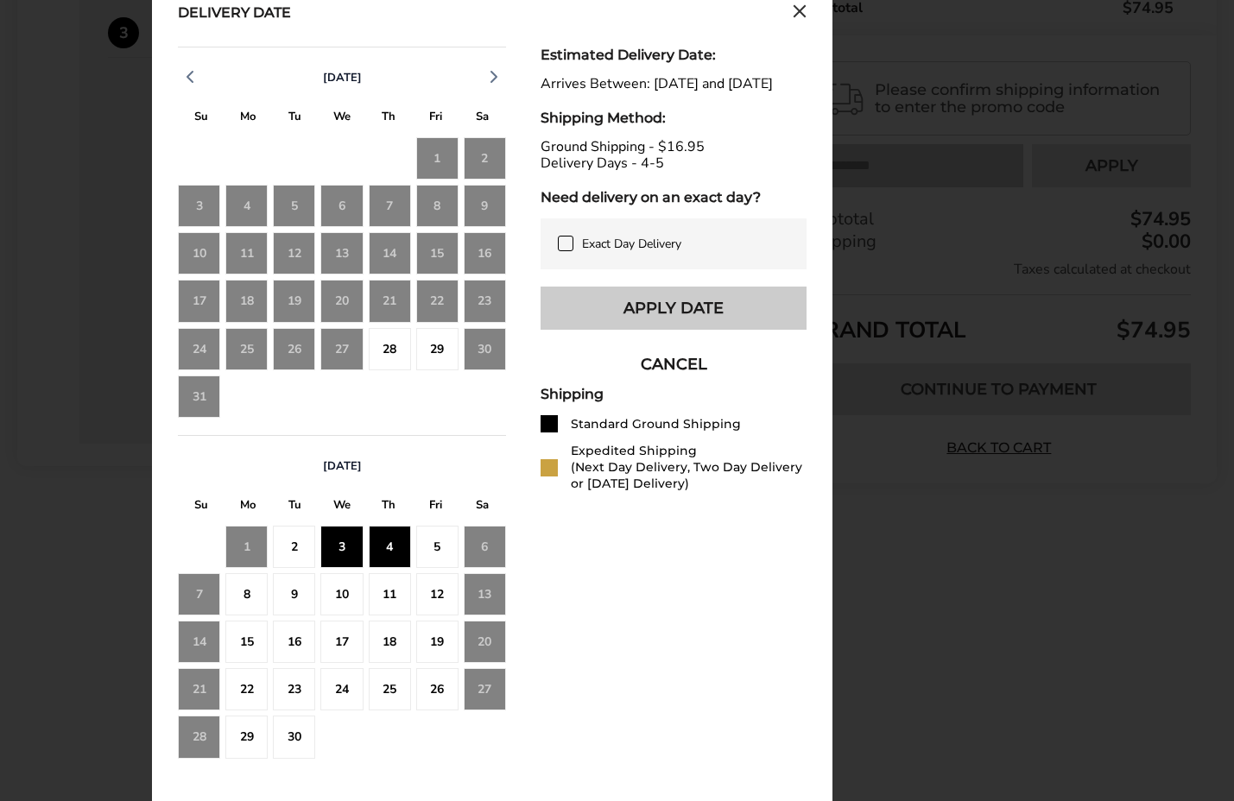
click at [619, 330] on button "Apply Date" at bounding box center [673, 308] width 266 height 43
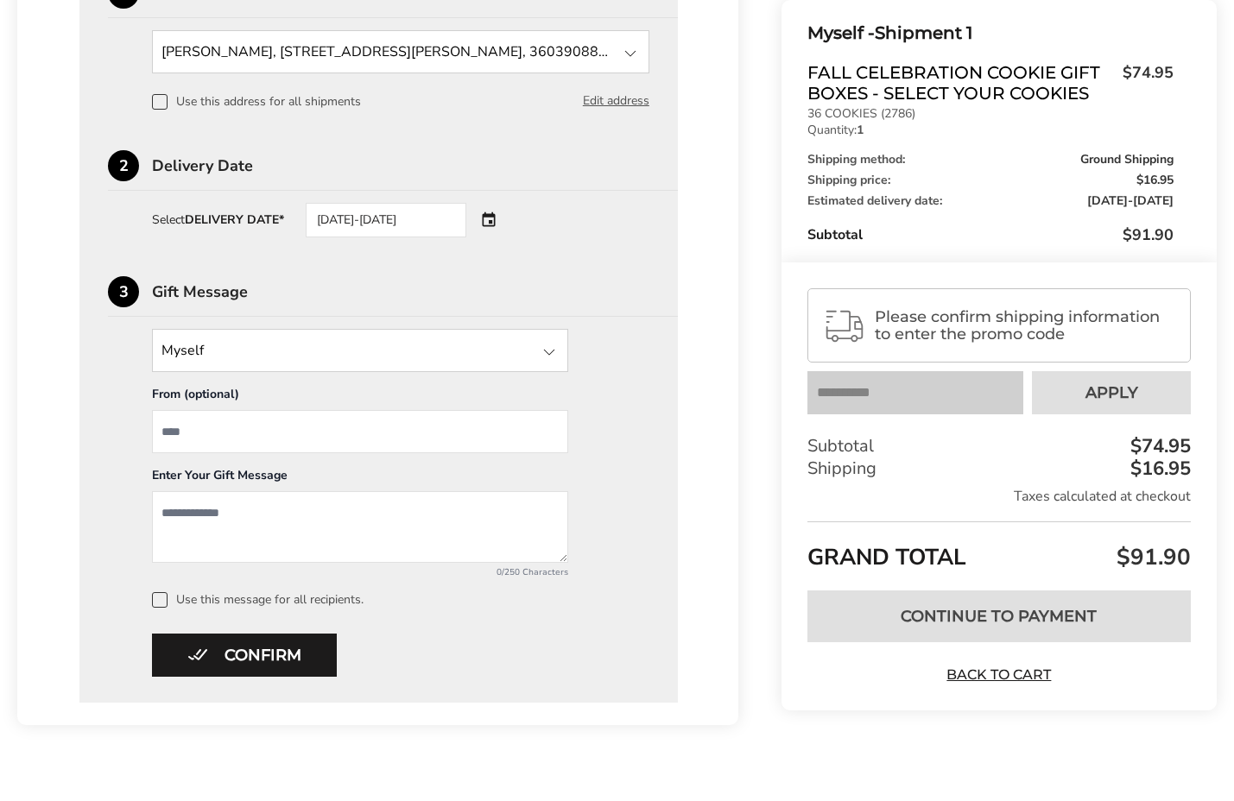
scroll to position [562, 0]
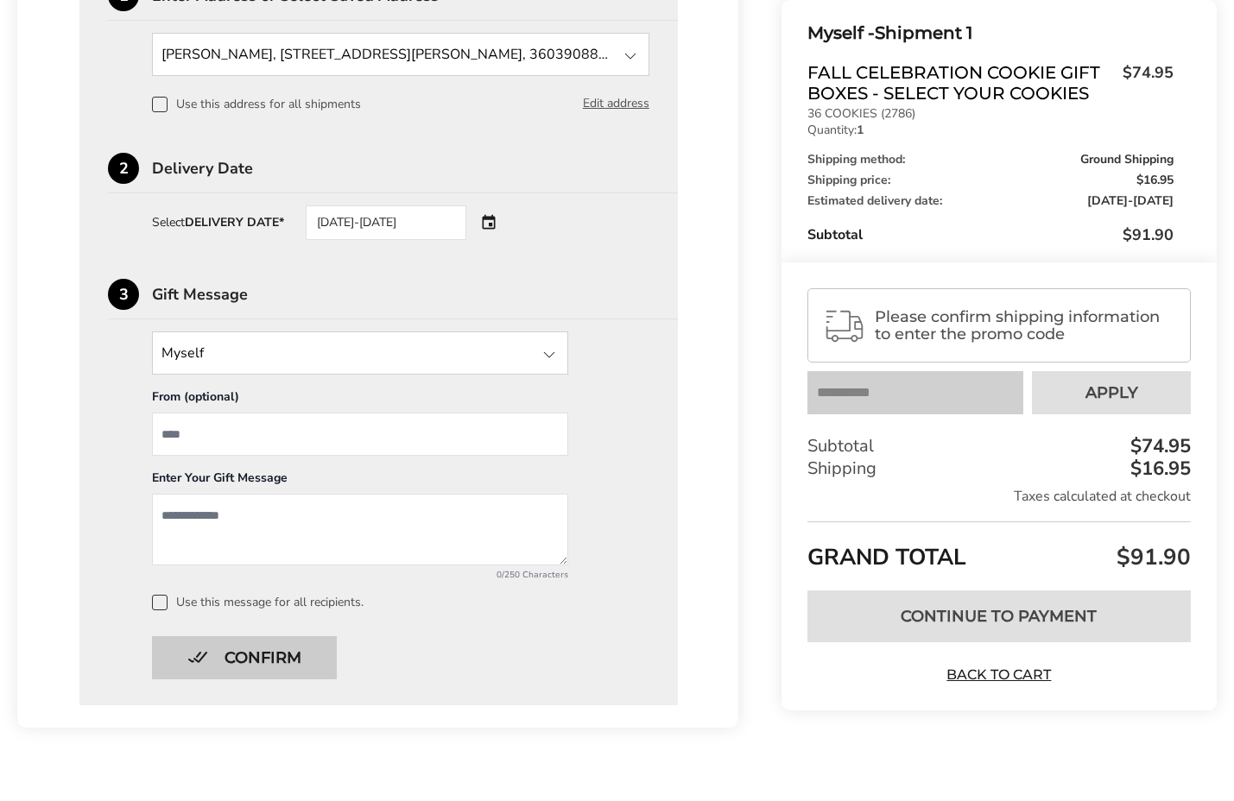
click at [281, 657] on button "Confirm" at bounding box center [244, 657] width 185 height 43
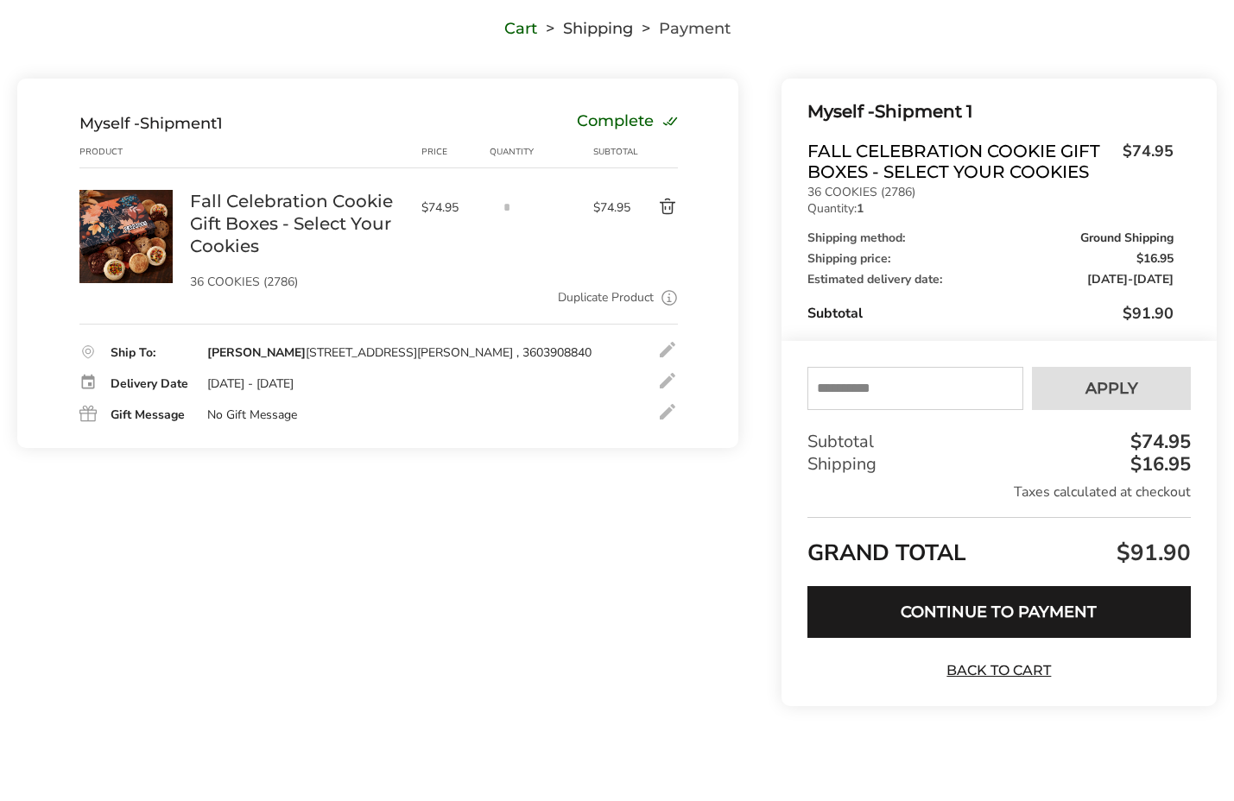
scroll to position [132, 0]
click at [821, 386] on input "text" at bounding box center [915, 388] width 216 height 43
type input "******"
click at [1094, 384] on span "Apply" at bounding box center [1111, 389] width 53 height 16
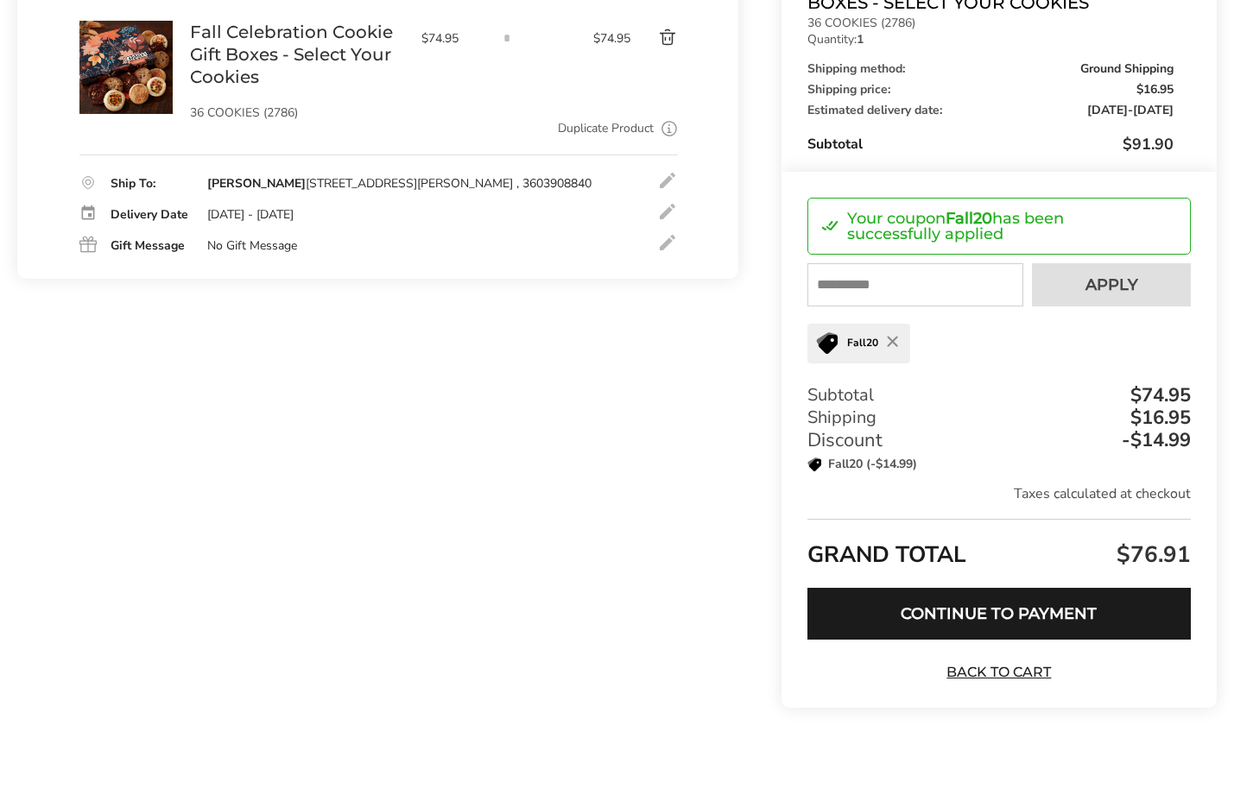
scroll to position [302, 0]
click at [920, 600] on button "Continue to Payment" at bounding box center [998, 613] width 383 height 52
